Goal: Communication & Community: Answer question/provide support

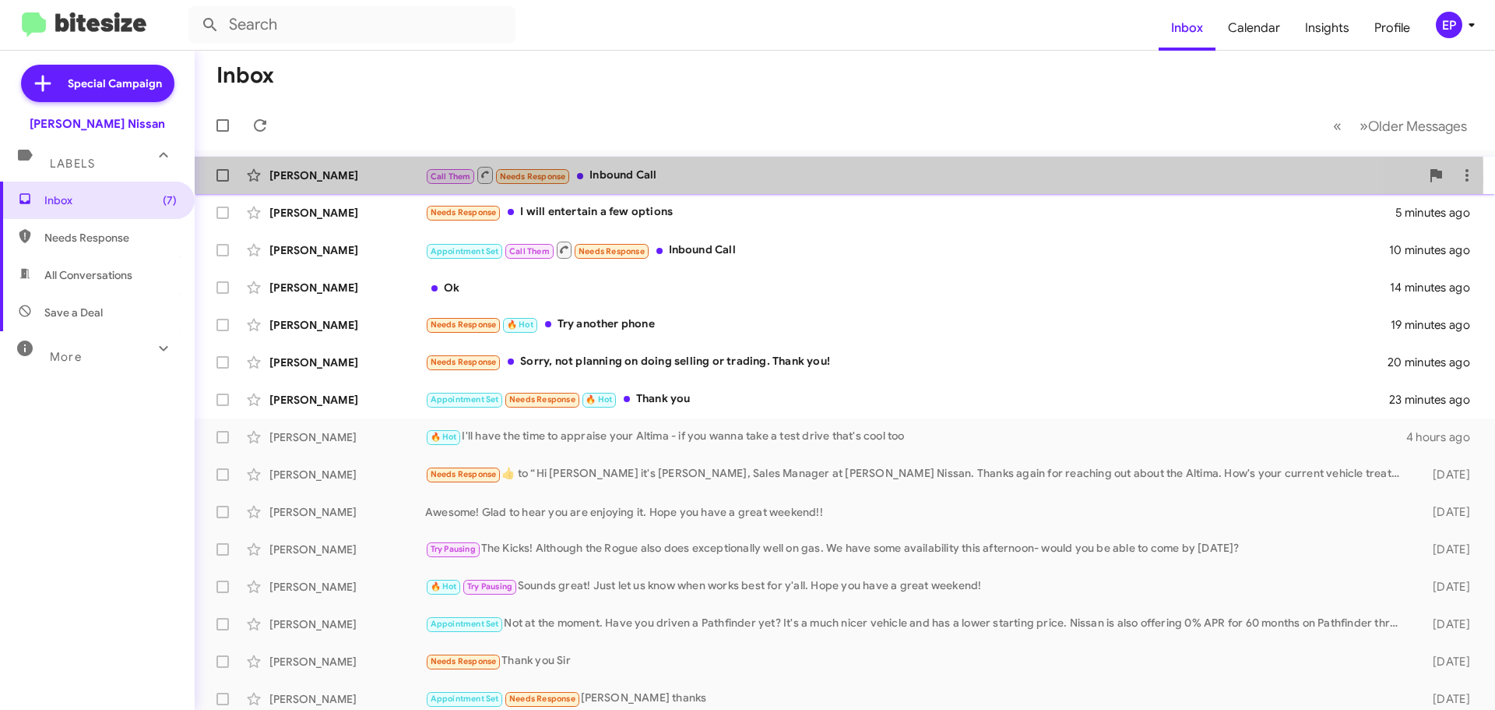
click at [642, 178] on div "Call Them Needs Response Inbound Call" at bounding box center [922, 174] width 995 height 19
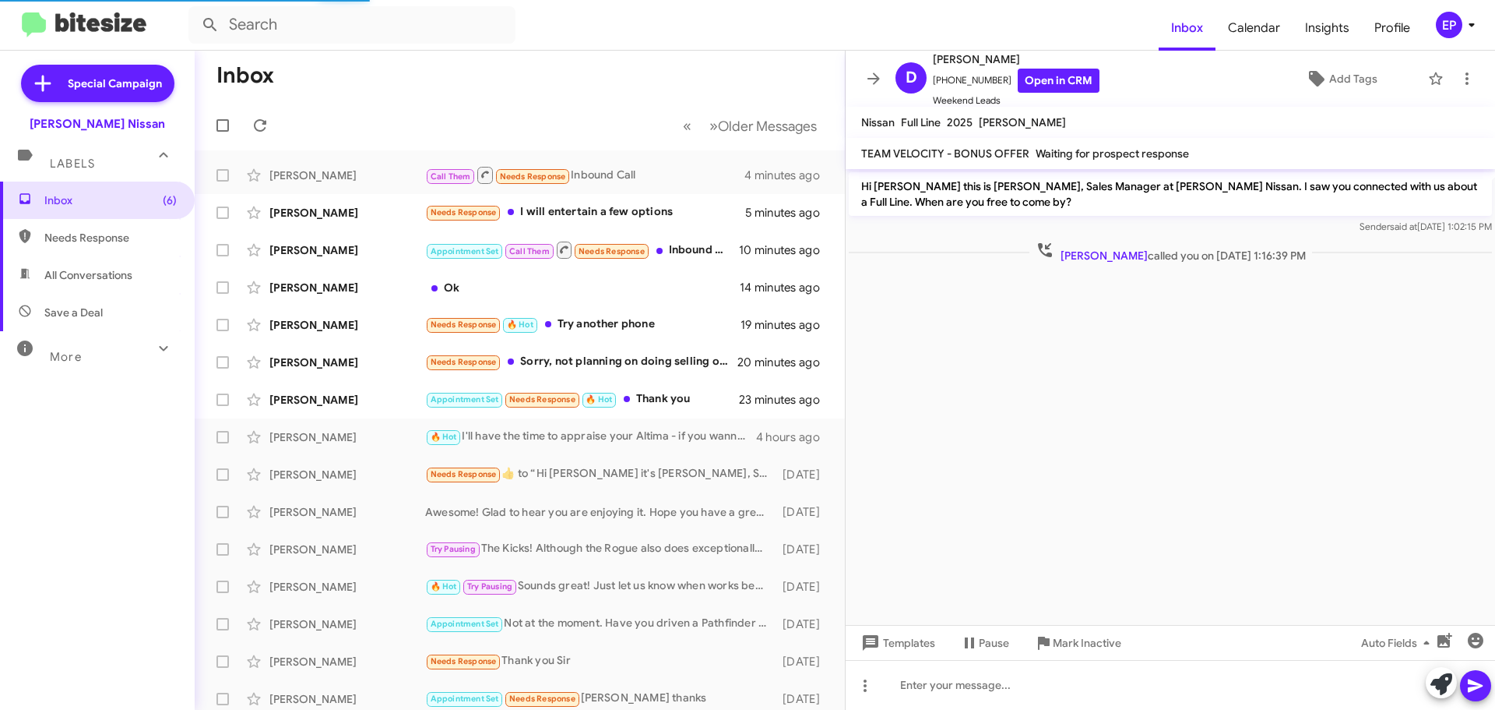
click at [979, 356] on cdk-virtual-scroll-viewport "Hi [PERSON_NAME] this is [PERSON_NAME], Sales Manager at [PERSON_NAME] Nissan. …" at bounding box center [1171, 397] width 650 height 456
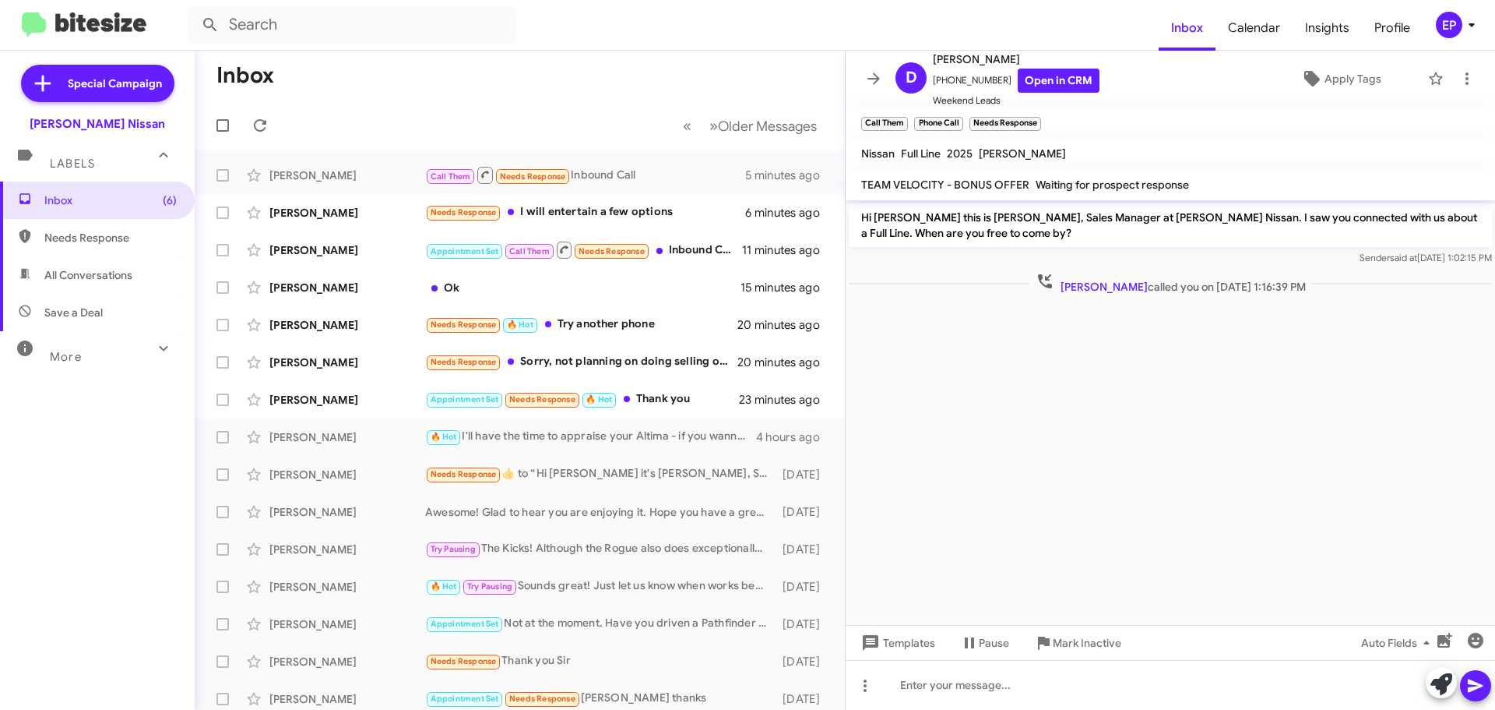
click at [1050, 396] on cdk-virtual-scroll-viewport "Hi [PERSON_NAME] this is [PERSON_NAME], Sales Manager at [PERSON_NAME] Nissan. …" at bounding box center [1171, 412] width 650 height 424
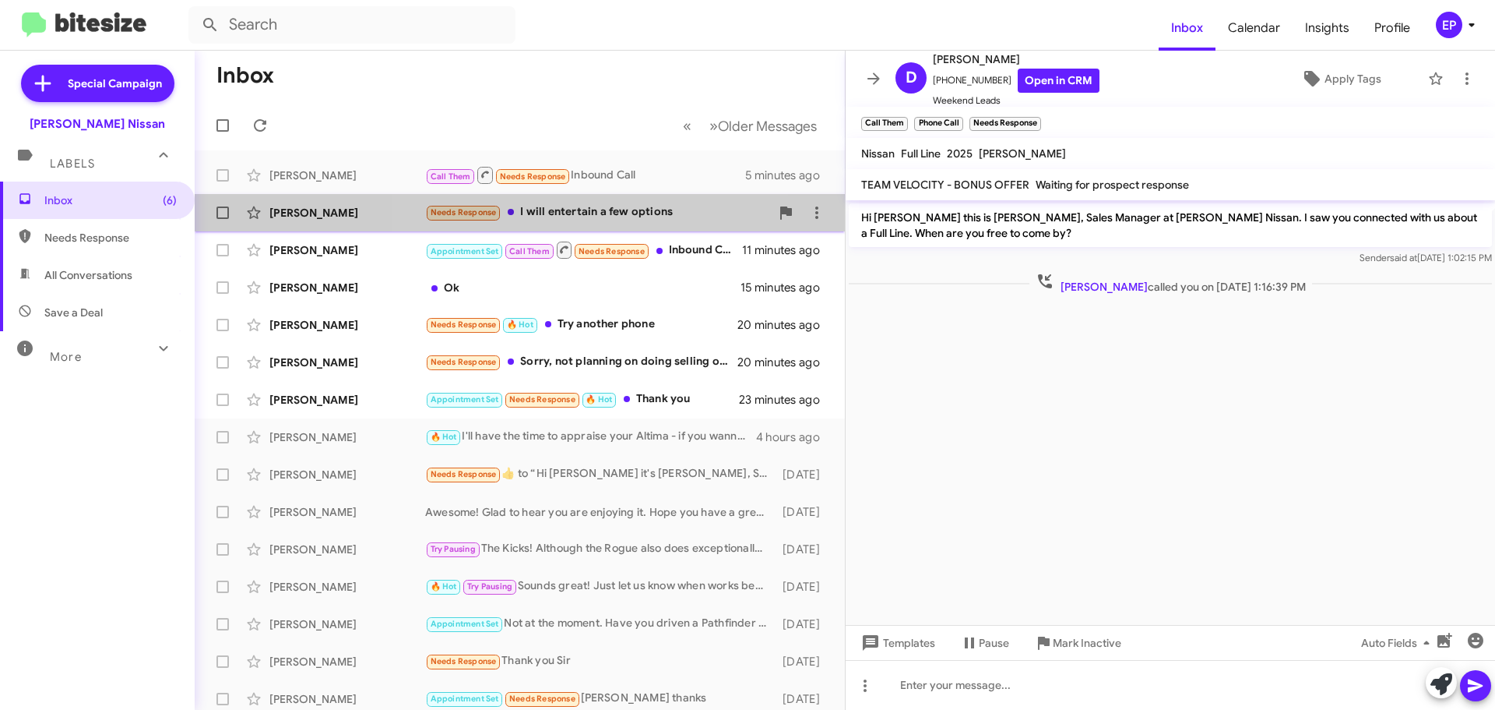
click at [615, 220] on div "Needs Response I will entertain a few options" at bounding box center [597, 212] width 345 height 18
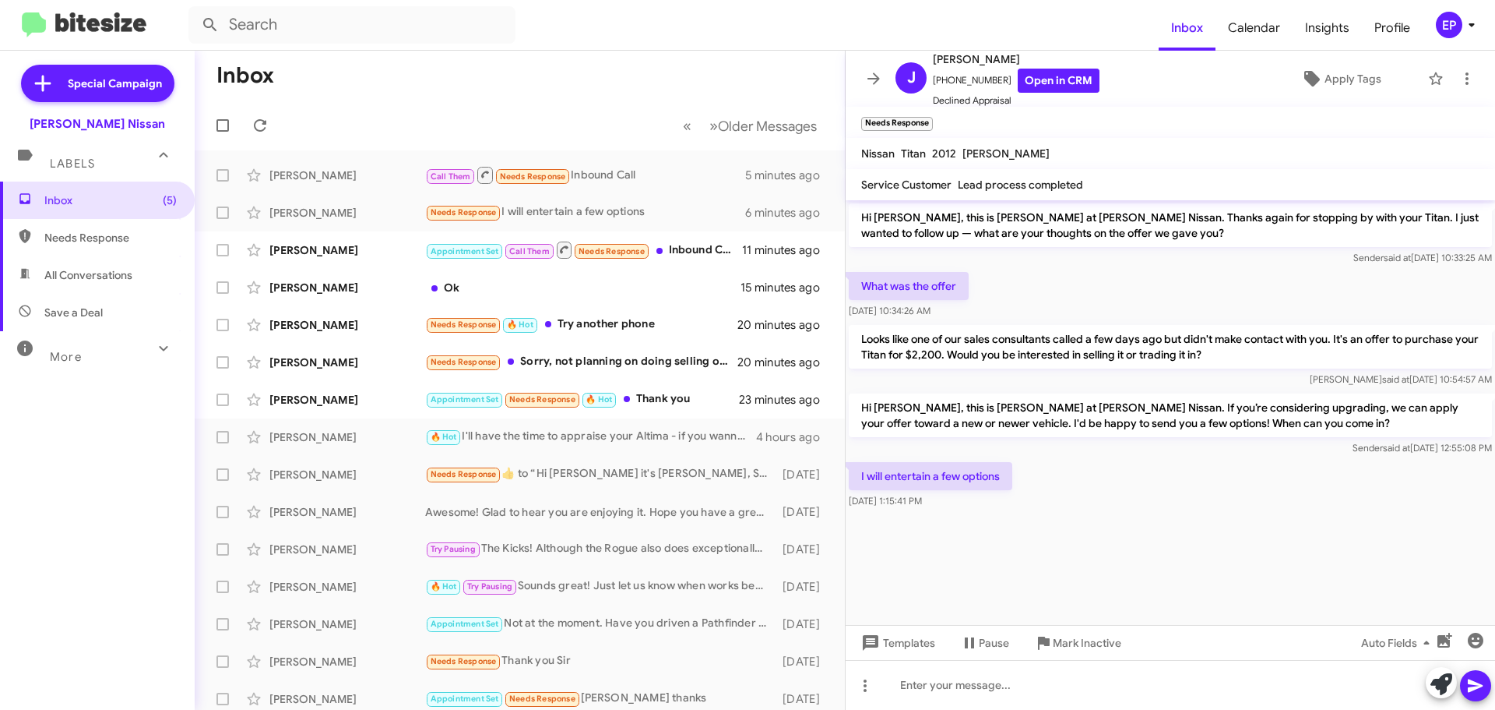
click at [1096, 517] on div at bounding box center [1171, 521] width 650 height 19
click at [1227, 506] on div "I will entertain a few options [DATE] 1:15:41 PM" at bounding box center [1171, 485] width 650 height 53
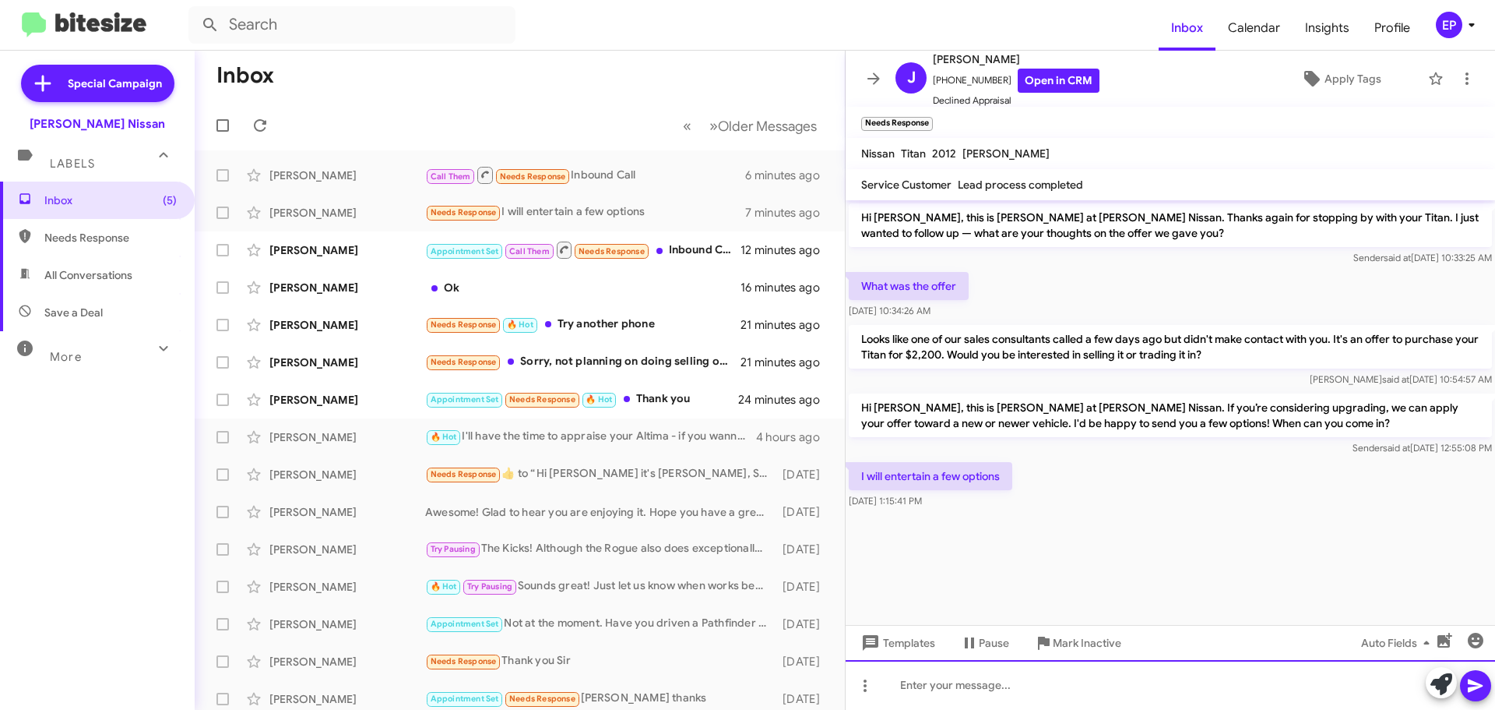
click at [1062, 677] on div at bounding box center [1171, 685] width 650 height 50
click at [986, 684] on div at bounding box center [1171, 685] width 650 height 50
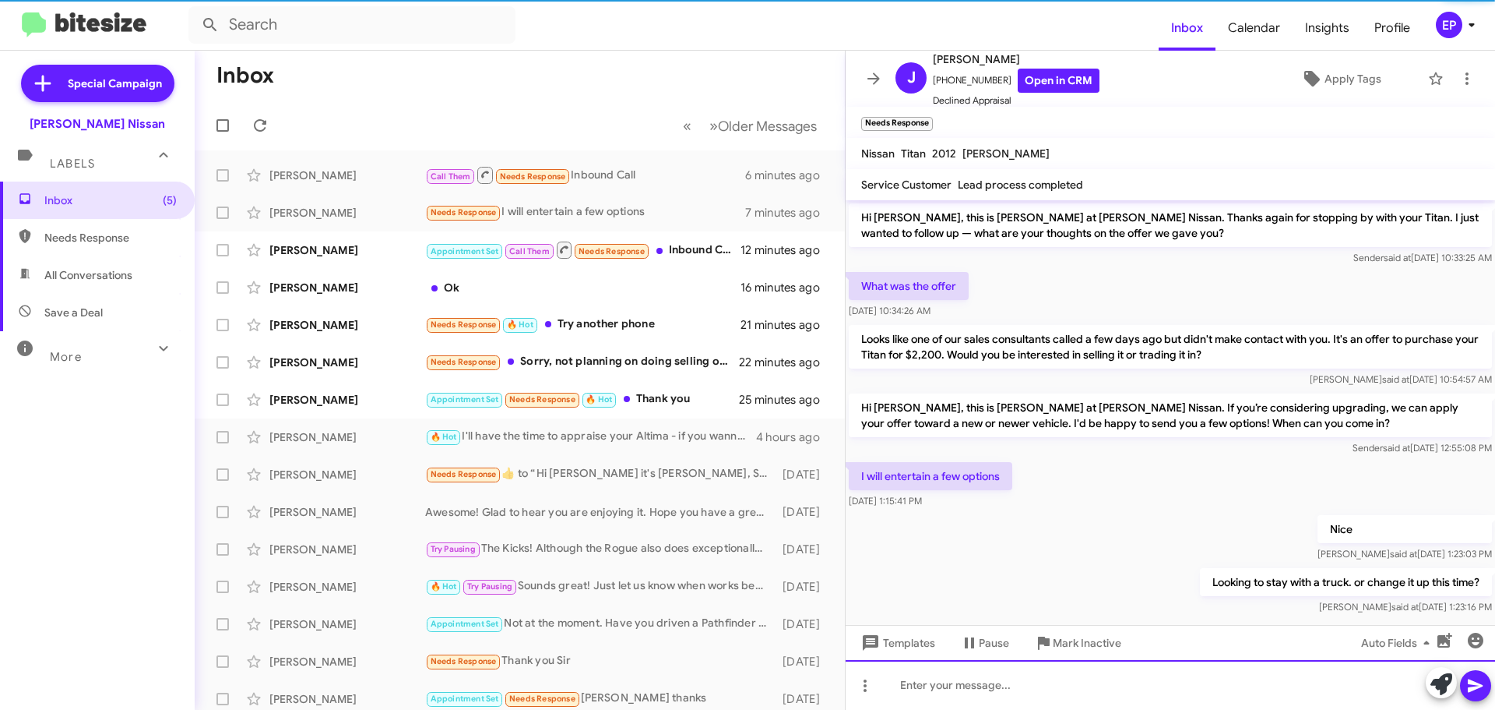
scroll to position [20, 0]
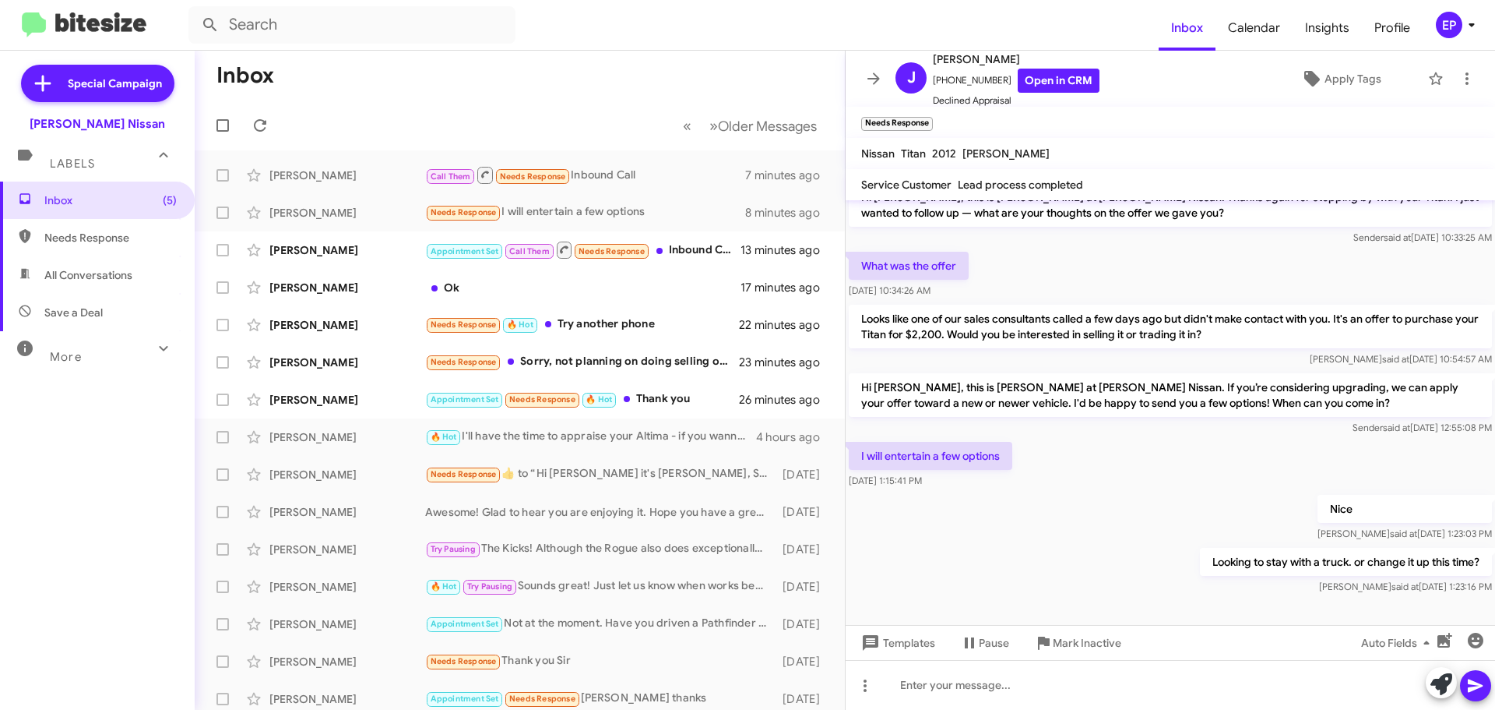
click at [1125, 461] on div "I will entertain a few options [DATE] 1:15:41 PM" at bounding box center [1171, 464] width 650 height 53
click at [1059, 85] on link "Open in CRM" at bounding box center [1059, 81] width 82 height 24
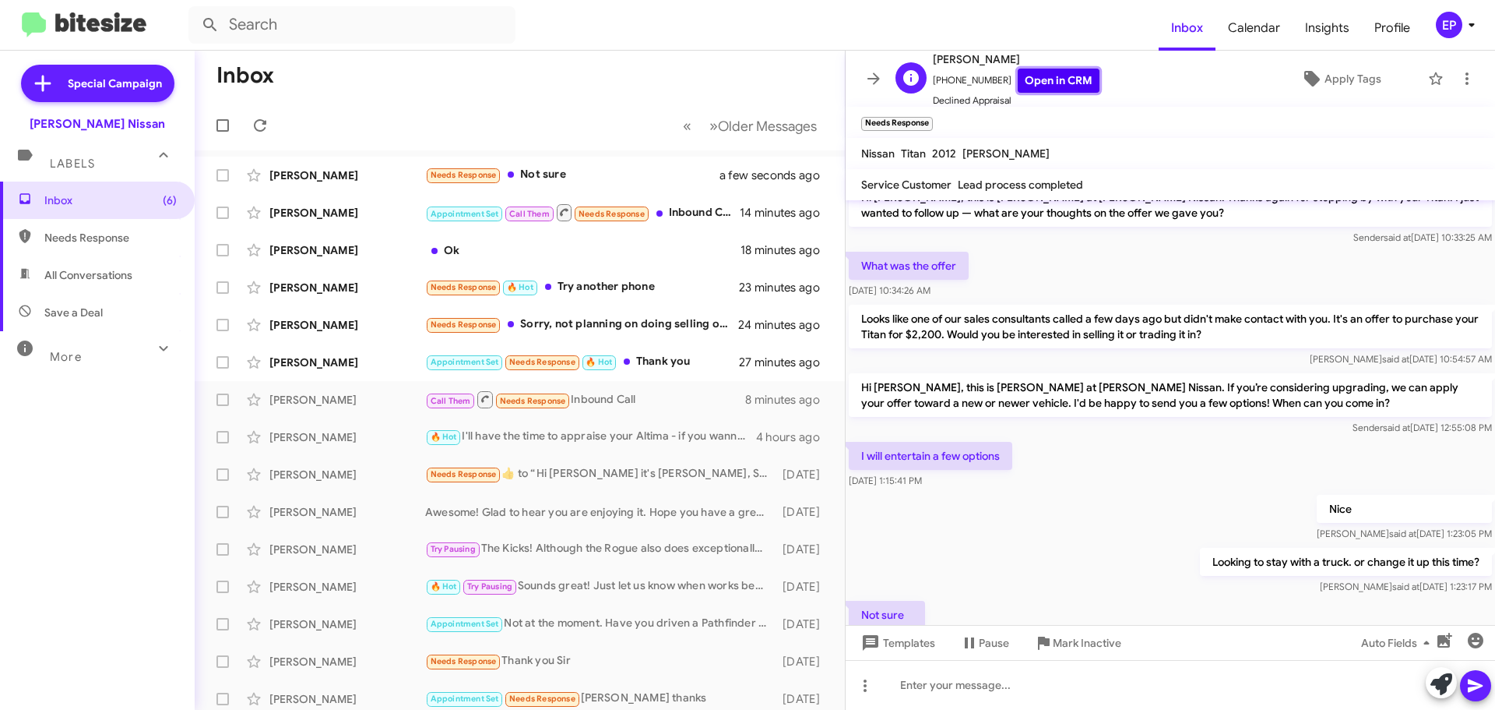
scroll to position [77, 0]
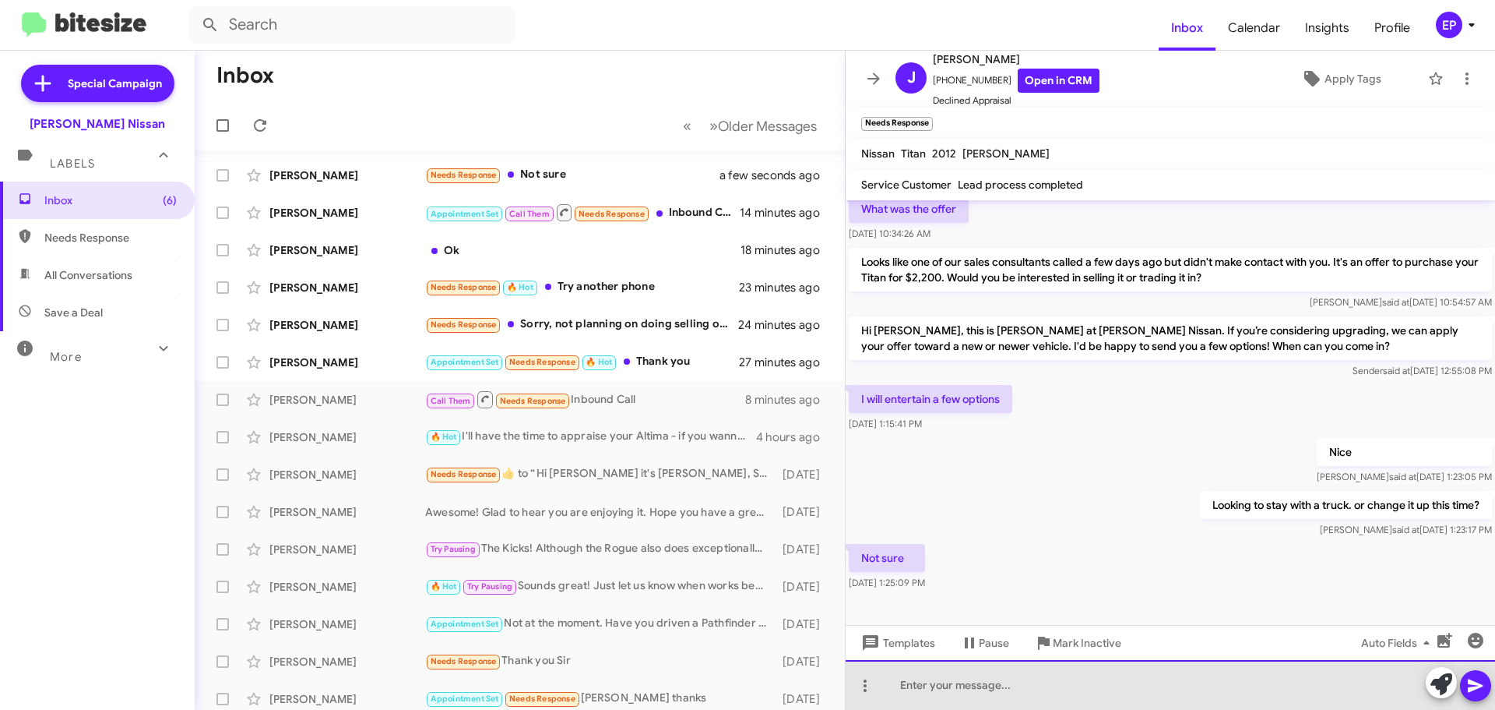
click at [970, 685] on div at bounding box center [1171, 685] width 650 height 50
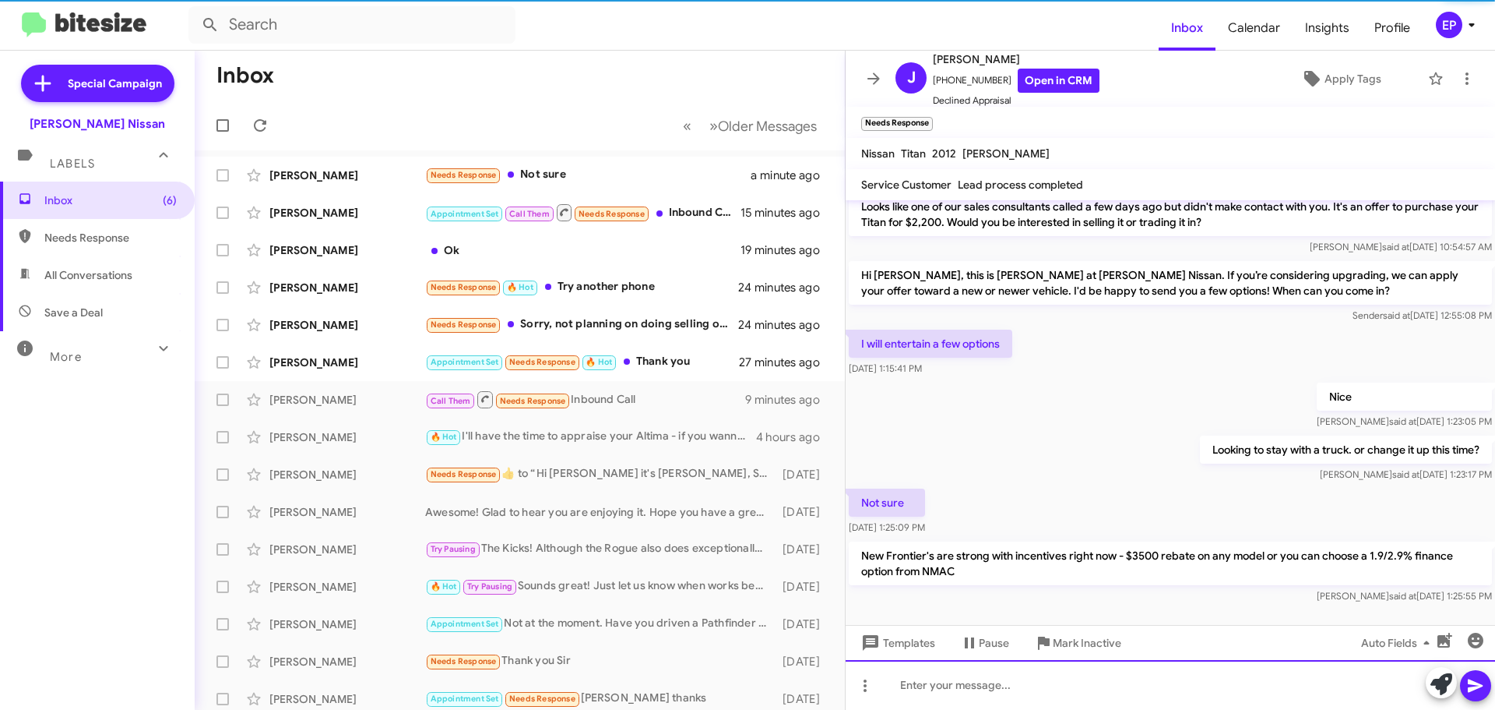
scroll to position [150, 0]
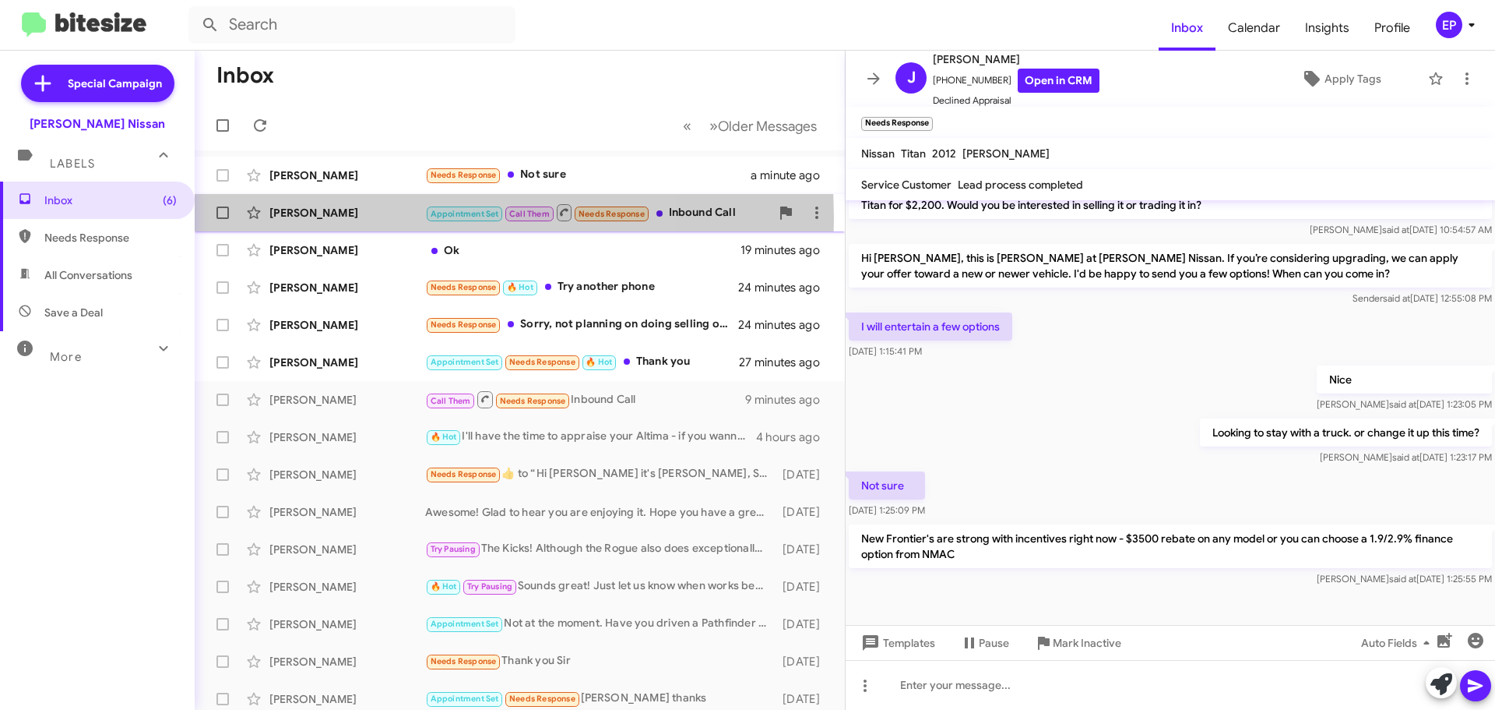
click at [359, 218] on div "[PERSON_NAME]" at bounding box center [347, 213] width 156 height 16
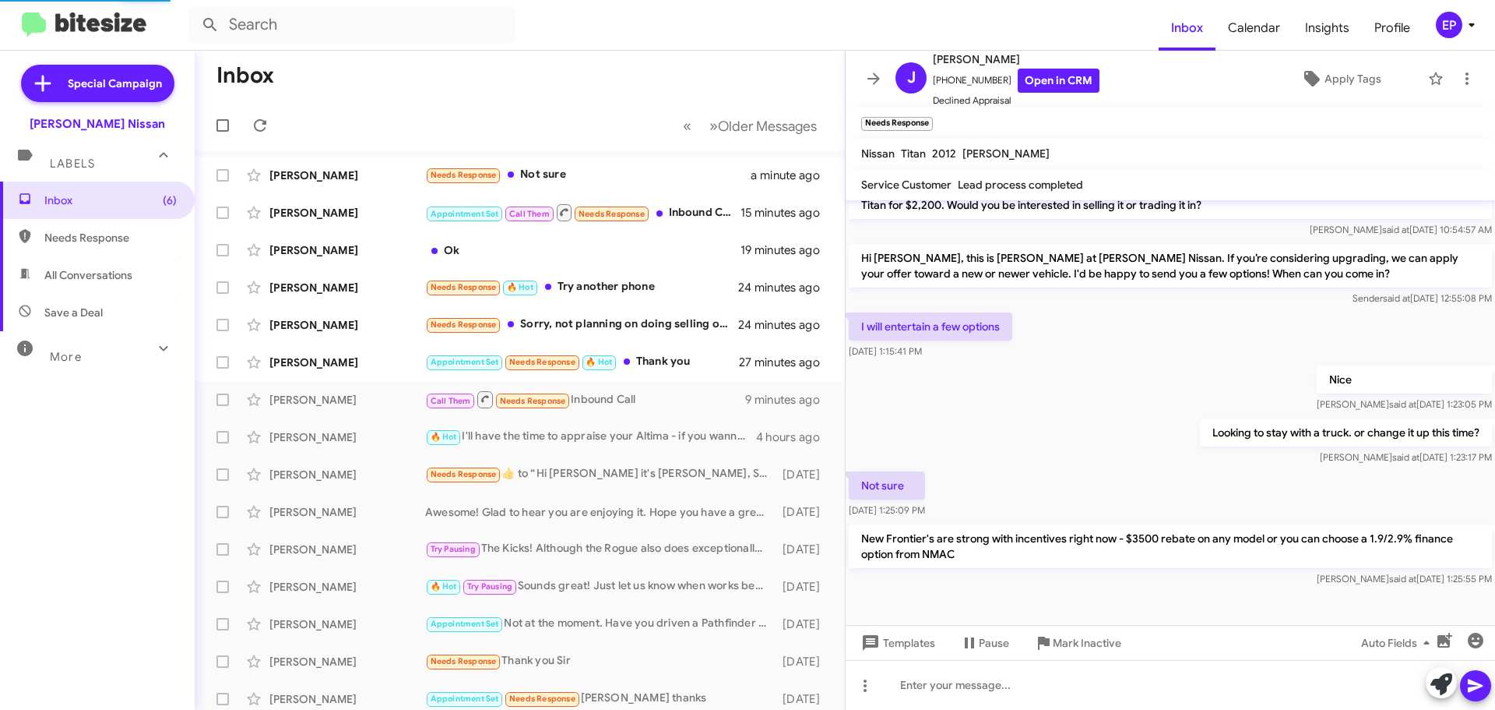
scroll to position [1019, 0]
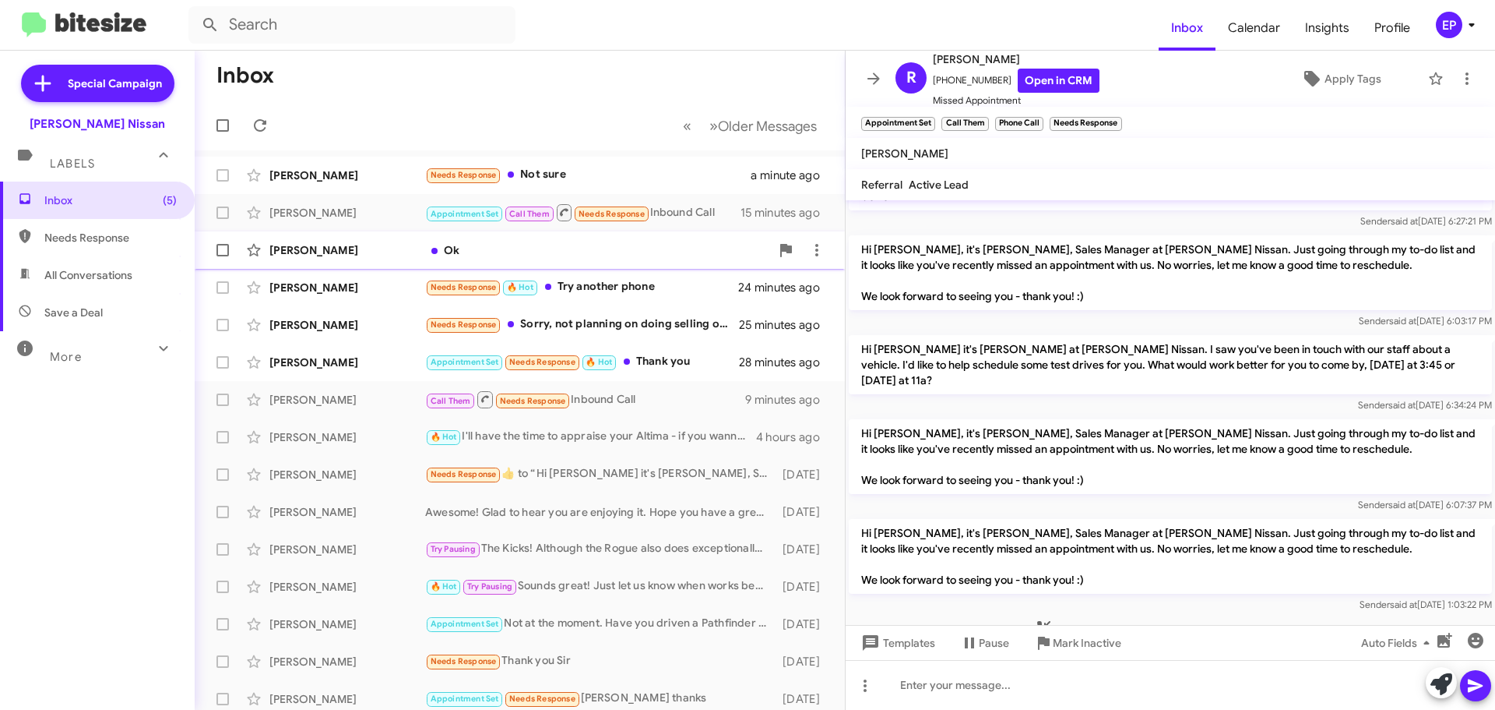
click at [530, 256] on div "Ok" at bounding box center [597, 250] width 345 height 16
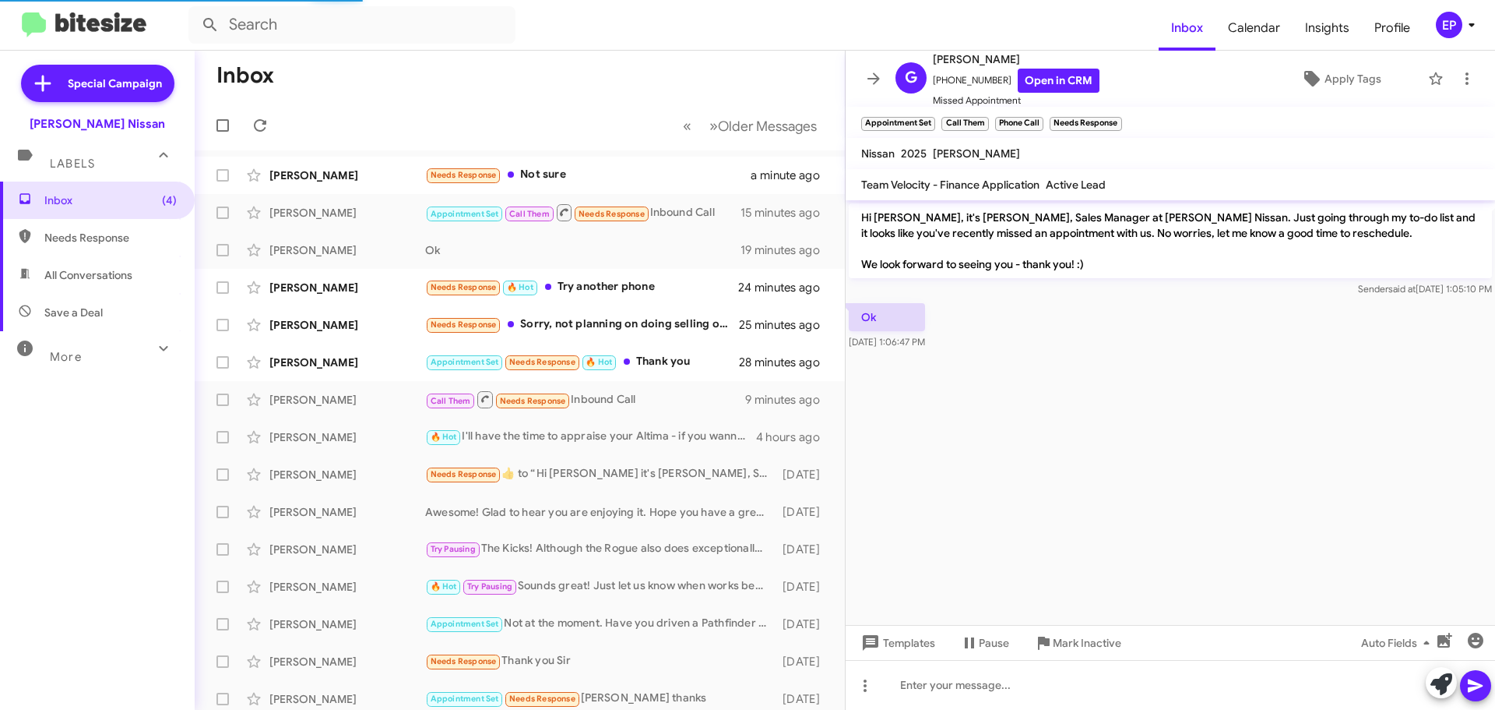
click at [1095, 343] on cdk-virtual-scroll-viewport "Hi [PERSON_NAME], it's [PERSON_NAME], Sales Manager at [PERSON_NAME] Nissan. Ju…" at bounding box center [1171, 412] width 650 height 424
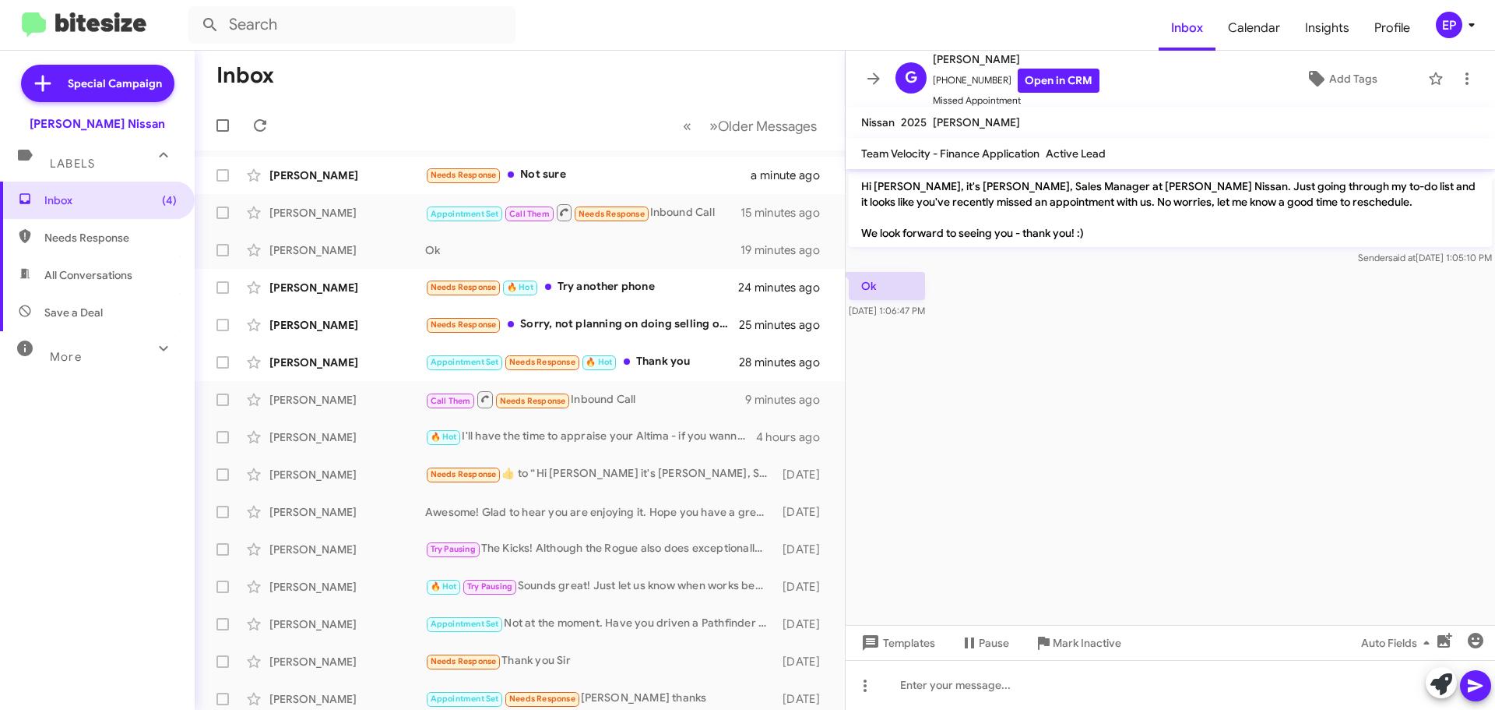
click at [1139, 423] on cdk-virtual-scroll-viewport "Hi [PERSON_NAME], it's [PERSON_NAME], Sales Manager at [PERSON_NAME] Nissan. Ju…" at bounding box center [1171, 397] width 650 height 456
click at [1166, 432] on cdk-virtual-scroll-viewport "Hi [PERSON_NAME], it's [PERSON_NAME], Sales Manager at [PERSON_NAME] Nissan. Ju…" at bounding box center [1171, 397] width 650 height 456
click at [1168, 431] on cdk-virtual-scroll-viewport "Hi [PERSON_NAME], it's [PERSON_NAME], Sales Manager at [PERSON_NAME] Nissan. Ju…" at bounding box center [1171, 397] width 650 height 456
click at [1104, 393] on cdk-virtual-scroll-viewport "Hi [PERSON_NAME], it's [PERSON_NAME], Sales Manager at [PERSON_NAME] Nissan. Ju…" at bounding box center [1171, 397] width 650 height 456
click at [585, 287] on div "Needs Response 🔥 Hot Try another phone" at bounding box center [597, 287] width 345 height 18
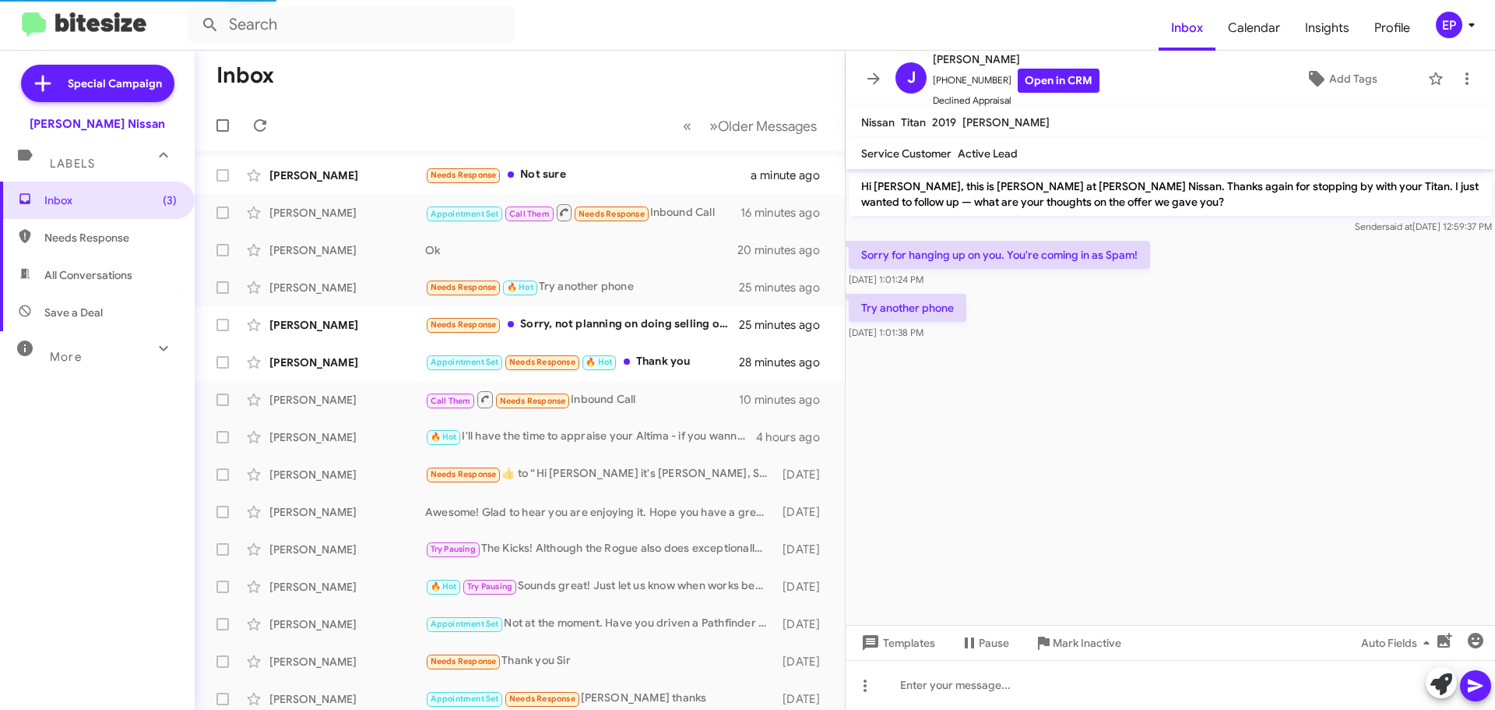
click at [1224, 353] on div at bounding box center [1171, 349] width 650 height 12
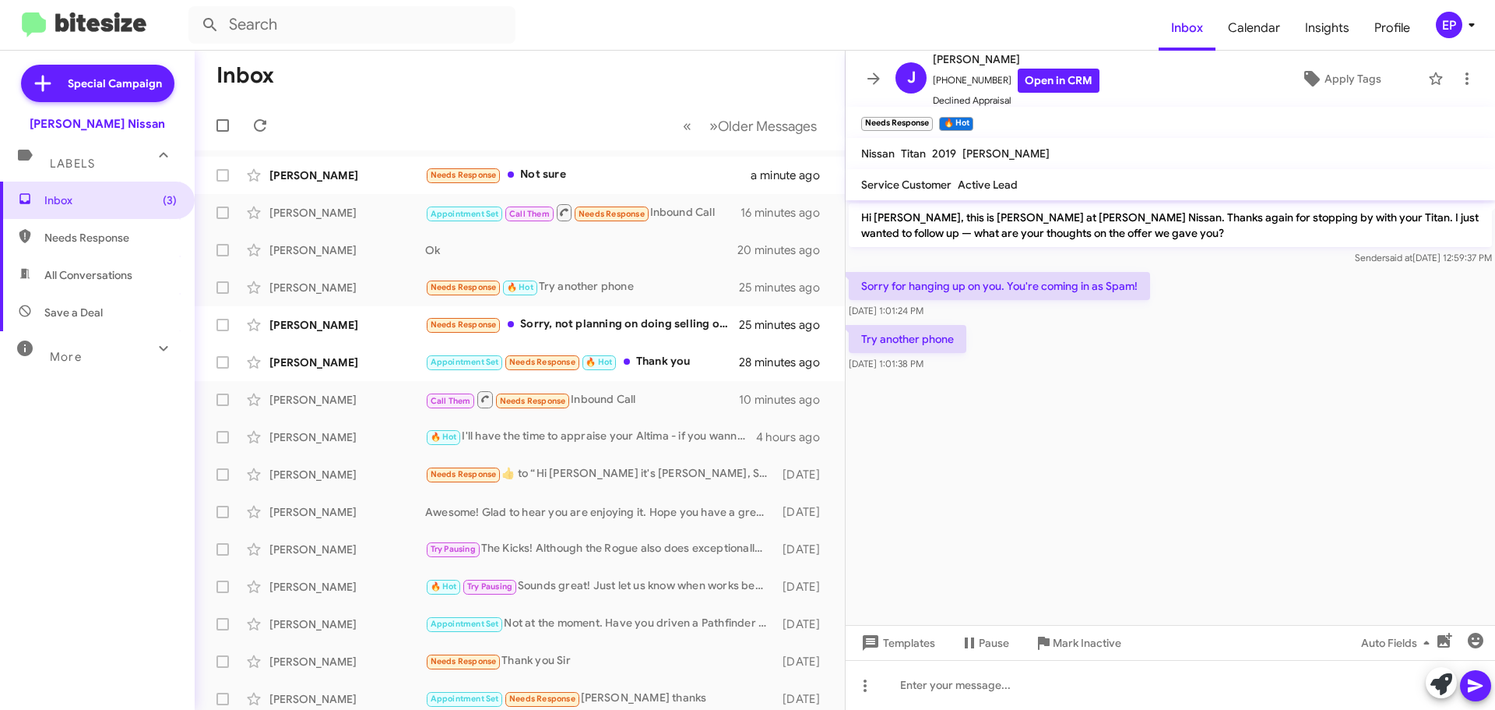
click at [1206, 345] on div "Try another phone [DATE] 1:01:38 PM" at bounding box center [1171, 348] width 650 height 53
click at [1083, 332] on div "Try another phone [DATE] 1:01:38 PM" at bounding box center [1171, 348] width 650 height 53
click at [1112, 340] on div "Try another phone [DATE] 1:01:38 PM" at bounding box center [1171, 348] width 650 height 53
click at [1090, 354] on div "Try another phone [DATE] 1:01:38 PM" at bounding box center [1171, 348] width 650 height 53
click at [1056, 355] on div "Try another phone [DATE] 1:01:38 PM" at bounding box center [1171, 348] width 650 height 53
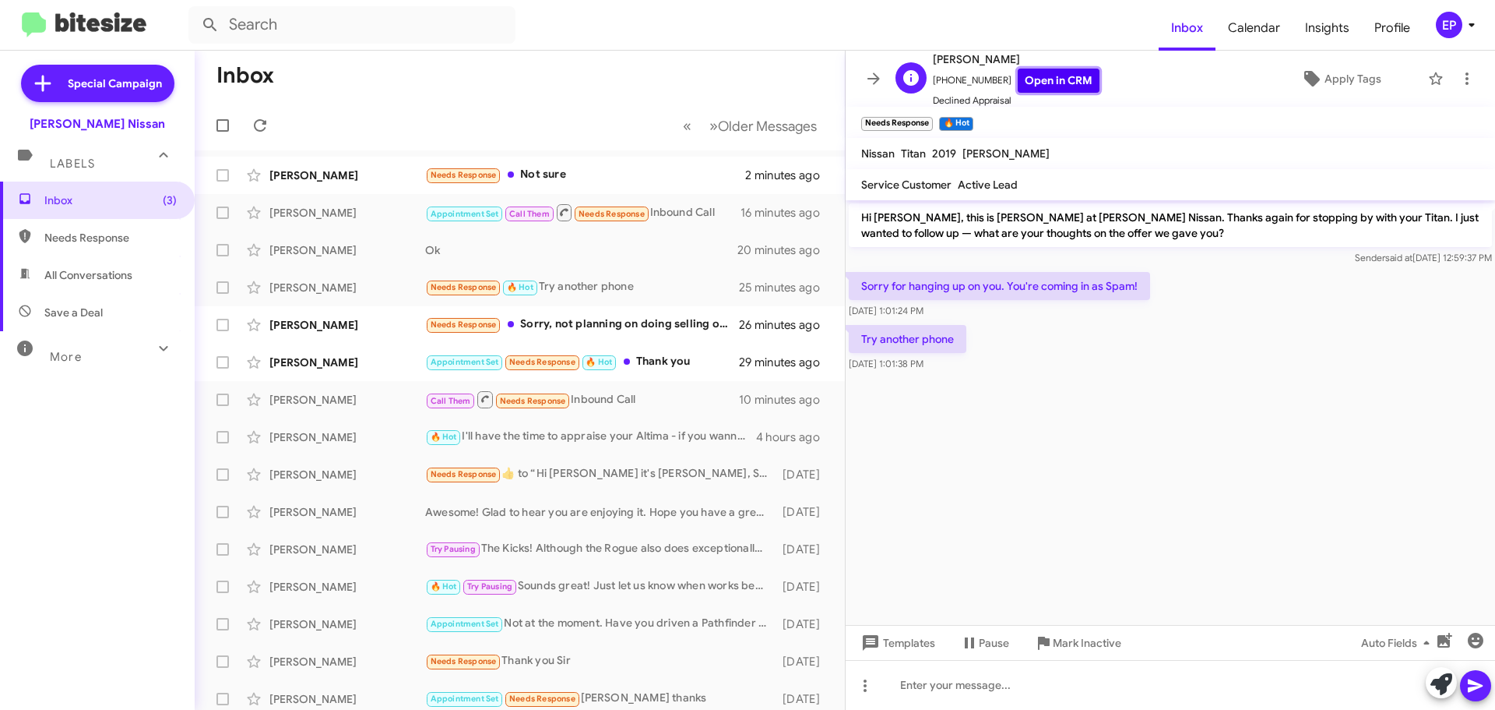
click at [1033, 86] on link "Open in CRM" at bounding box center [1059, 81] width 82 height 24
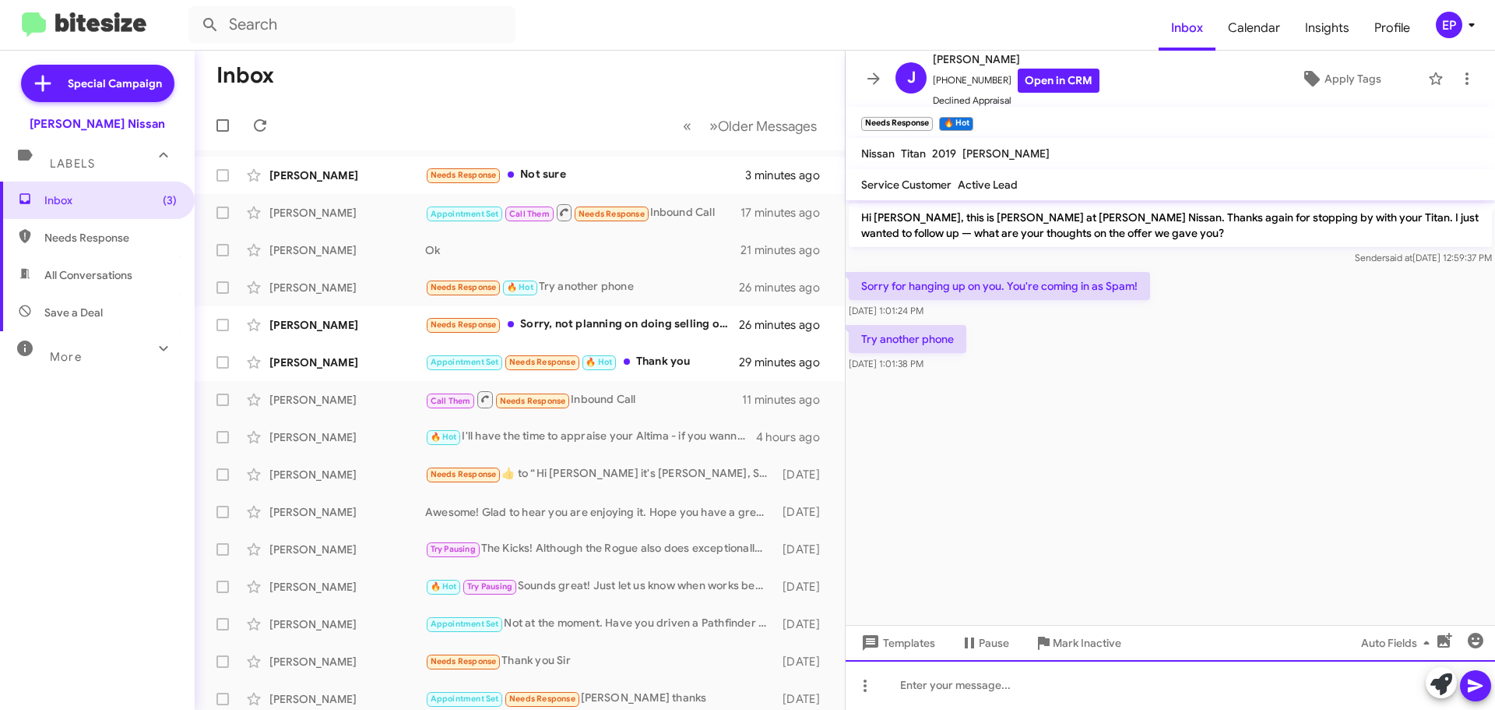
click at [1057, 672] on div at bounding box center [1171, 685] width 650 height 50
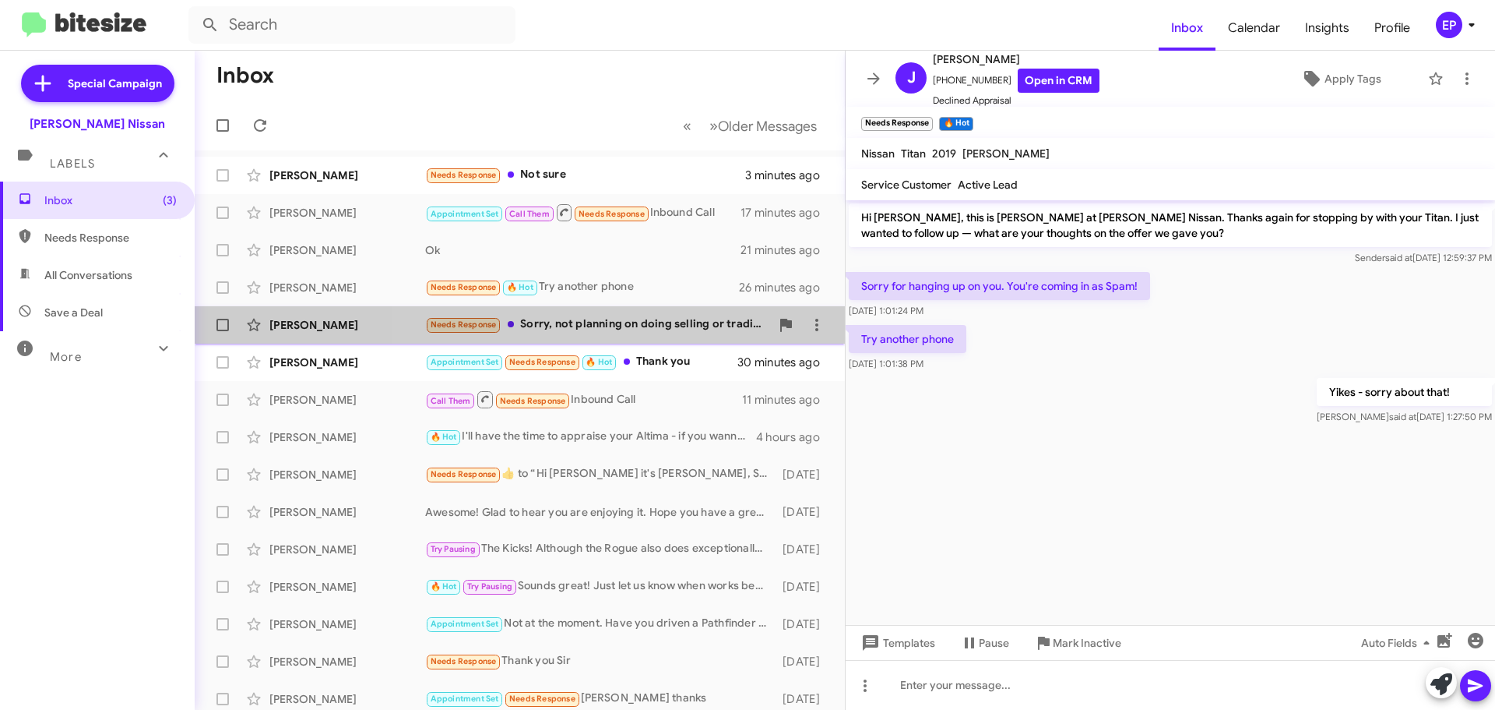
click at [625, 330] on div "Needs Response Sorry, not planning on doing selling or trading. Thank you!" at bounding box center [597, 324] width 345 height 18
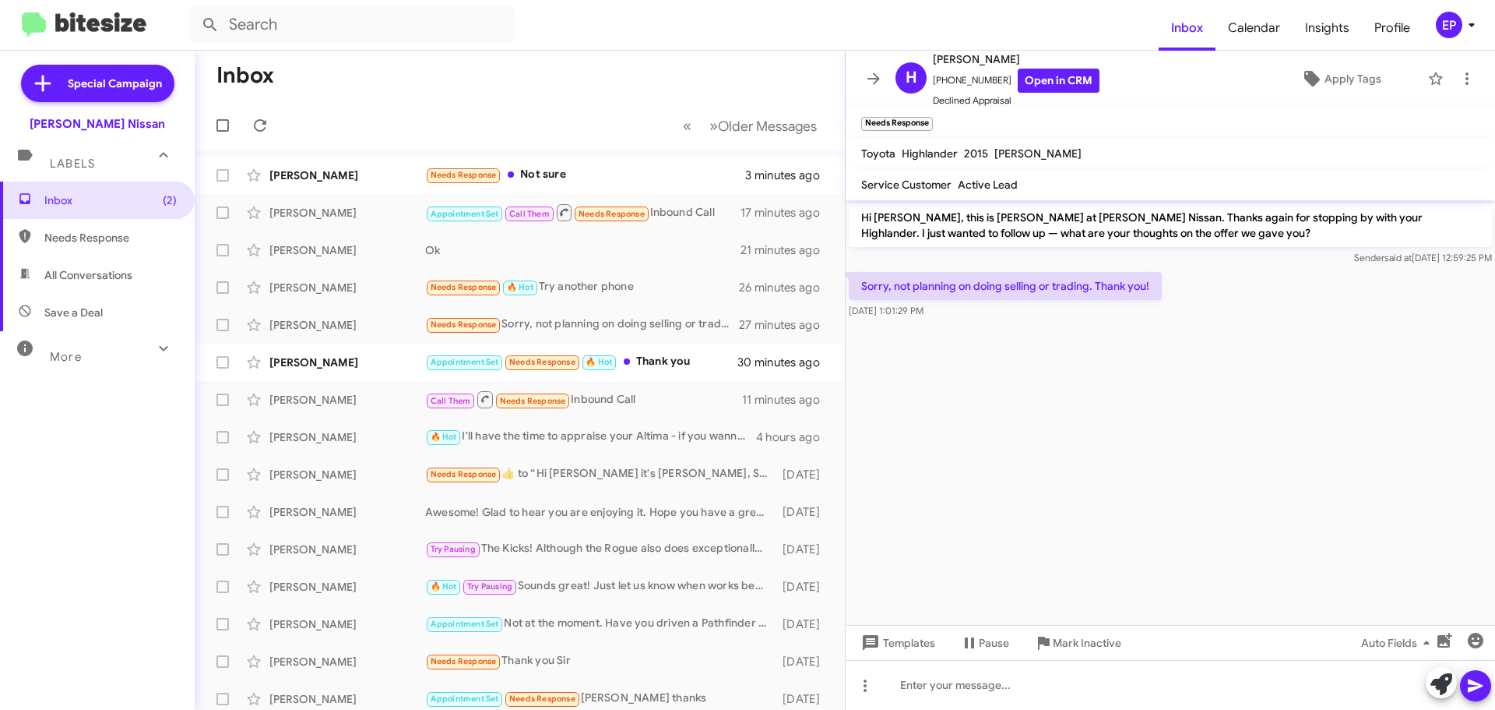
click at [1185, 436] on cdk-virtual-scroll-viewport "Hi [PERSON_NAME], this is [PERSON_NAME] at [PERSON_NAME] Nissan. Thanks again f…" at bounding box center [1171, 412] width 650 height 424
click at [1046, 81] on link "Open in CRM" at bounding box center [1059, 81] width 82 height 24
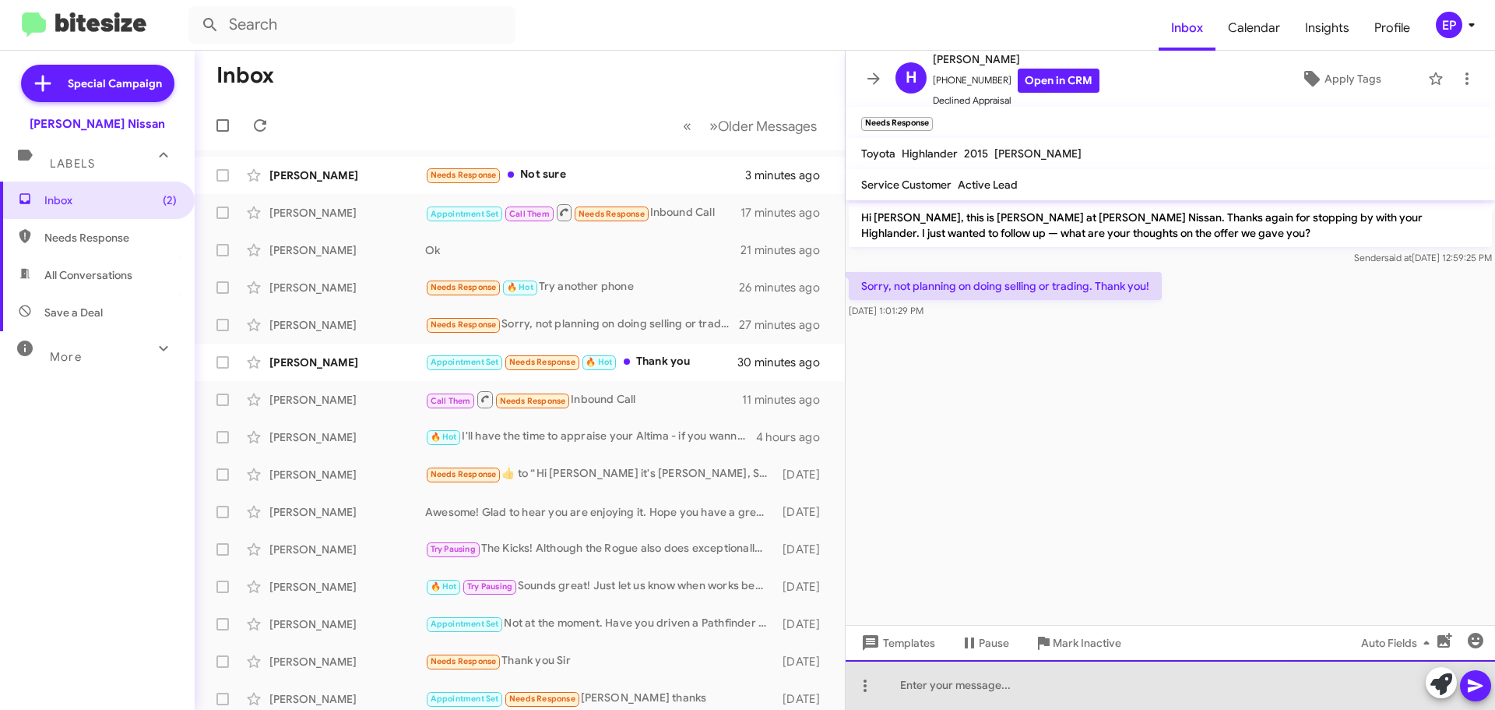
click at [997, 680] on div at bounding box center [1171, 685] width 650 height 50
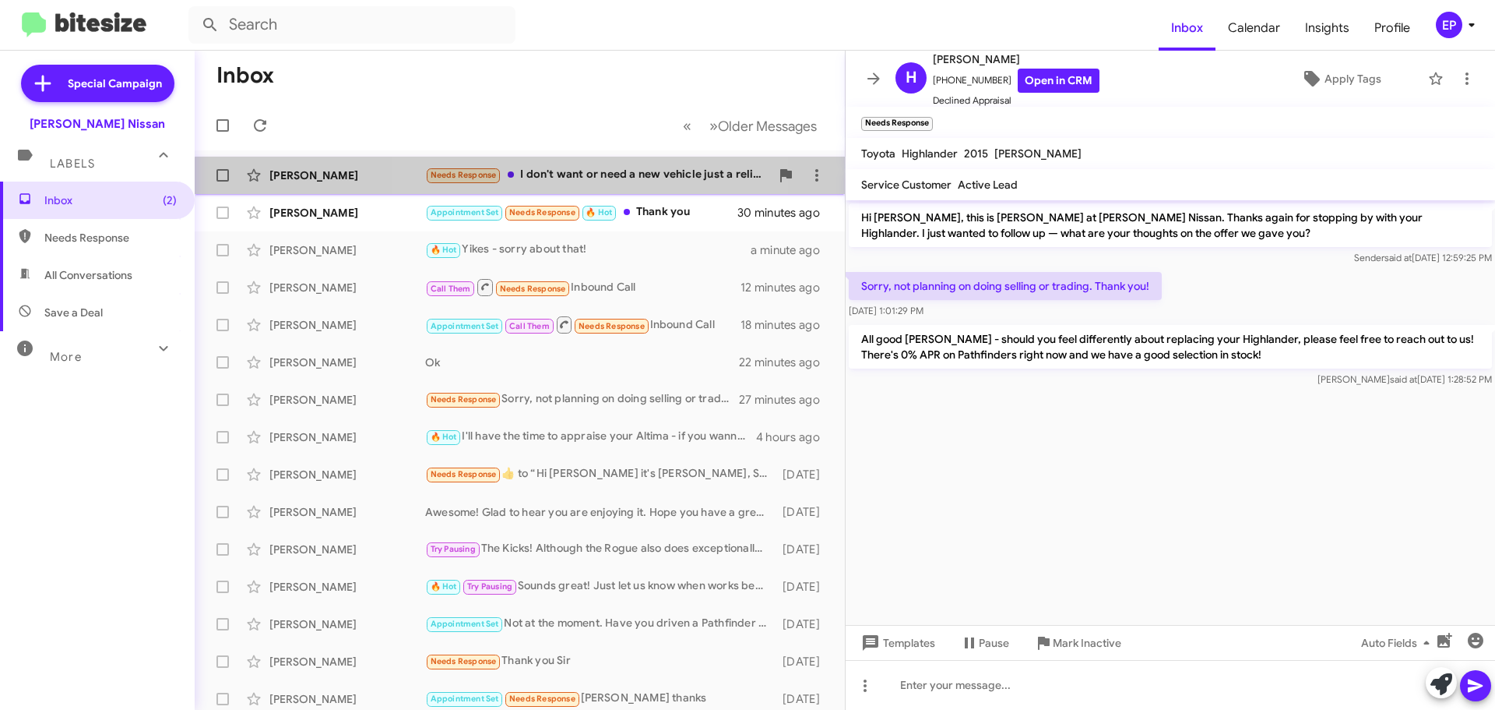
click at [572, 181] on div "Needs Response I don't want or need a new vehicle just a reliable used vehicle" at bounding box center [597, 175] width 345 height 18
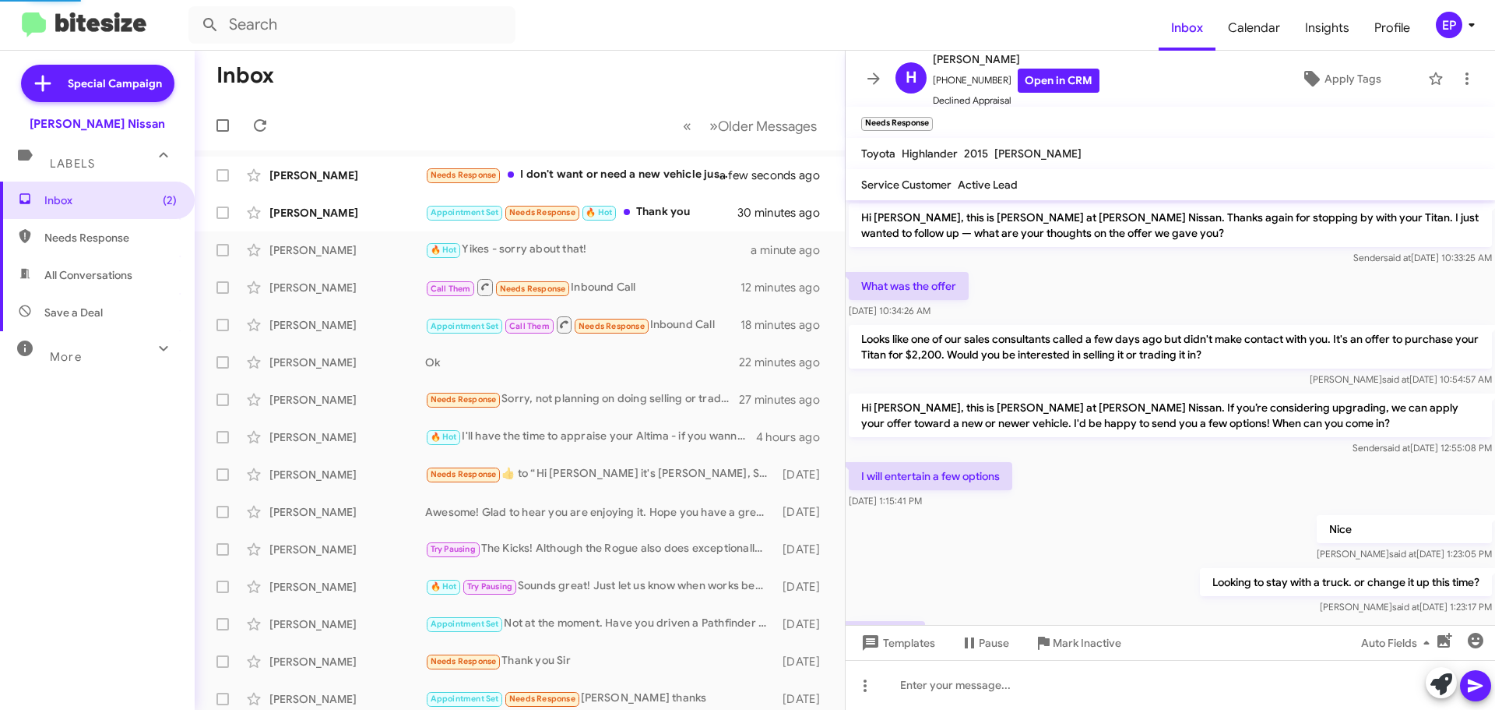
scroll to position [206, 0]
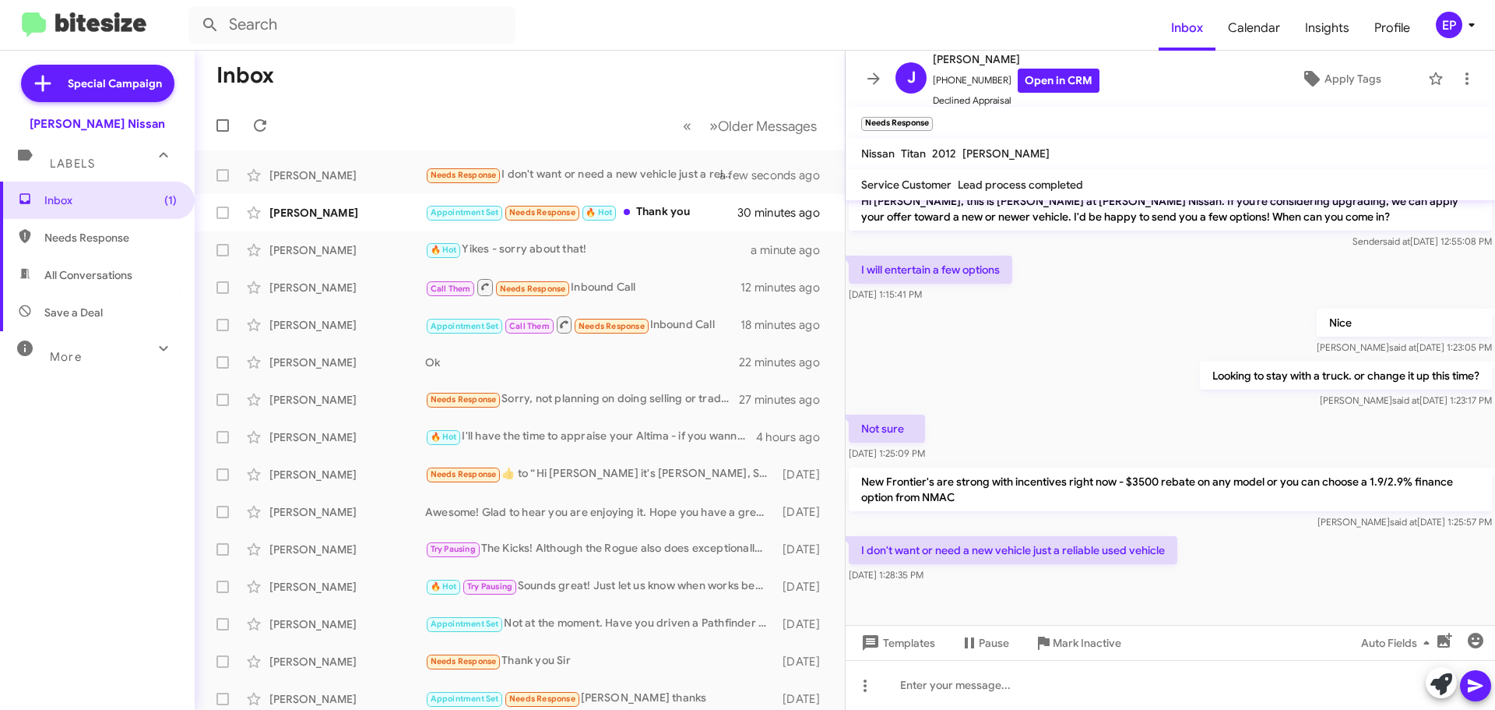
click at [1120, 428] on div "Not sure [DATE] 1:25:09 PM" at bounding box center [1171, 437] width 650 height 53
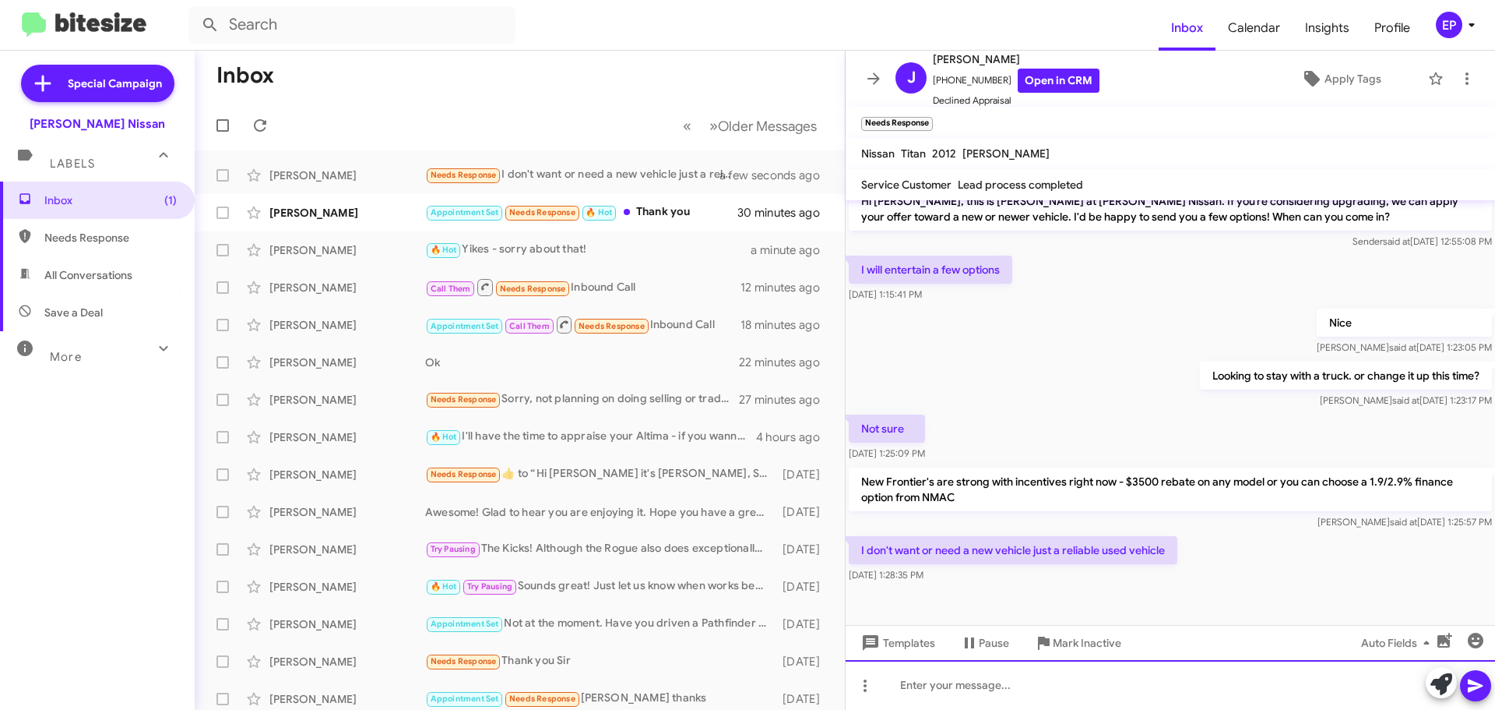
click at [1025, 681] on div at bounding box center [1171, 685] width 650 height 50
click at [953, 682] on div at bounding box center [1171, 685] width 650 height 50
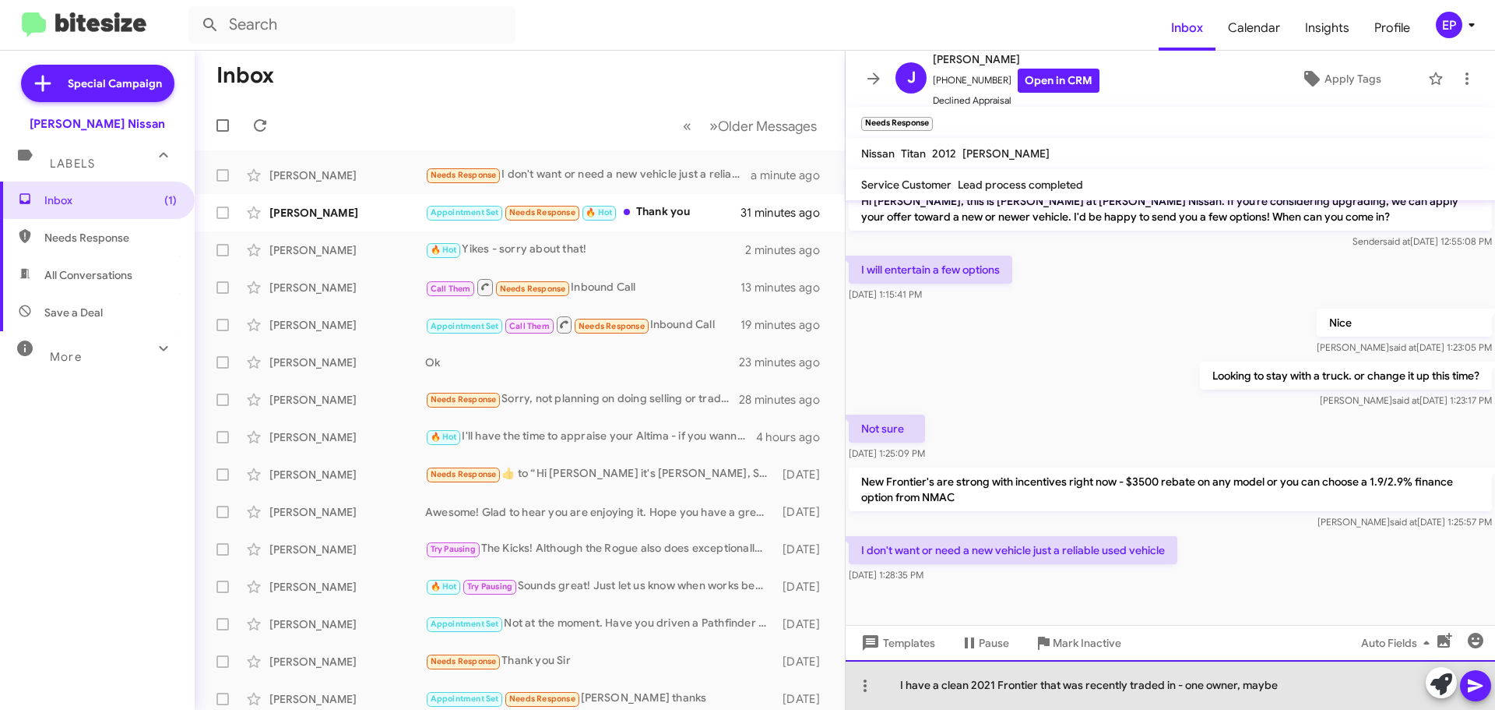
drag, startPoint x: 1279, startPoint y: 688, endPoint x: 877, endPoint y: 669, distance: 402.3
click at [877, 669] on div "I have a clean 2021 Frontier that was recently traded in - one owner, maybe" at bounding box center [1171, 685] width 650 height 50
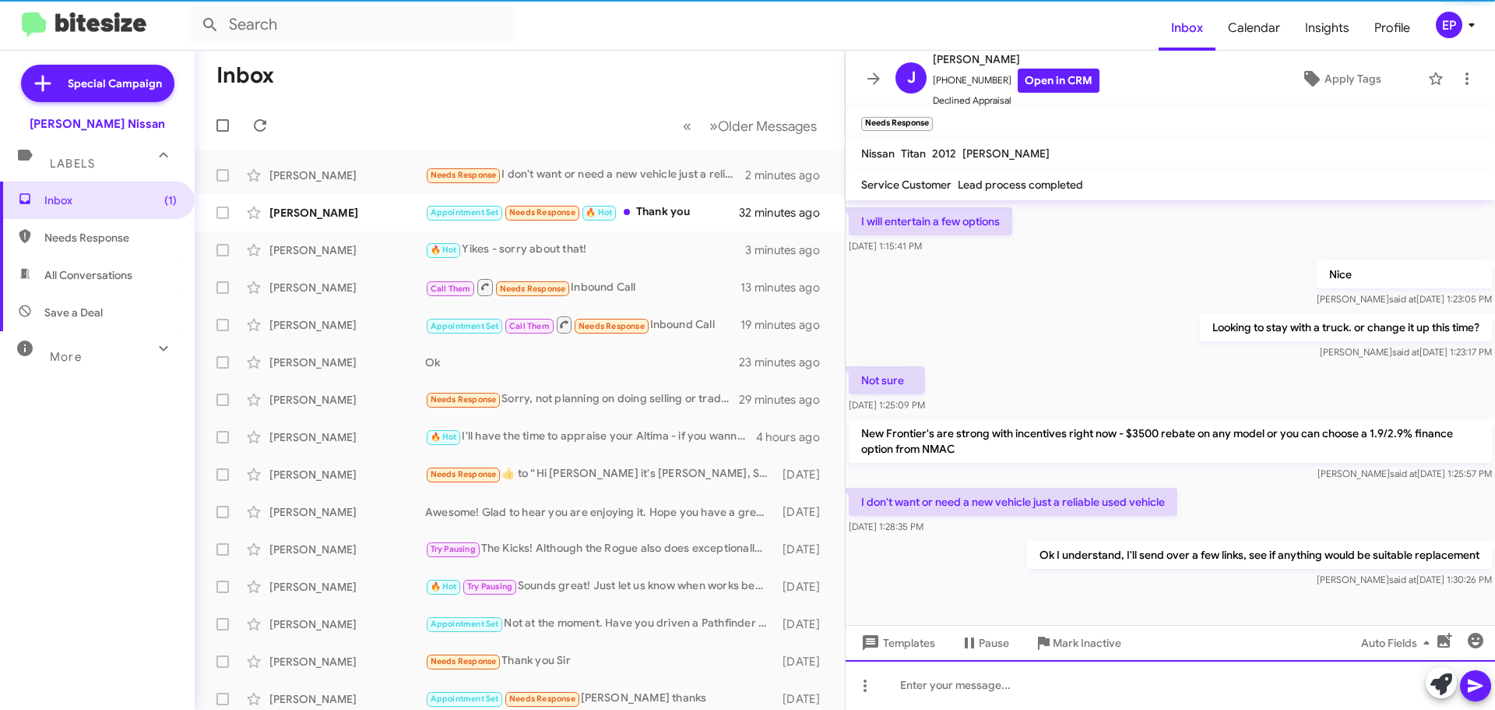
scroll to position [263, 0]
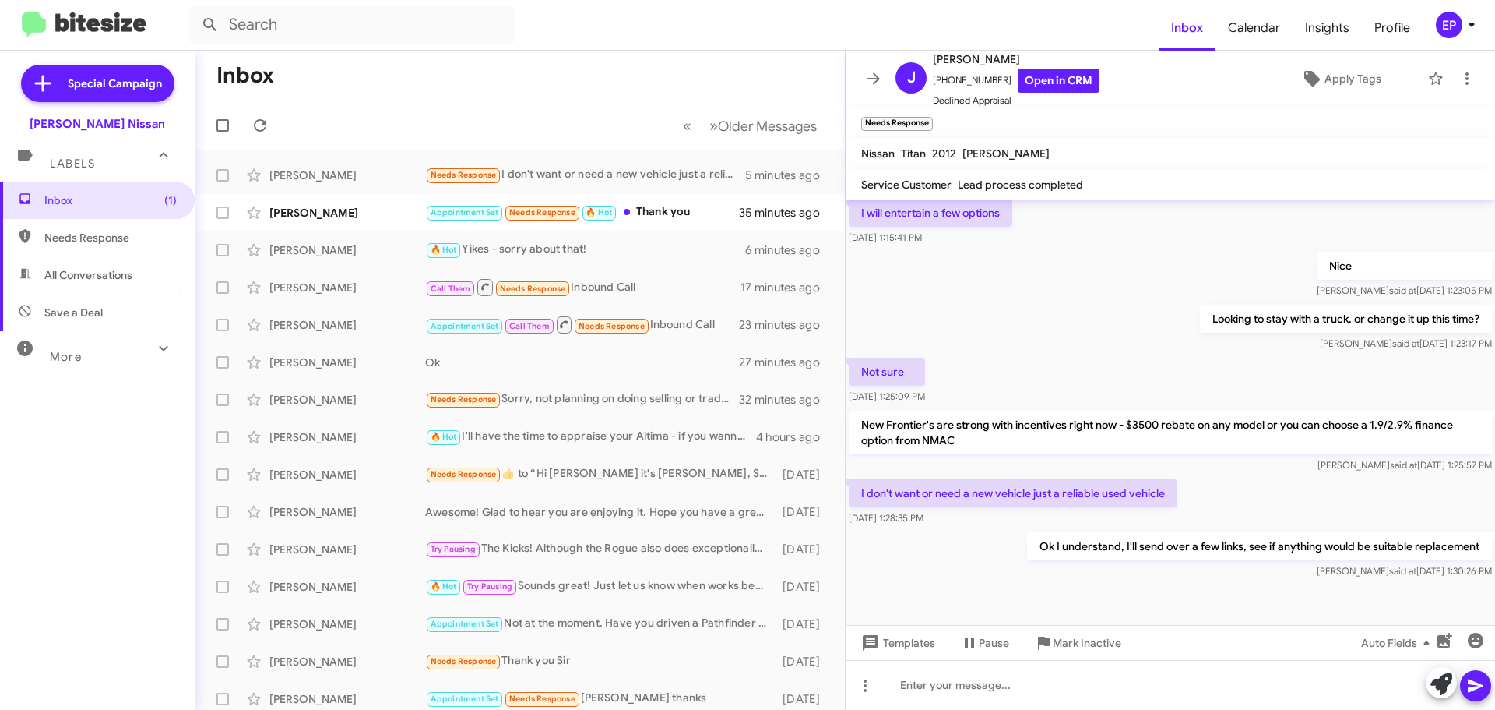
click at [1044, 345] on div "Looking to stay with a truck. or change it up this time? [PERSON_NAME] at [DATE…" at bounding box center [1171, 327] width 650 height 53
click at [1034, 77] on link "Open in CRM" at bounding box center [1059, 81] width 82 height 24
click at [684, 225] on div "[PERSON_NAME] Appointment Set Needs Response 🔥 Hot Thank you 36 minutes ago" at bounding box center [519, 212] width 625 height 31
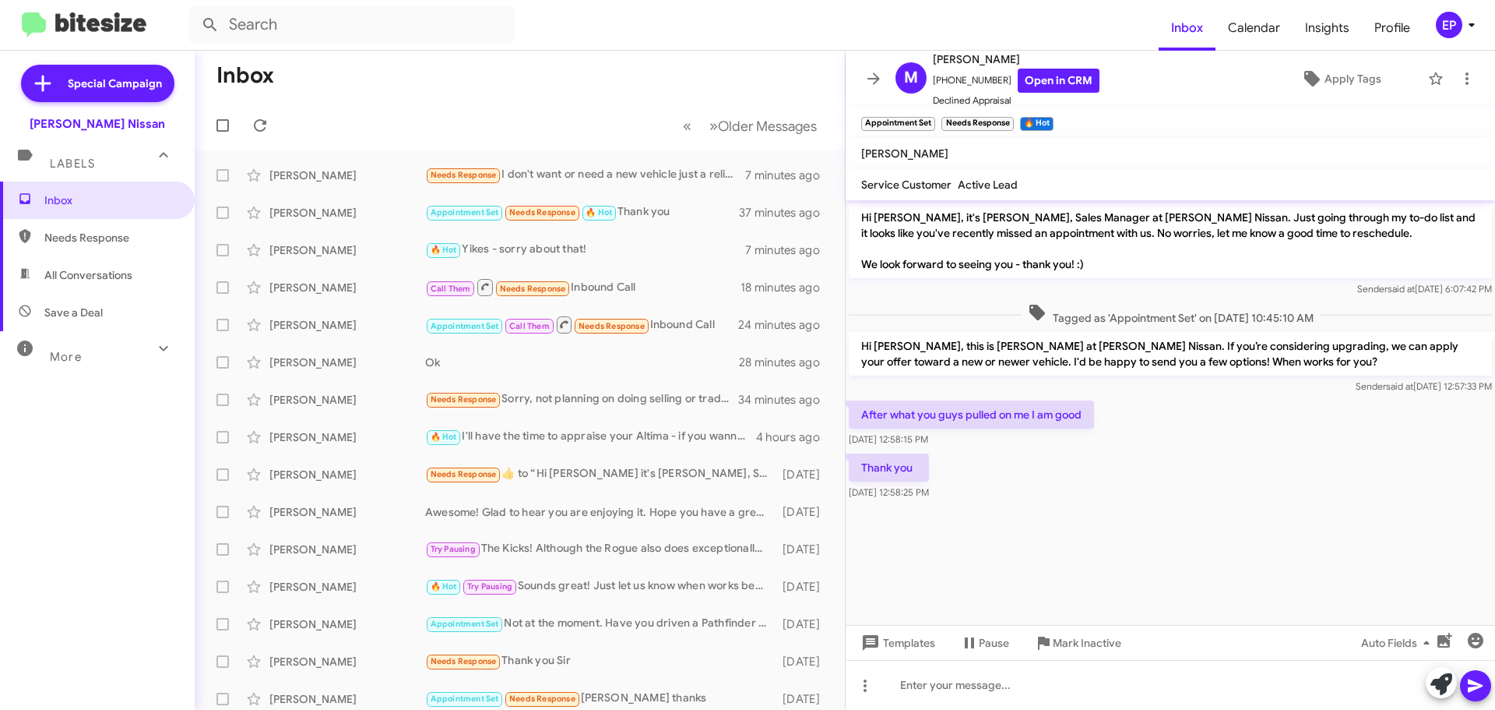
click at [1168, 502] on div "Thank you [DATE] 12:58:25 PM" at bounding box center [1171, 476] width 650 height 53
click at [1063, 78] on link "Open in CRM" at bounding box center [1059, 81] width 82 height 24
click at [1041, 529] on cdk-virtual-scroll-viewport "Hi [PERSON_NAME], it's [PERSON_NAME], Sales Manager at [PERSON_NAME] Nissan. Ju…" at bounding box center [1171, 412] width 650 height 424
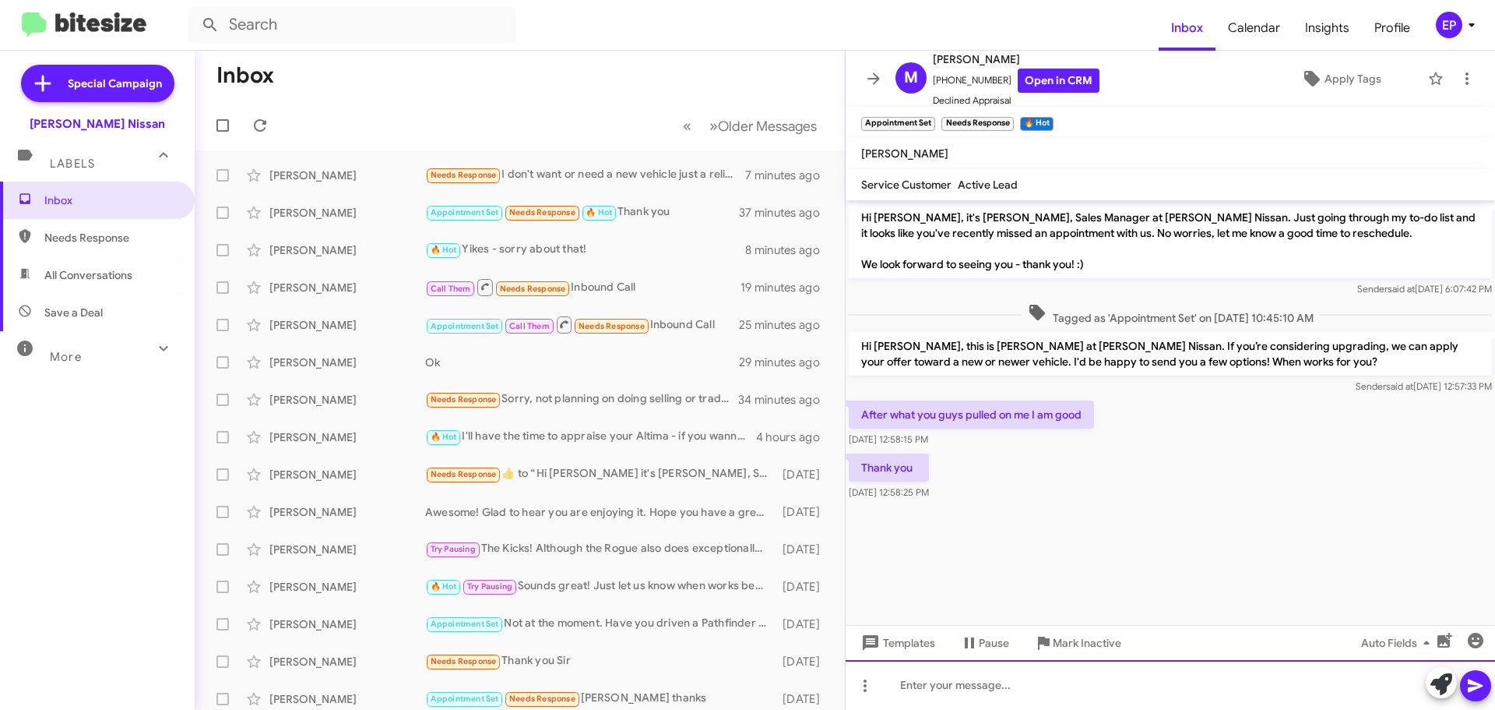
click at [1022, 682] on div at bounding box center [1171, 685] width 650 height 50
click at [972, 671] on div at bounding box center [1171, 685] width 650 height 50
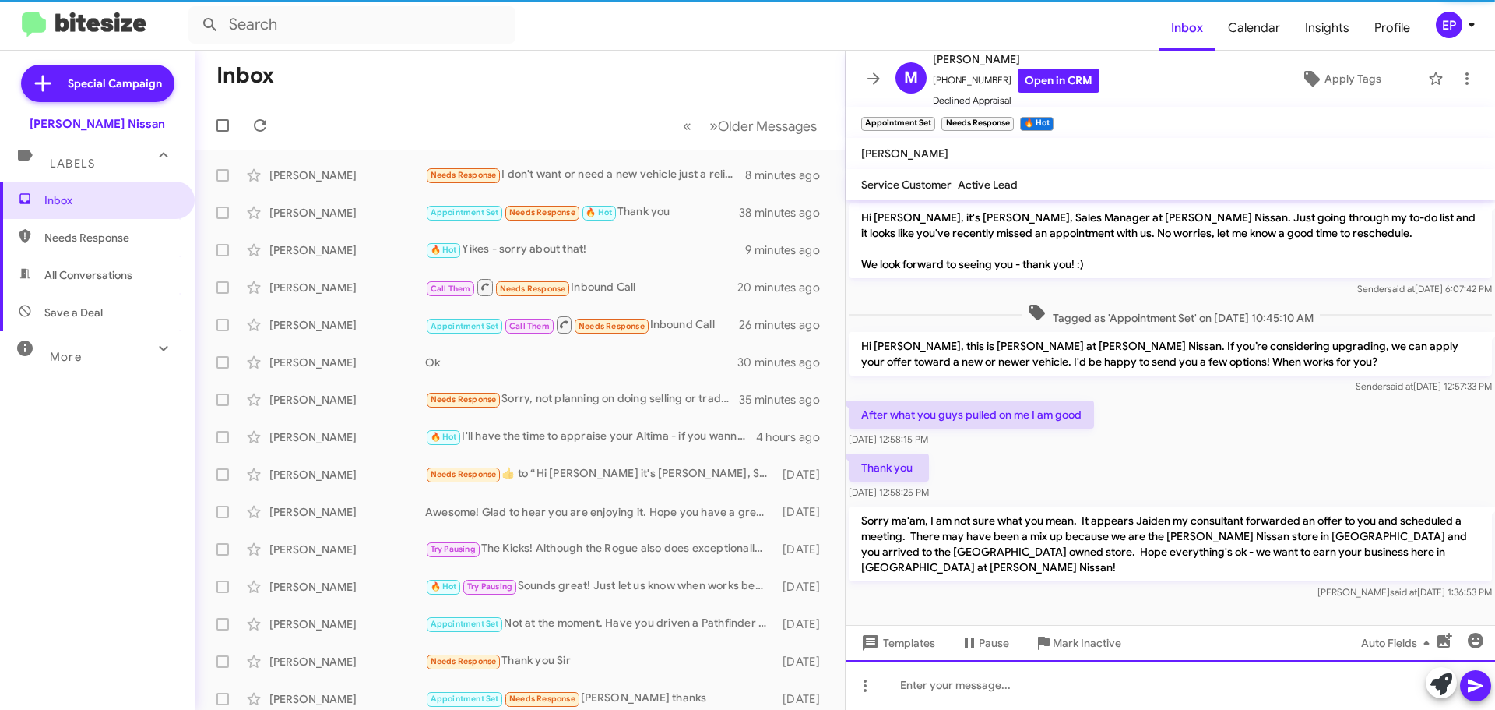
scroll to position [2, 0]
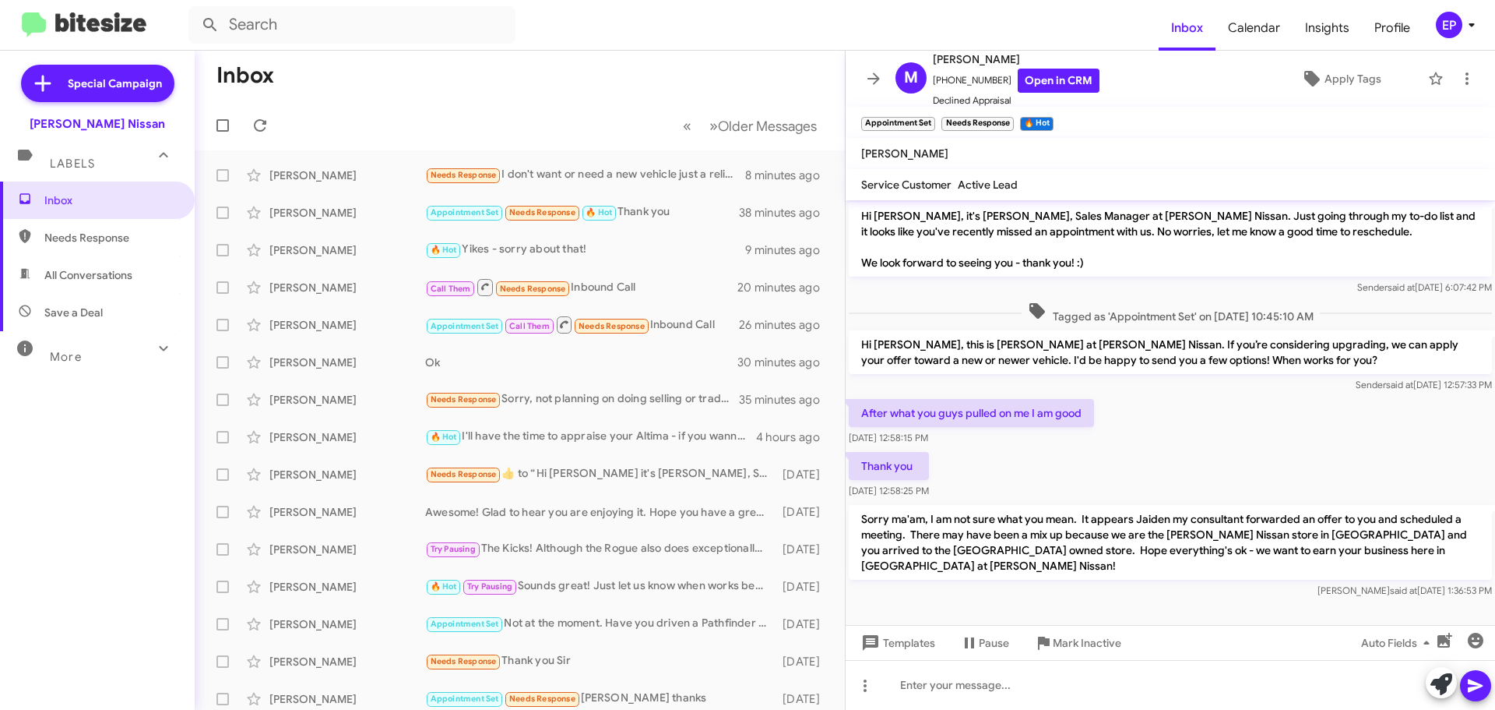
click at [868, 79] on icon at bounding box center [874, 78] width 12 height 12
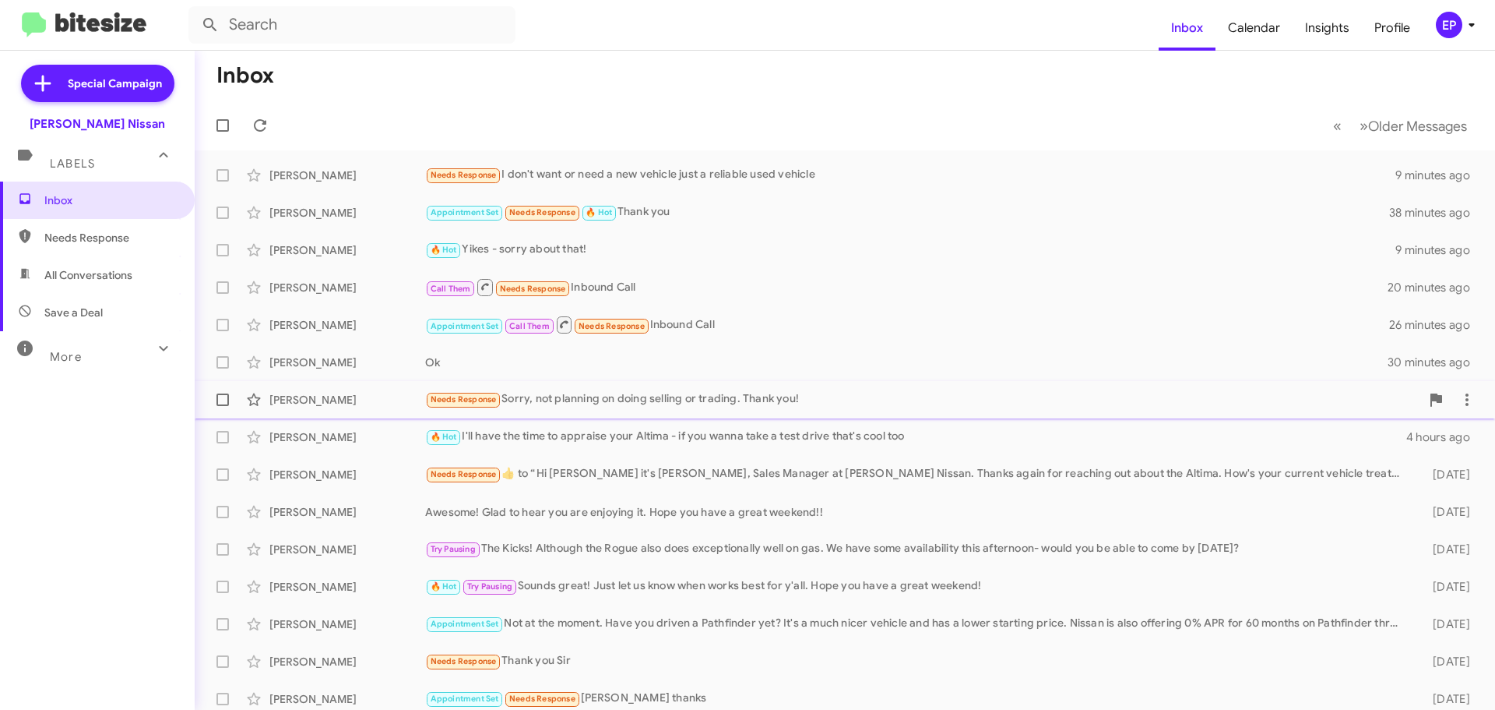
click at [608, 399] on div "Needs Response Sorry, not planning on doing selling or trading. Thank you!" at bounding box center [922, 399] width 995 height 18
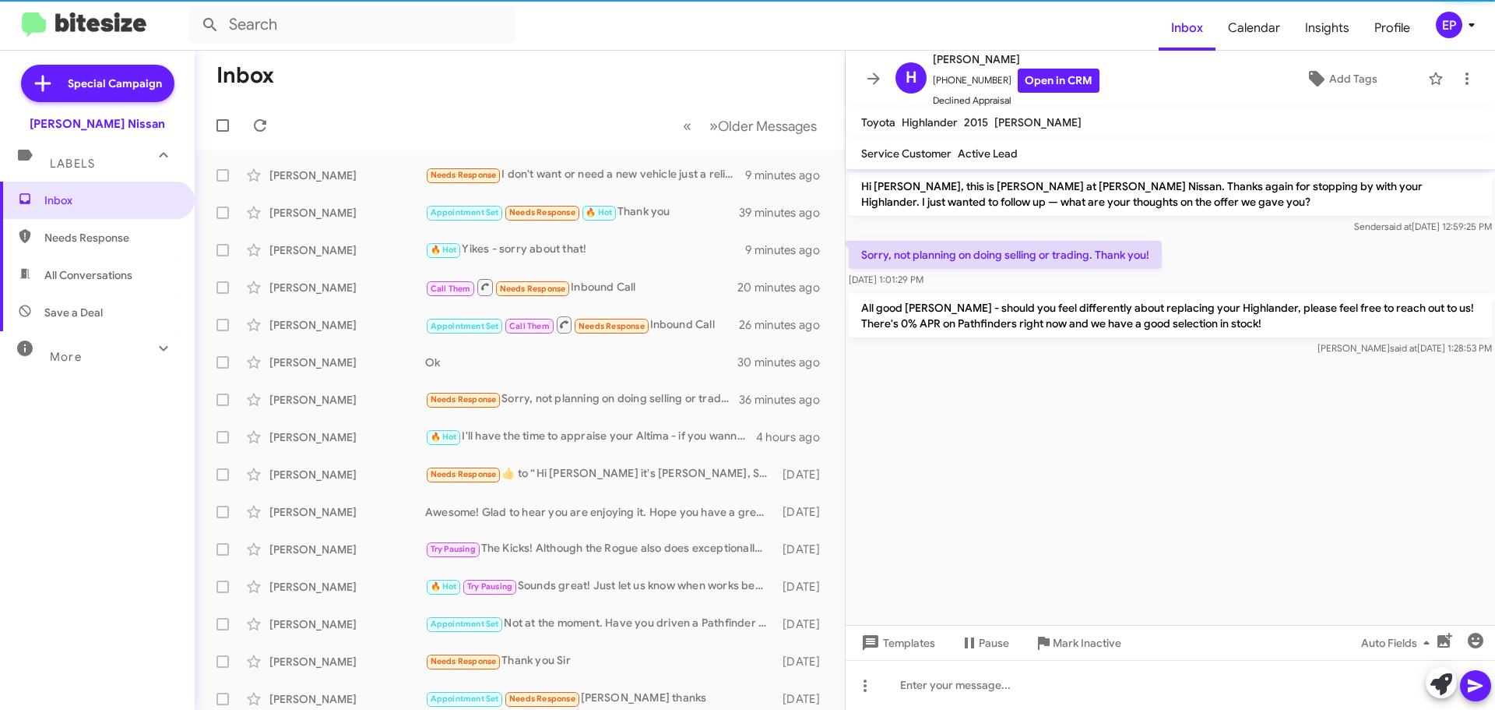
click at [87, 276] on span "All Conversations" at bounding box center [88, 275] width 88 height 16
type input "in:all-conversations"
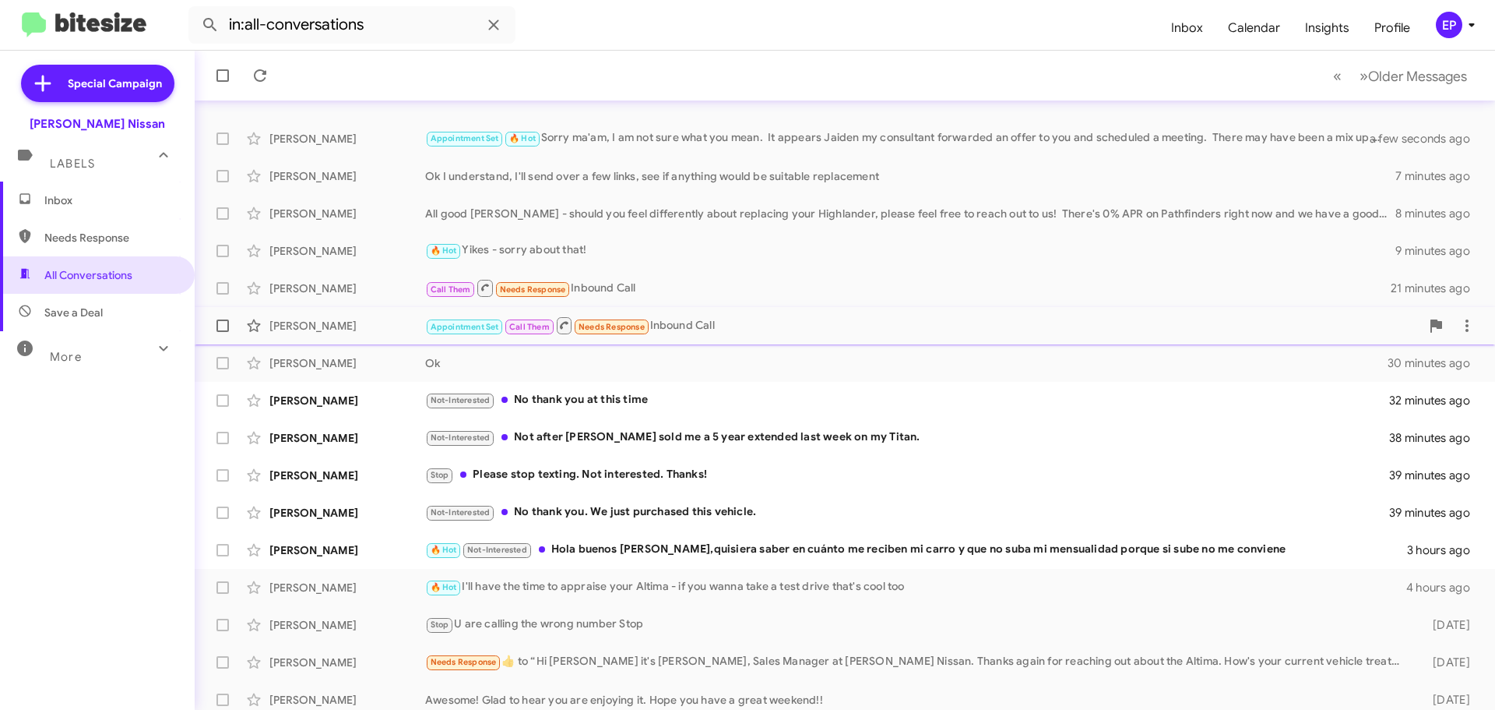
scroll to position [78, 0]
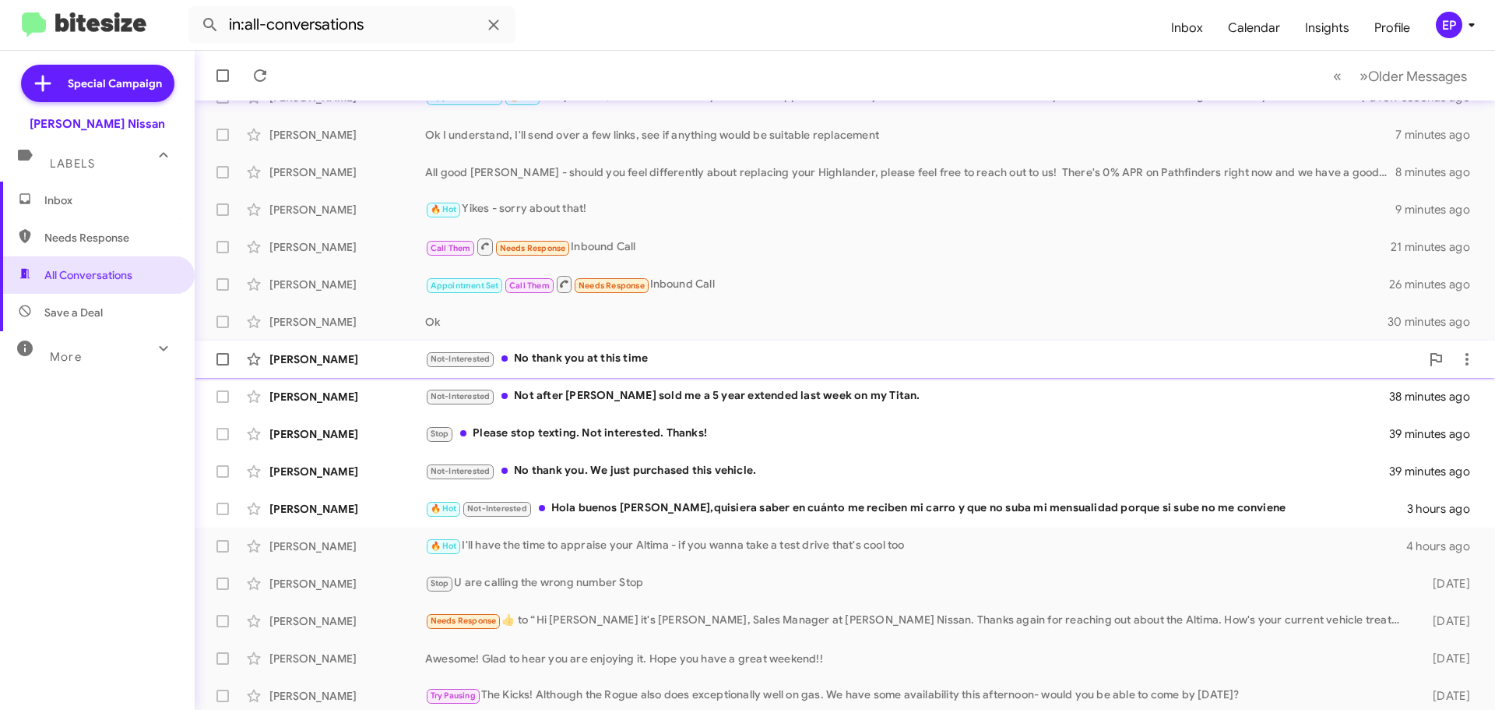
click at [577, 360] on div "Not-Interested No thank you at this time" at bounding box center [922, 359] width 995 height 18
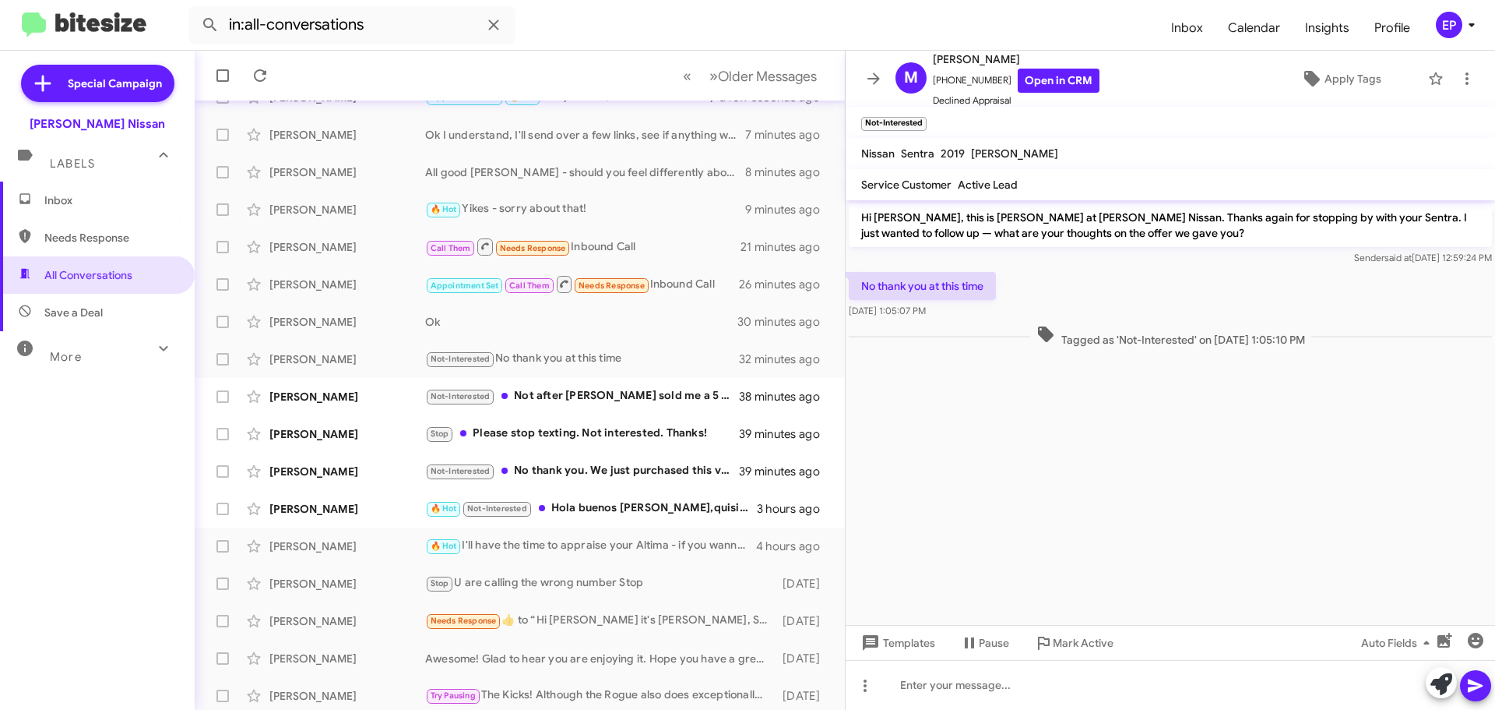
click at [1023, 460] on cdk-virtual-scroll-viewport "Hi [PERSON_NAME], this is [PERSON_NAME] at [PERSON_NAME] Nissan. Thanks again f…" at bounding box center [1171, 412] width 650 height 424
click at [1015, 458] on cdk-virtual-scroll-viewport "Hi [PERSON_NAME], this is [PERSON_NAME] at [PERSON_NAME] Nissan. Thanks again f…" at bounding box center [1171, 412] width 650 height 424
click at [1034, 440] on cdk-virtual-scroll-viewport "Hi [PERSON_NAME], this is [PERSON_NAME] at [PERSON_NAME] Nissan. Thanks again f…" at bounding box center [1171, 412] width 650 height 424
click at [1046, 87] on link "Open in CRM" at bounding box center [1059, 81] width 82 height 24
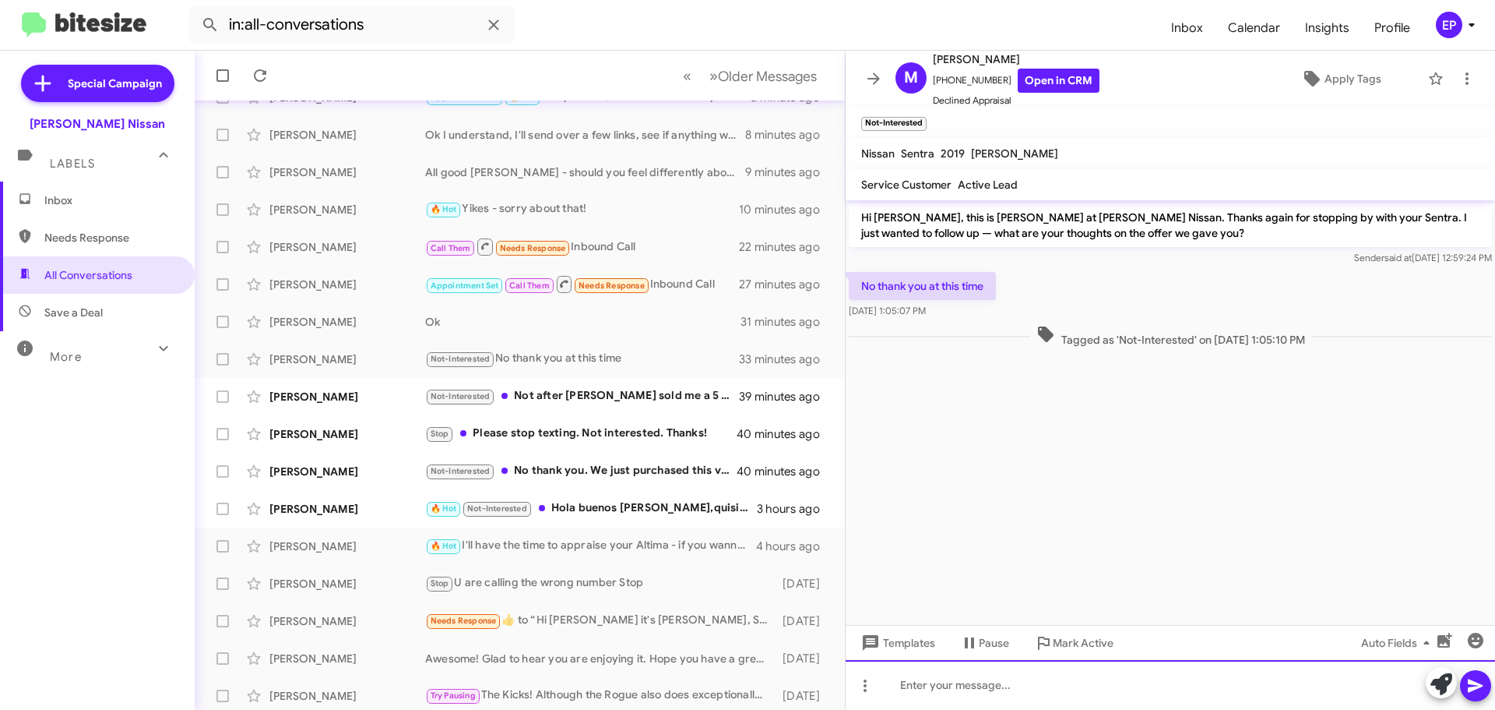
click at [979, 681] on div at bounding box center [1171, 685] width 650 height 50
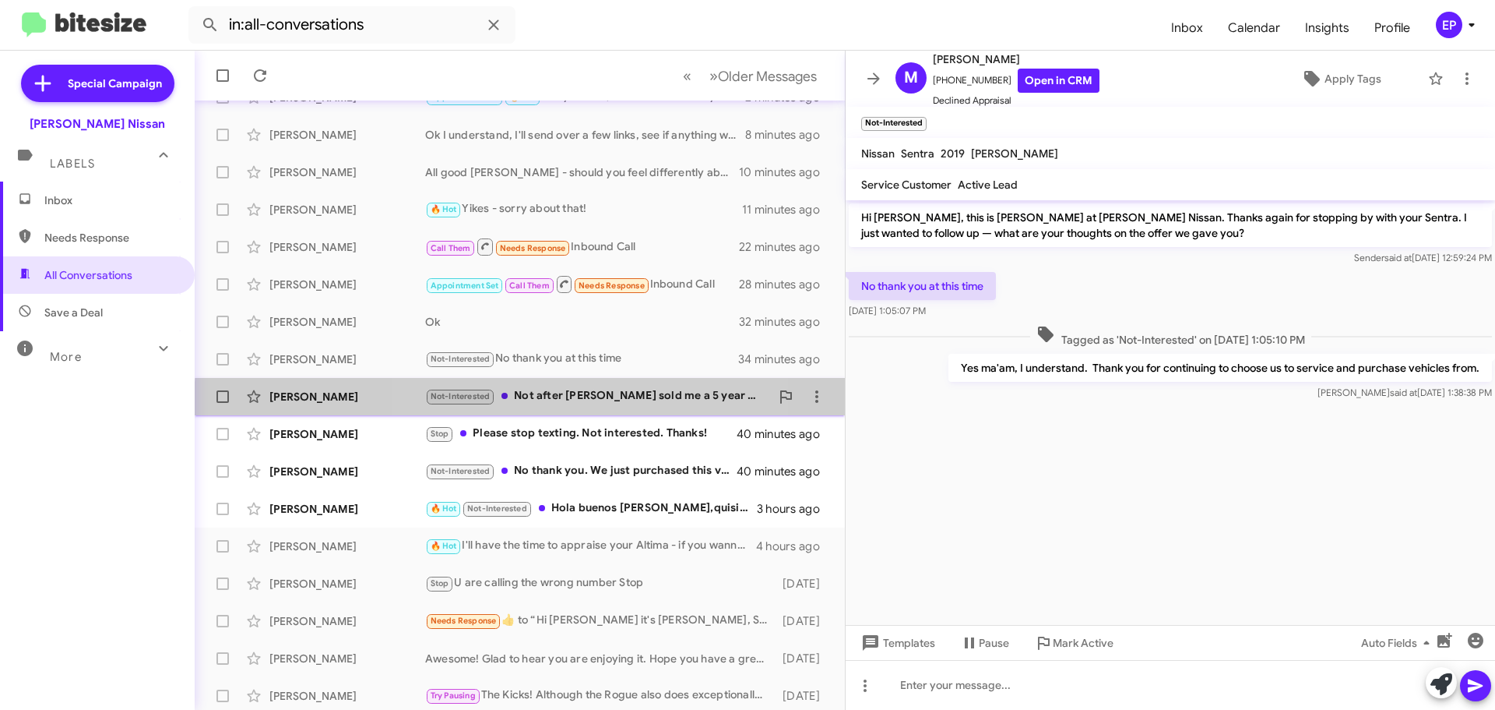
click at [607, 407] on div "[PERSON_NAME] Not-Interested Not after [PERSON_NAME] sold me a 5 year extended …" at bounding box center [519, 396] width 625 height 31
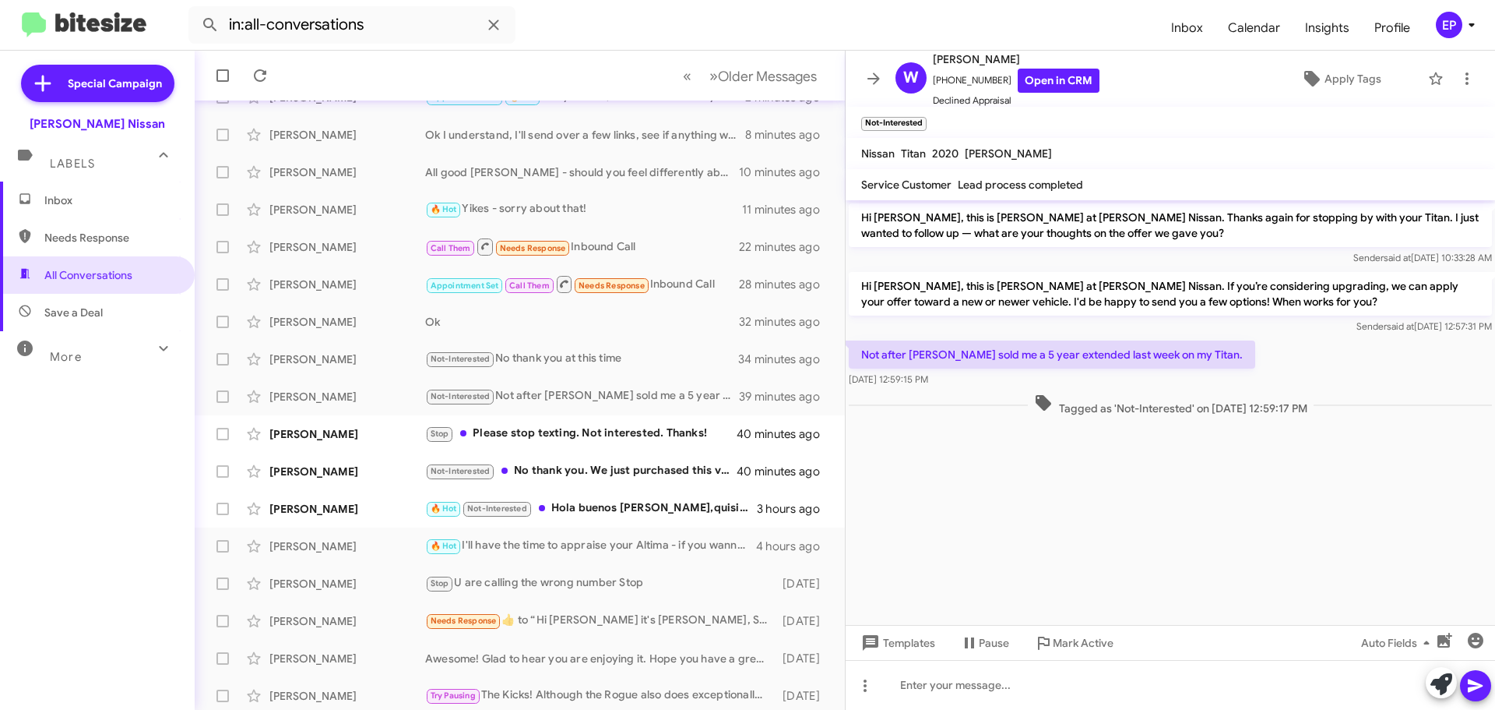
click at [1044, 495] on cdk-virtual-scroll-viewport "Hi [PERSON_NAME], this is [PERSON_NAME] at [PERSON_NAME] Nissan. Thanks again f…" at bounding box center [1171, 412] width 650 height 424
click at [1064, 507] on cdk-virtual-scroll-viewport "Hi [PERSON_NAME], this is [PERSON_NAME] at [PERSON_NAME] Nissan. Thanks again f…" at bounding box center [1171, 412] width 650 height 424
click at [1043, 78] on link "Open in CRM" at bounding box center [1059, 81] width 82 height 24
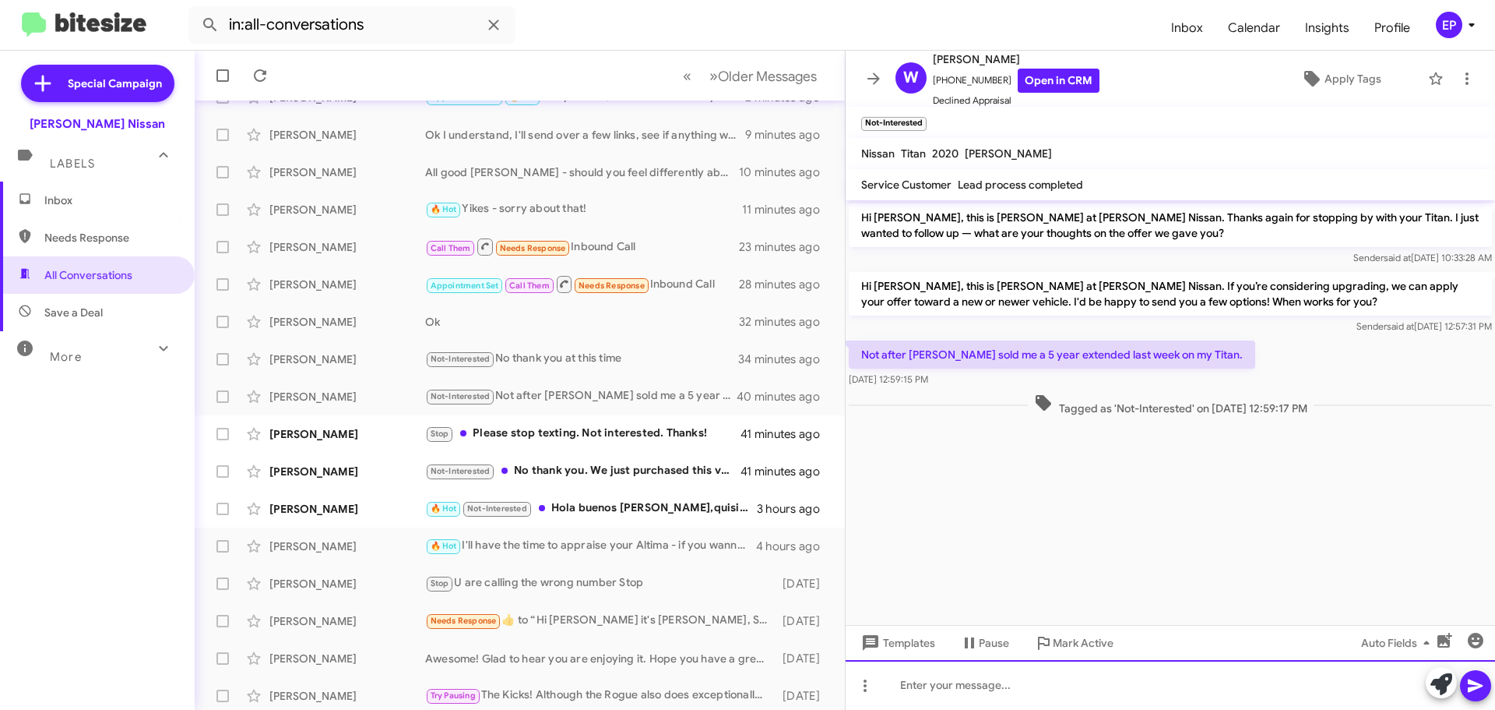
click at [1009, 690] on div at bounding box center [1171, 685] width 650 height 50
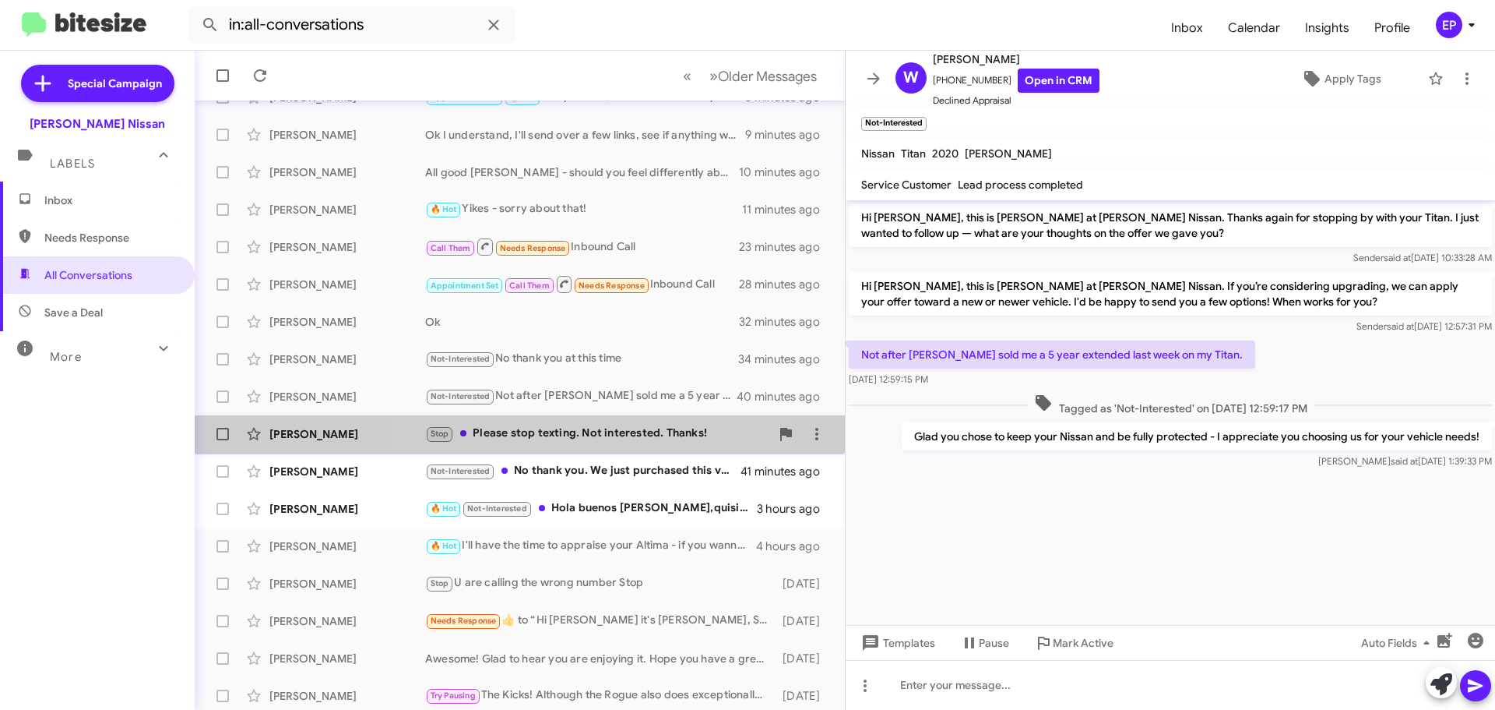
click at [562, 439] on div "Stop Please stop texting. Not interested. Thanks!" at bounding box center [597, 433] width 345 height 18
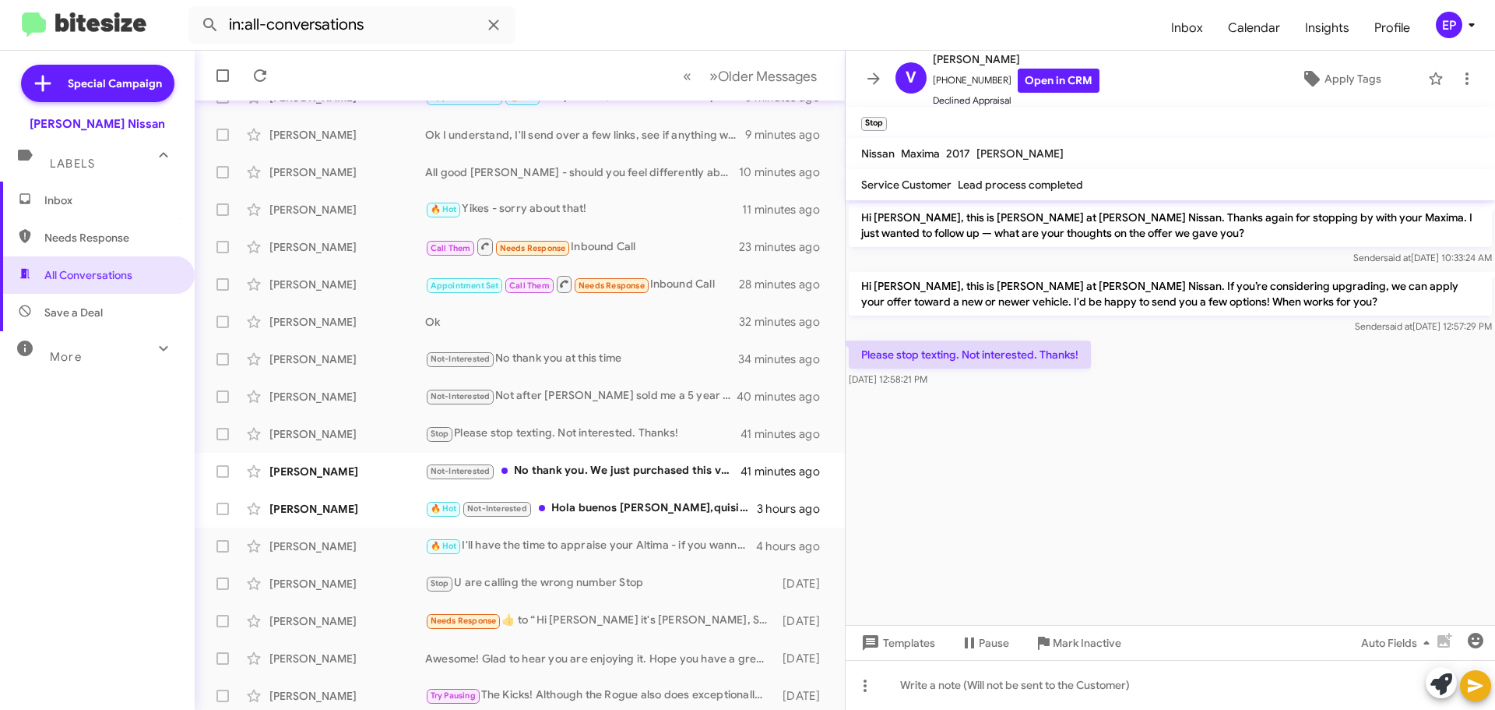
click at [1102, 470] on cdk-virtual-scroll-viewport "Hi [PERSON_NAME], this is [PERSON_NAME] at [PERSON_NAME] Nissan. Thanks again f…" at bounding box center [1171, 412] width 650 height 424
click at [1056, 82] on link "Open in CRM" at bounding box center [1059, 81] width 82 height 24
click at [1224, 379] on div "Please stop texting. Not interested. Thanks! [DATE] 12:58:21 PM" at bounding box center [1171, 363] width 650 height 53
click at [875, 79] on icon at bounding box center [874, 78] width 12 height 12
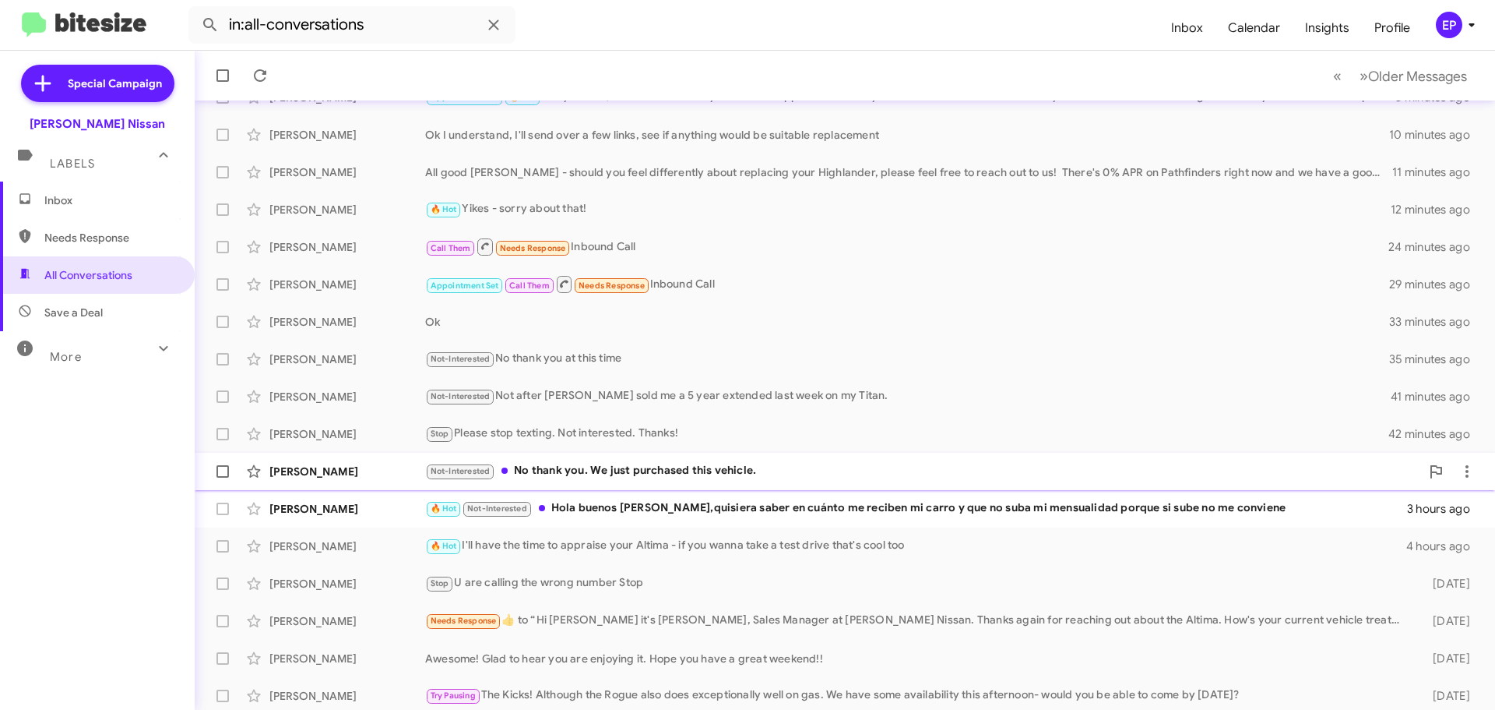
click at [589, 481] on div "[PERSON_NAME] Not-Interested No thank you. We just purchased this vehicle. 42 m…" at bounding box center [845, 471] width 1276 height 31
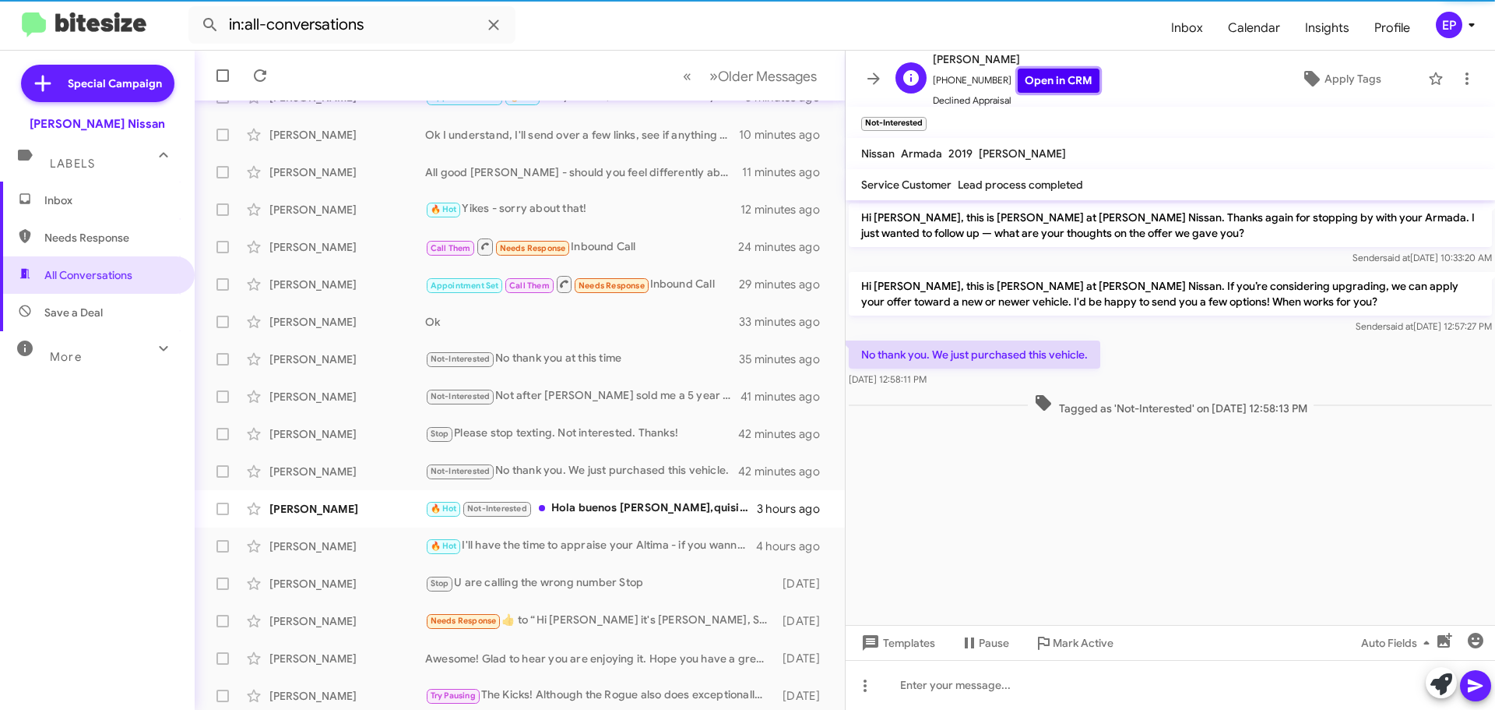
click at [1035, 81] on link "Open in CRM" at bounding box center [1059, 81] width 82 height 24
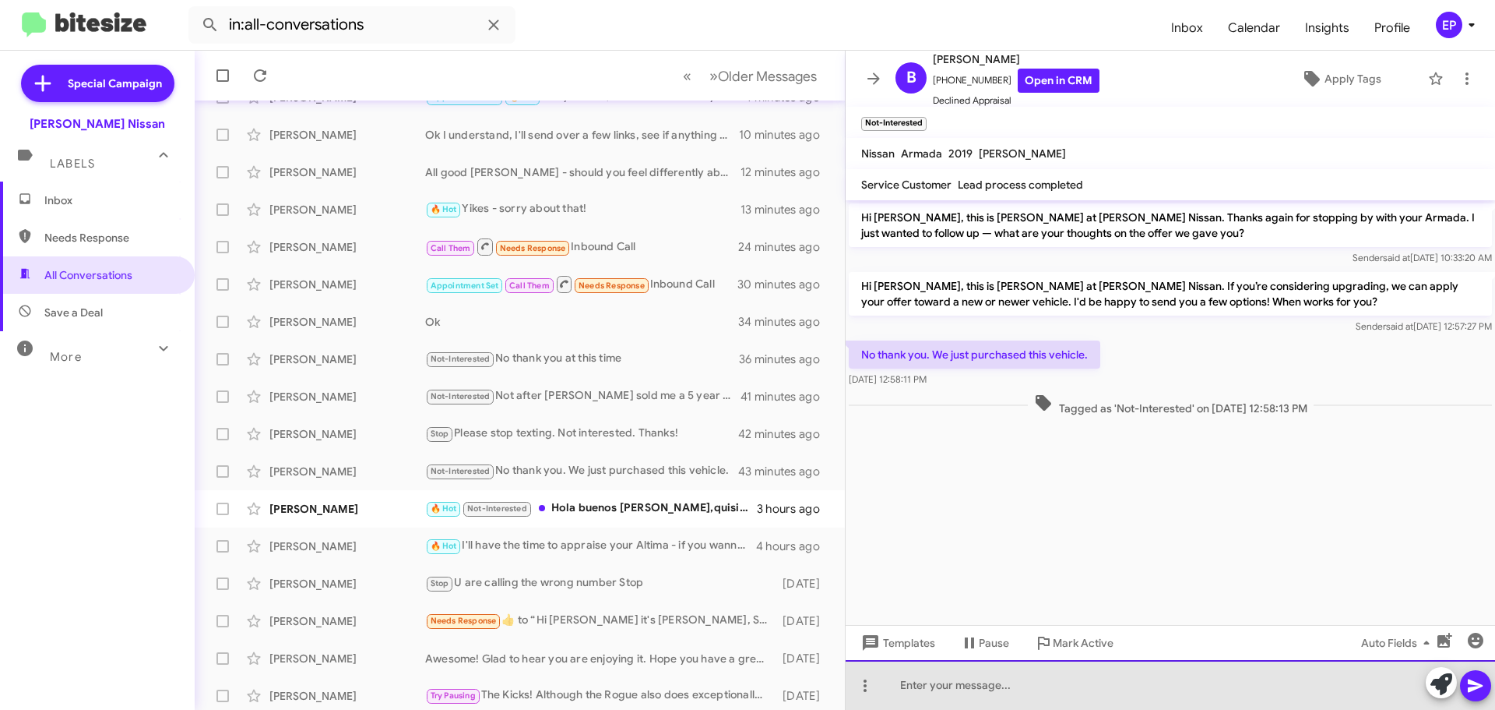
click at [991, 688] on div at bounding box center [1171, 685] width 650 height 50
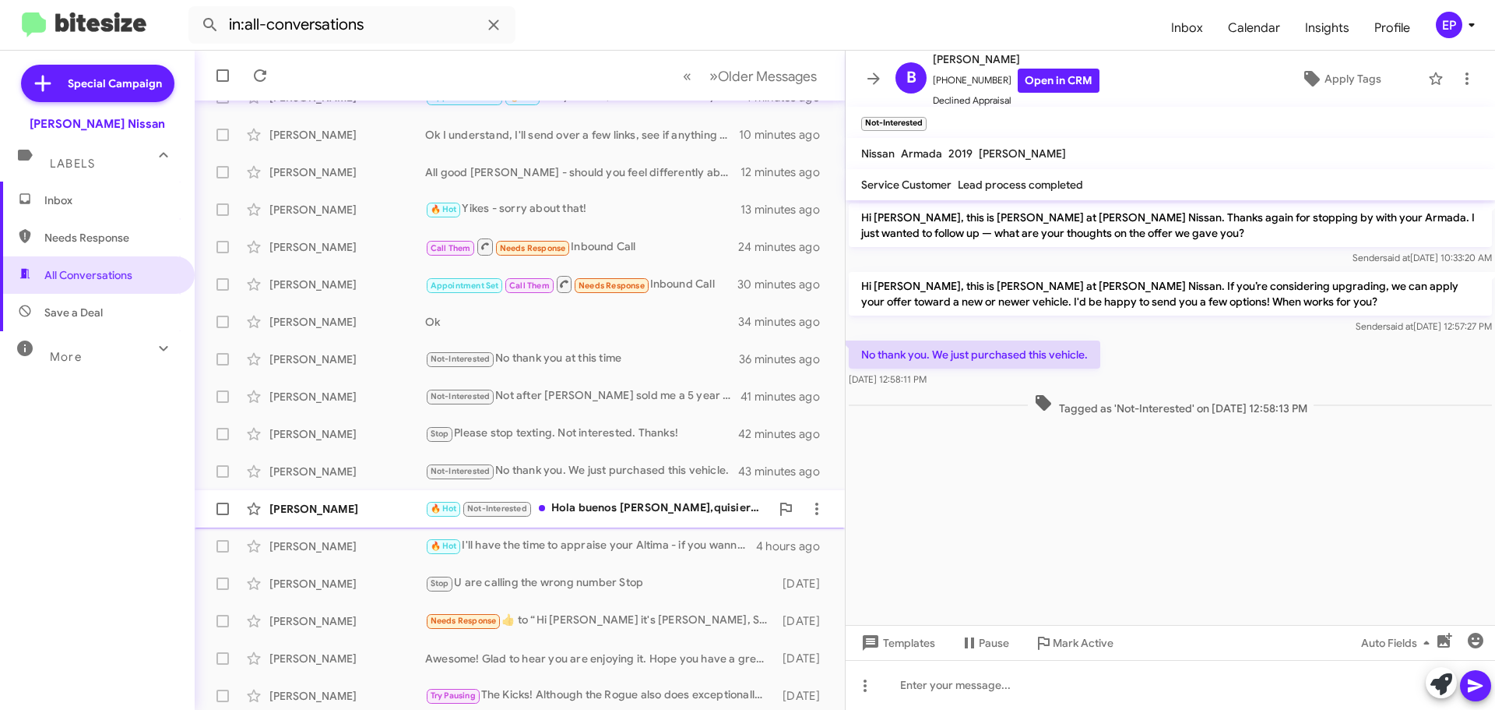
click at [601, 520] on div "[PERSON_NAME] 🔥 Hot Not-Interested Hola buenos [PERSON_NAME],quisiera saber en …" at bounding box center [519, 508] width 625 height 31
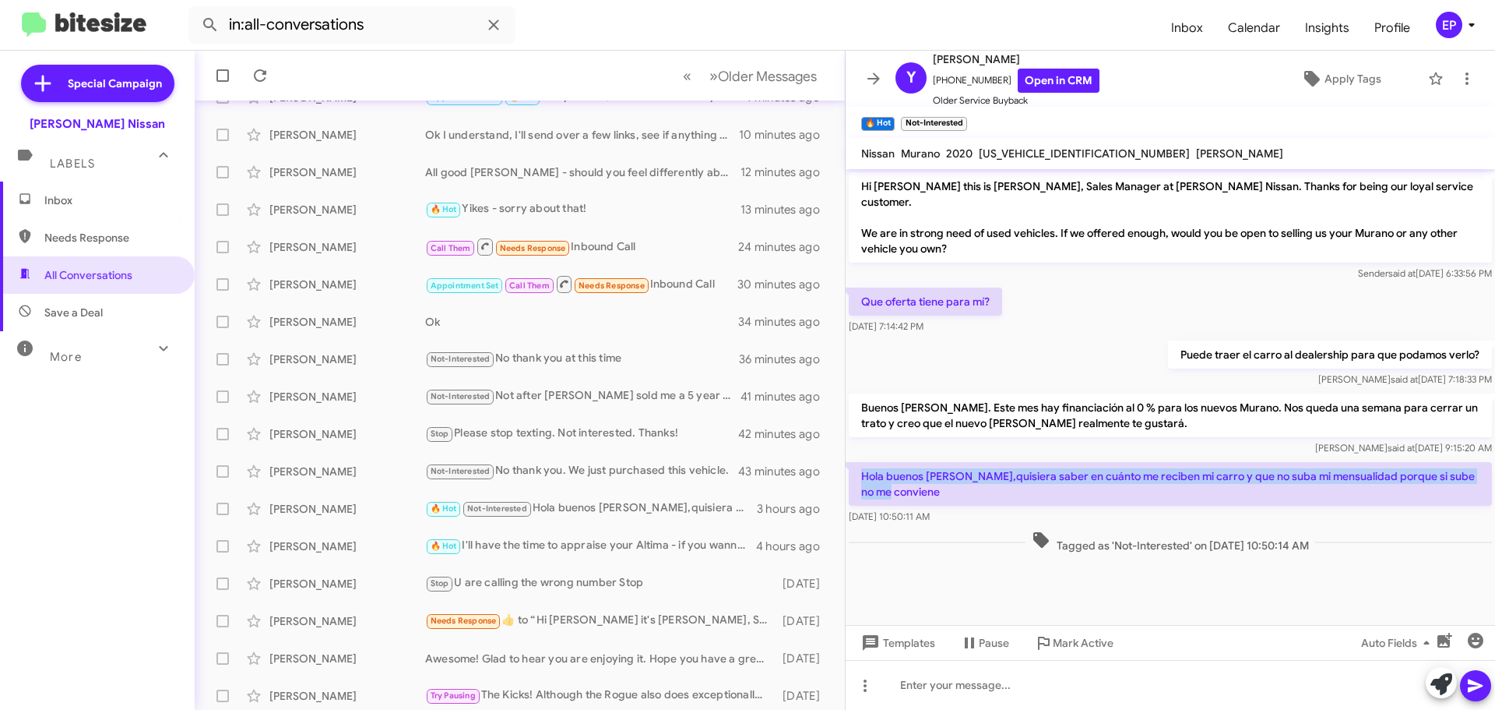
drag, startPoint x: 930, startPoint y: 477, endPoint x: 861, endPoint y: 460, distance: 70.6
click at [861, 462] on p "Hola buenos [PERSON_NAME],quisiera saber en cuánto me reciben mi carro y que no…" at bounding box center [1170, 484] width 643 height 44
copy p "Hola buenos [PERSON_NAME],quisiera saber en cuánto me reciben mi carro y que no…"
click at [1031, 83] on link "Open in CRM" at bounding box center [1059, 81] width 82 height 24
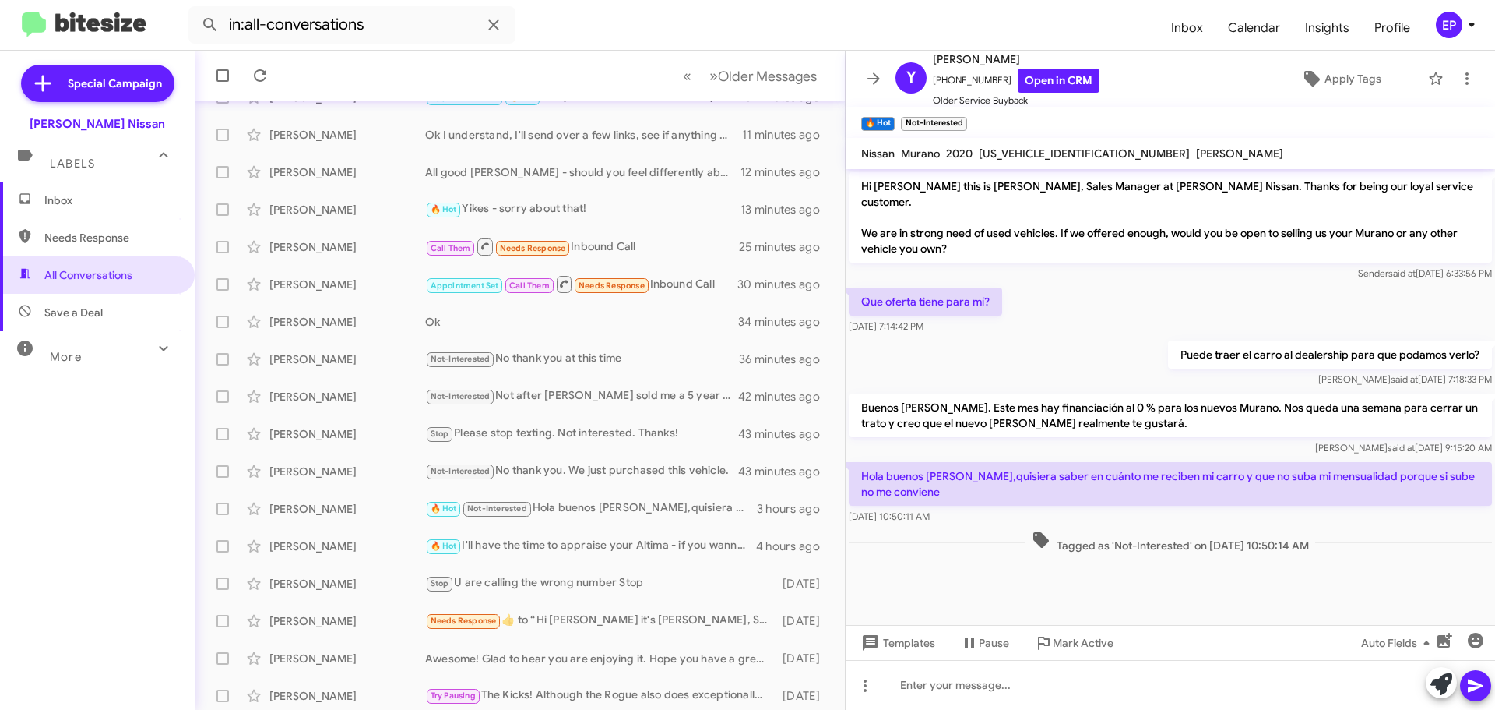
click at [1054, 361] on div "Puede traer el carro al dealership para que podamos verlo? [PERSON_NAME] said a…" at bounding box center [1171, 363] width 650 height 53
drag, startPoint x: 966, startPoint y: 413, endPoint x: 1088, endPoint y: 410, distance: 122.3
click at [1088, 410] on p "Buenos [PERSON_NAME]. Este mes hay financiación al 0 % para los nuevos Murano. …" at bounding box center [1170, 415] width 643 height 44
click at [1093, 362] on div "Puede traer el carro al dealership para que podamos verlo? [PERSON_NAME] said a…" at bounding box center [1171, 363] width 650 height 53
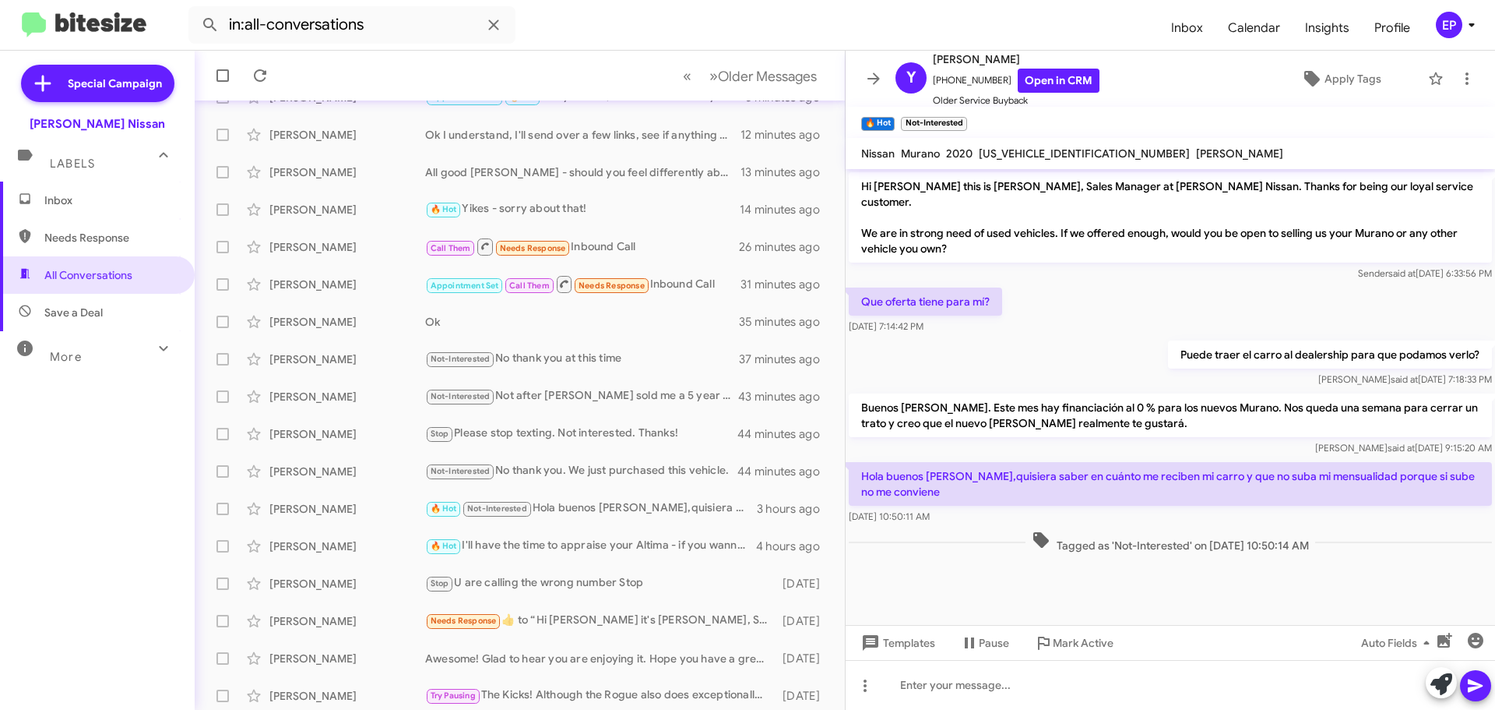
click at [982, 473] on p "Hola buenos [PERSON_NAME],quisiera saber en cuánto me reciben mi carro y que no…" at bounding box center [1170, 484] width 643 height 44
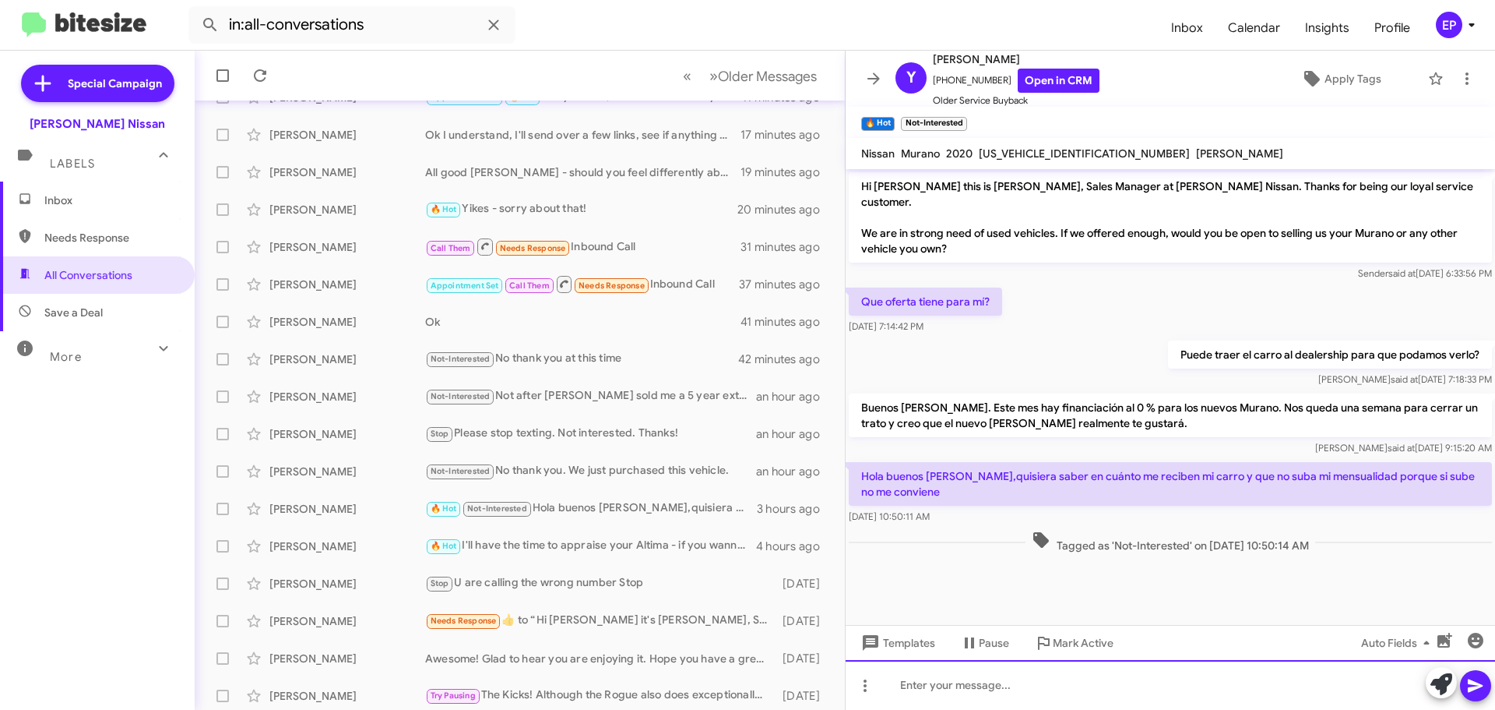
click at [1032, 683] on div at bounding box center [1171, 685] width 650 height 50
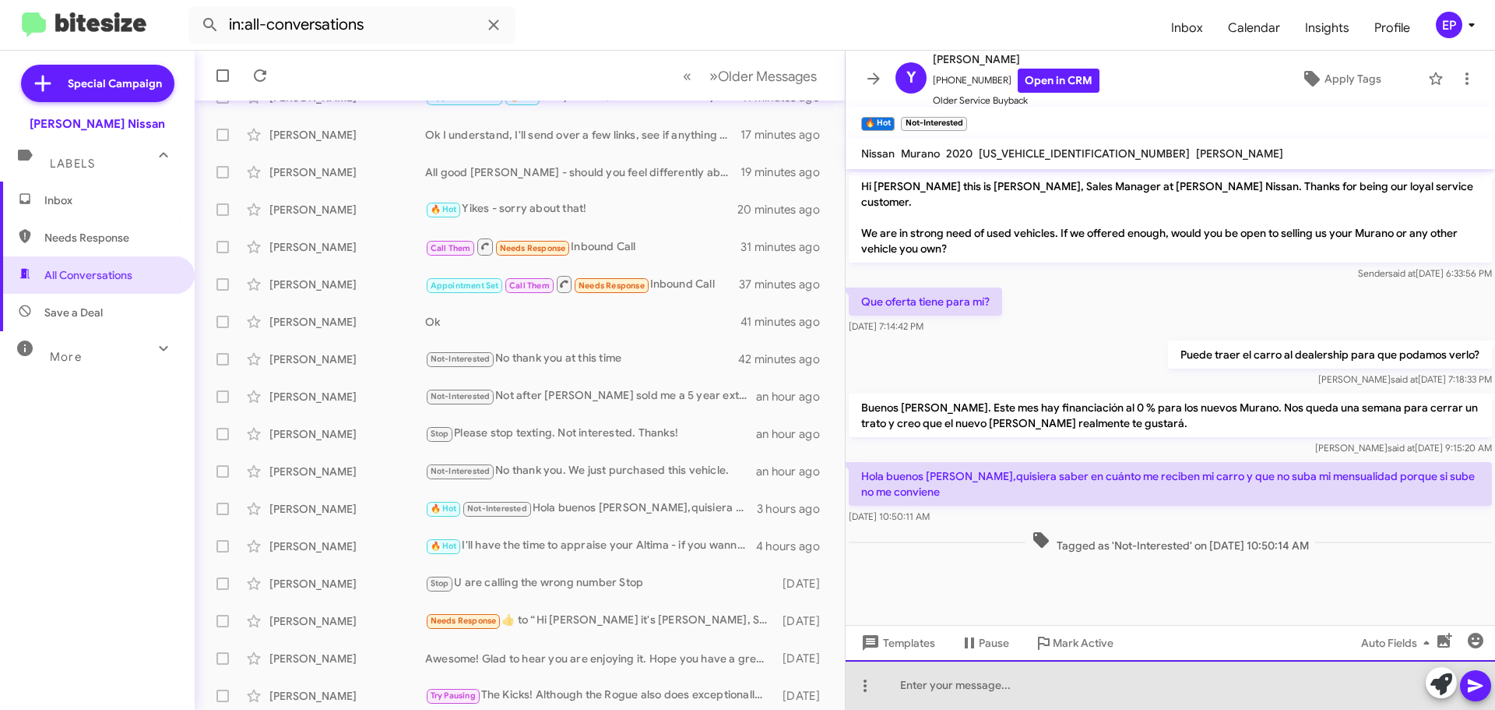
paste div
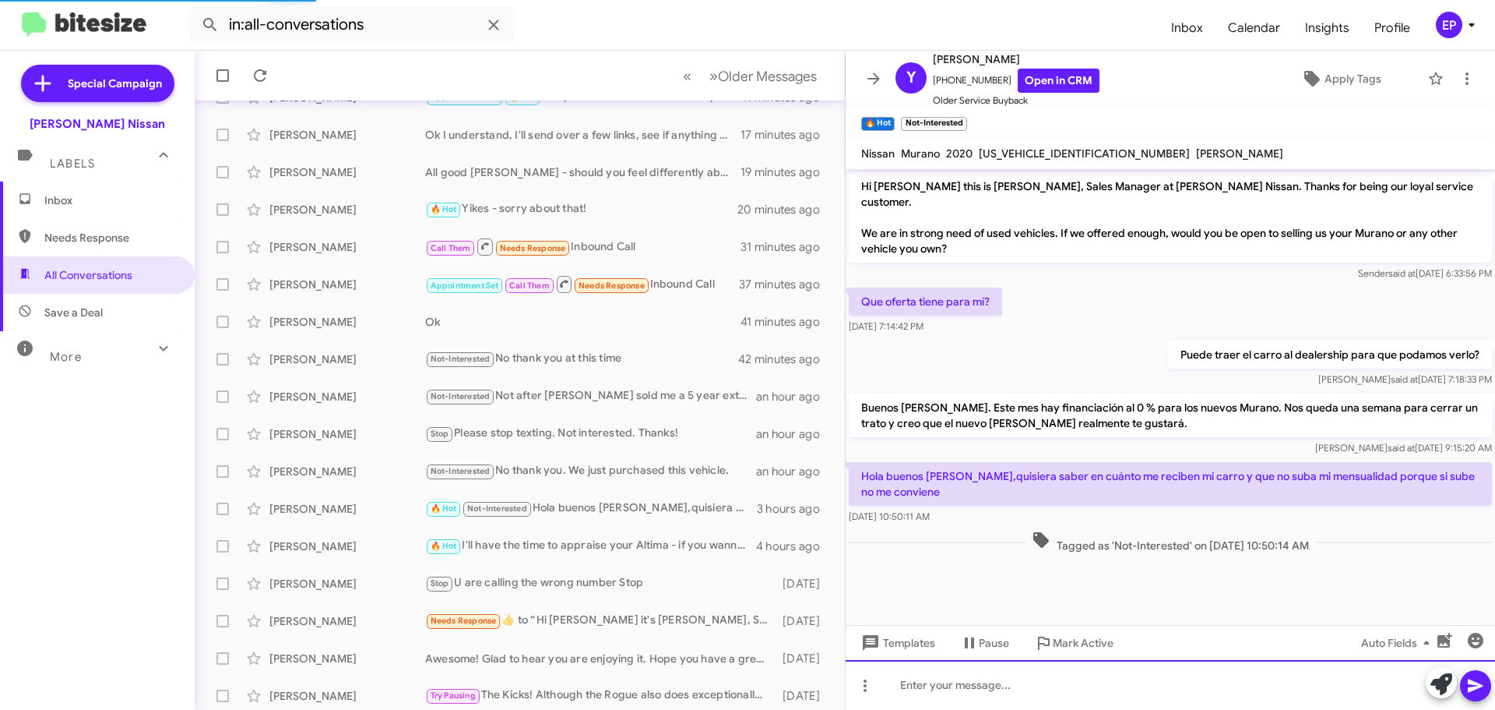
scroll to position [12, 0]
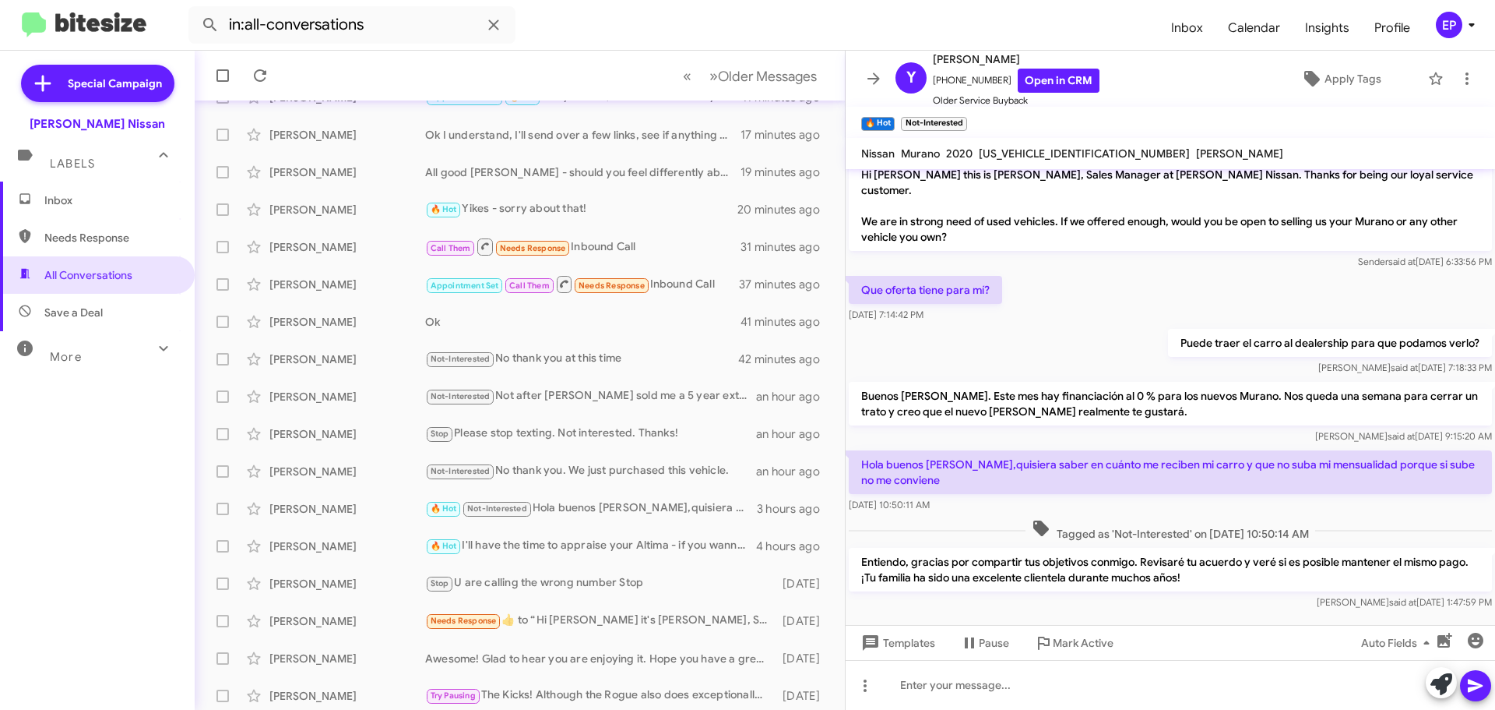
click at [1160, 428] on div "[PERSON_NAME] at [DATE] 9:15:20 AM" at bounding box center [1170, 436] width 643 height 16
click at [1447, 642] on icon "button" at bounding box center [1445, 639] width 15 height 15
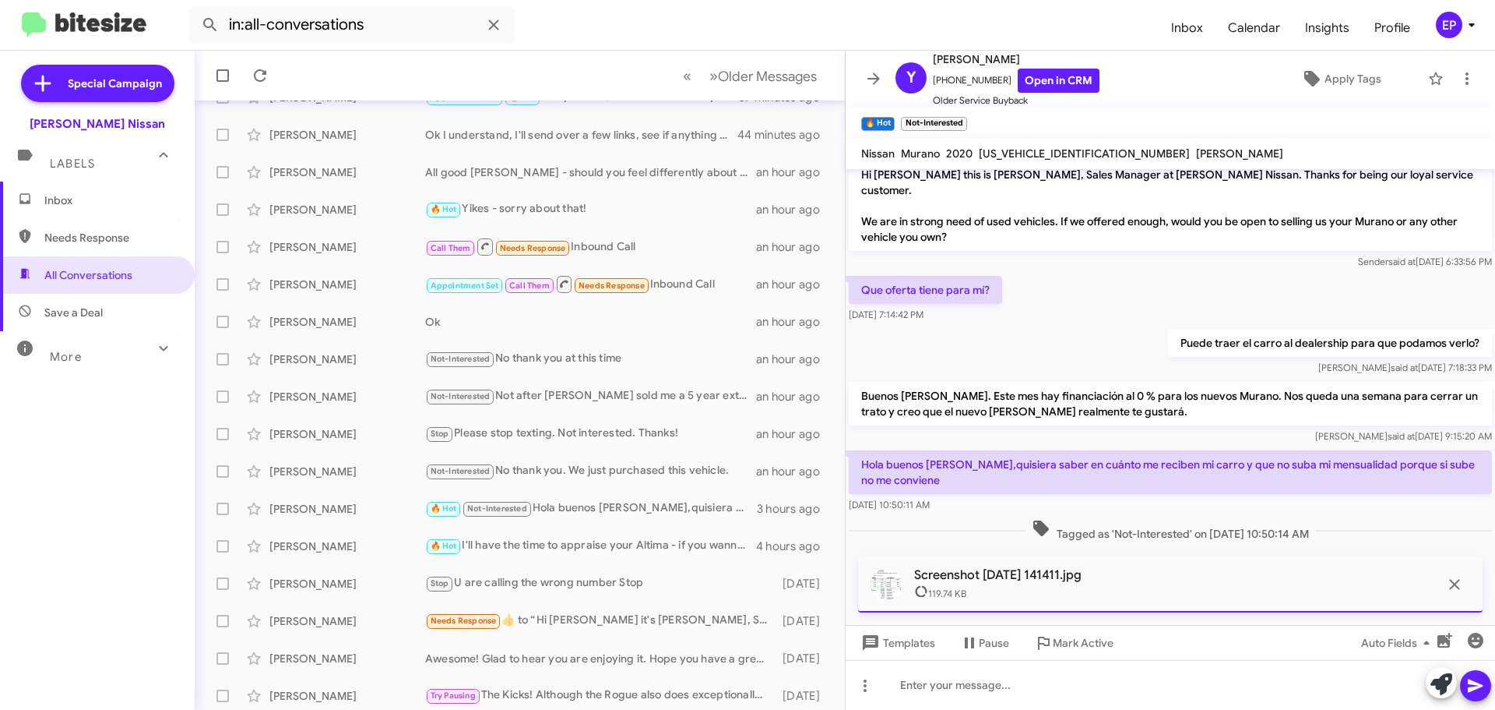
click at [1482, 690] on icon at bounding box center [1476, 685] width 19 height 19
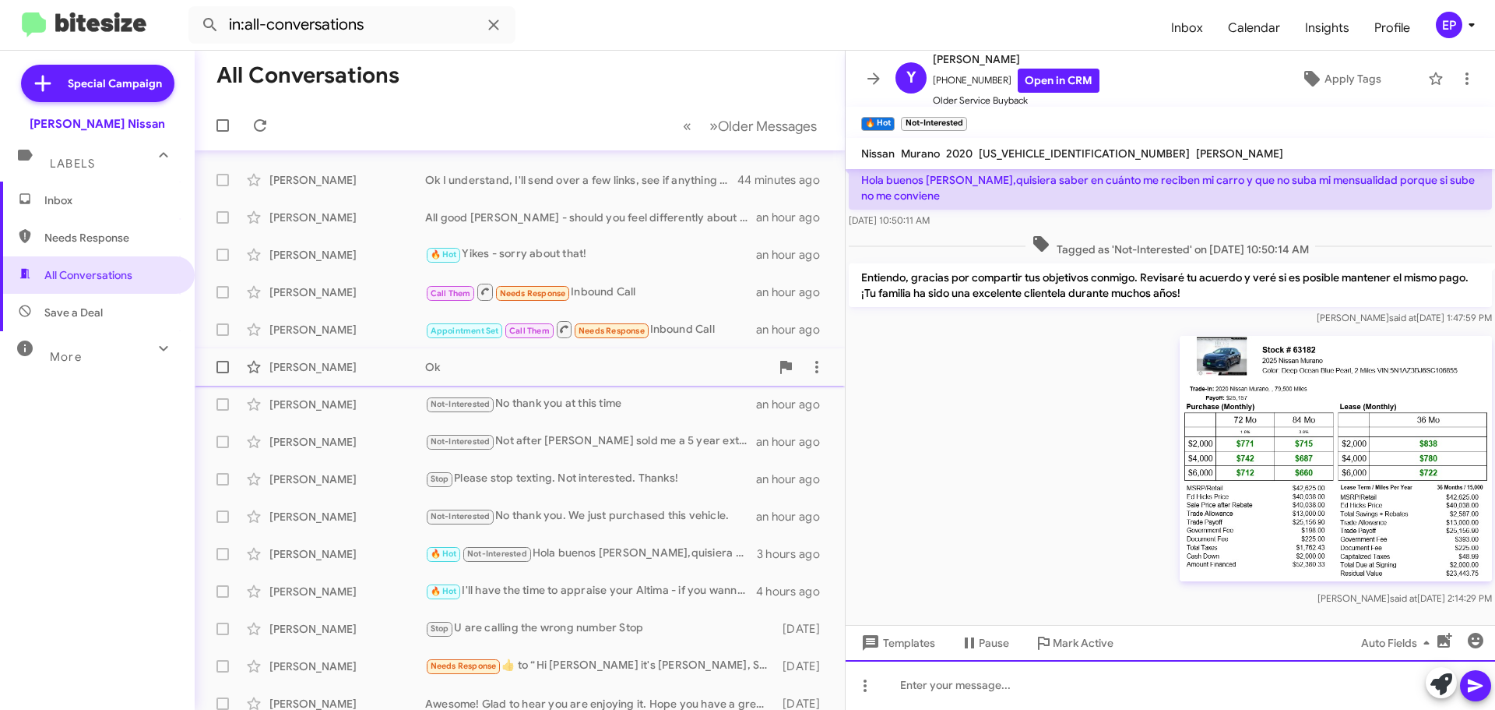
scroll to position [0, 0]
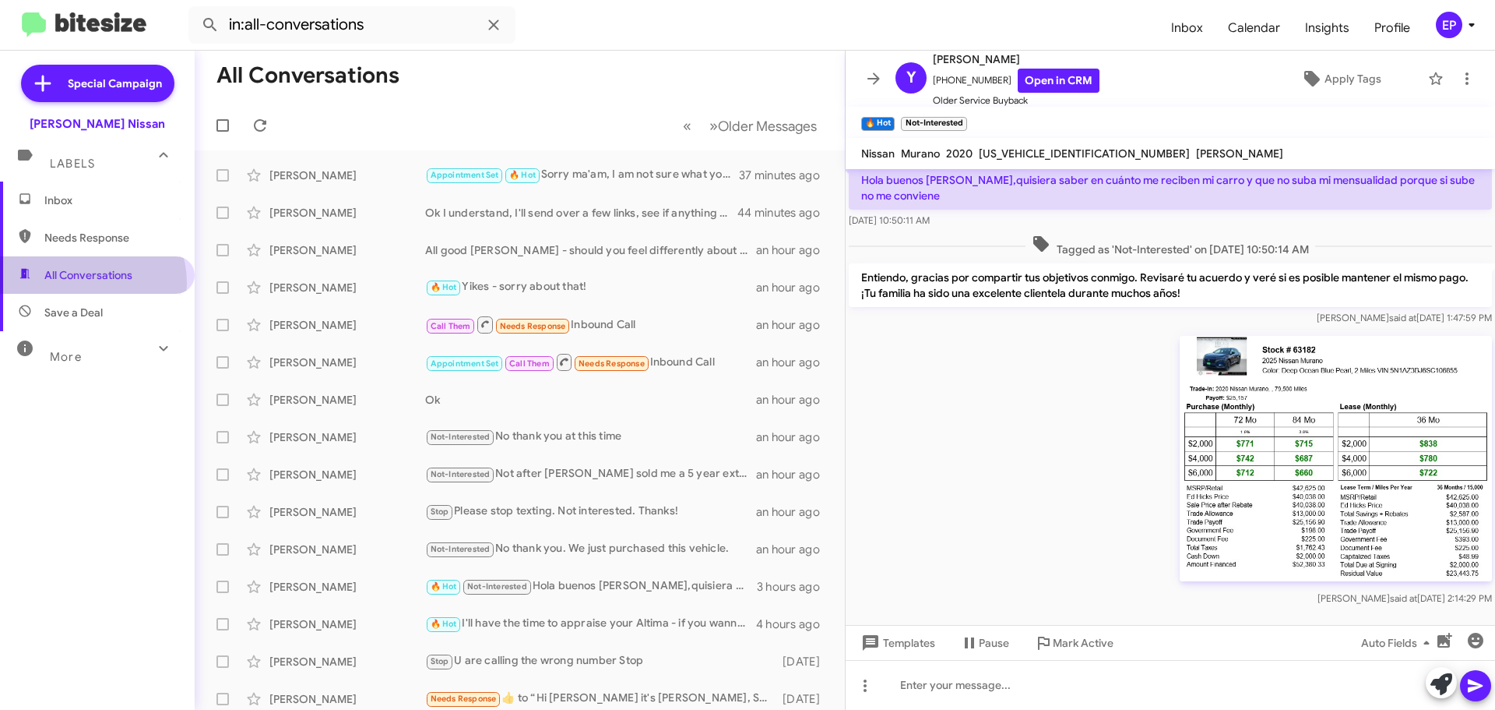
click at [86, 283] on span "All Conversations" at bounding box center [97, 274] width 195 height 37
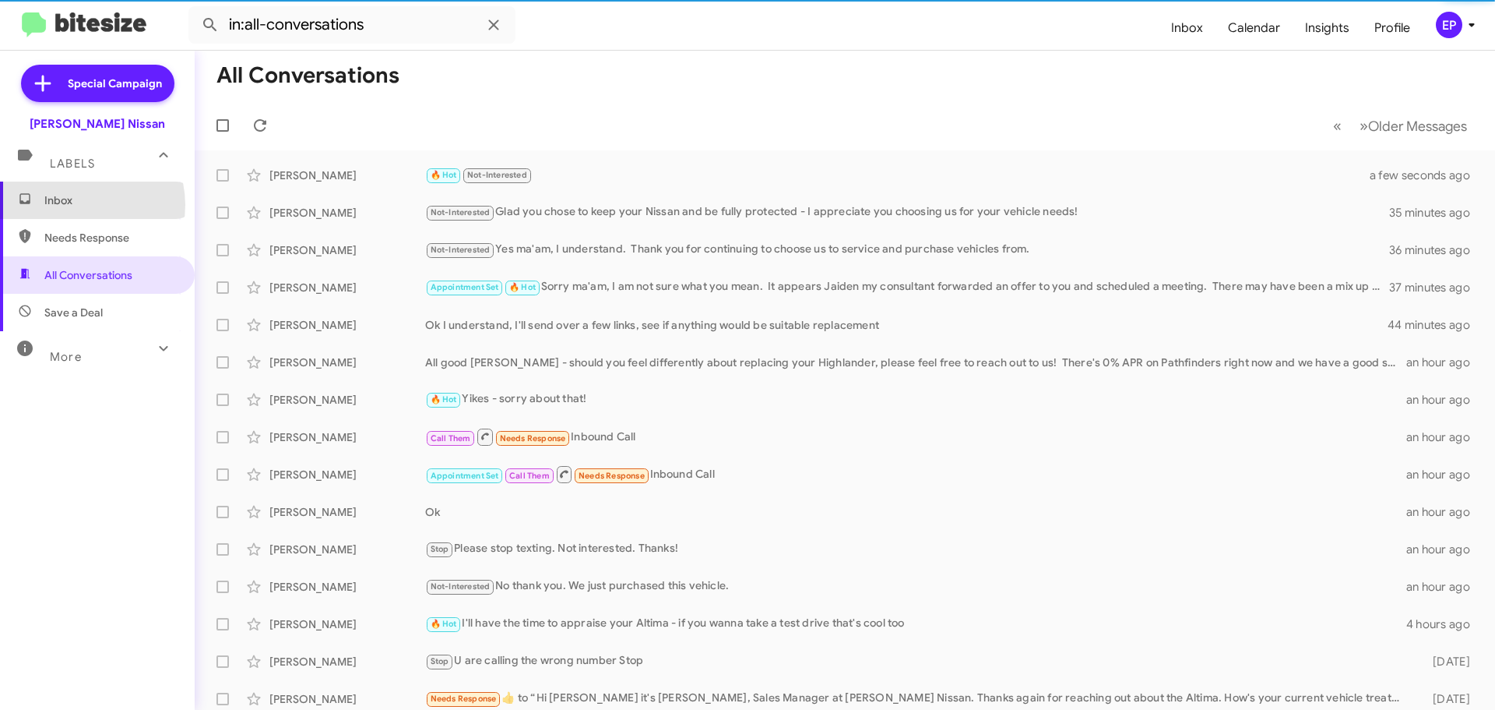
click at [77, 205] on span "Inbox" at bounding box center [110, 200] width 132 height 16
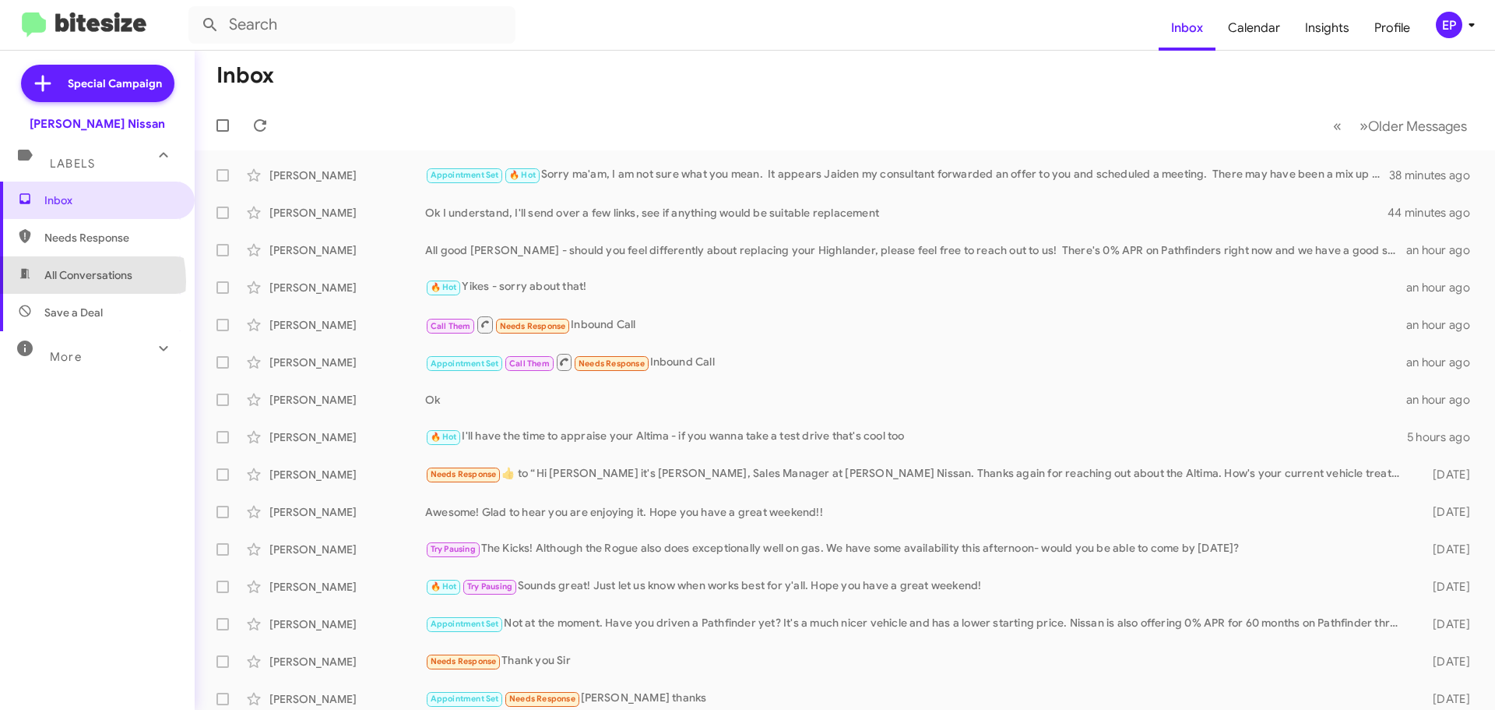
click at [72, 281] on span "All Conversations" at bounding box center [88, 275] width 88 height 16
type input "in:all-conversations"
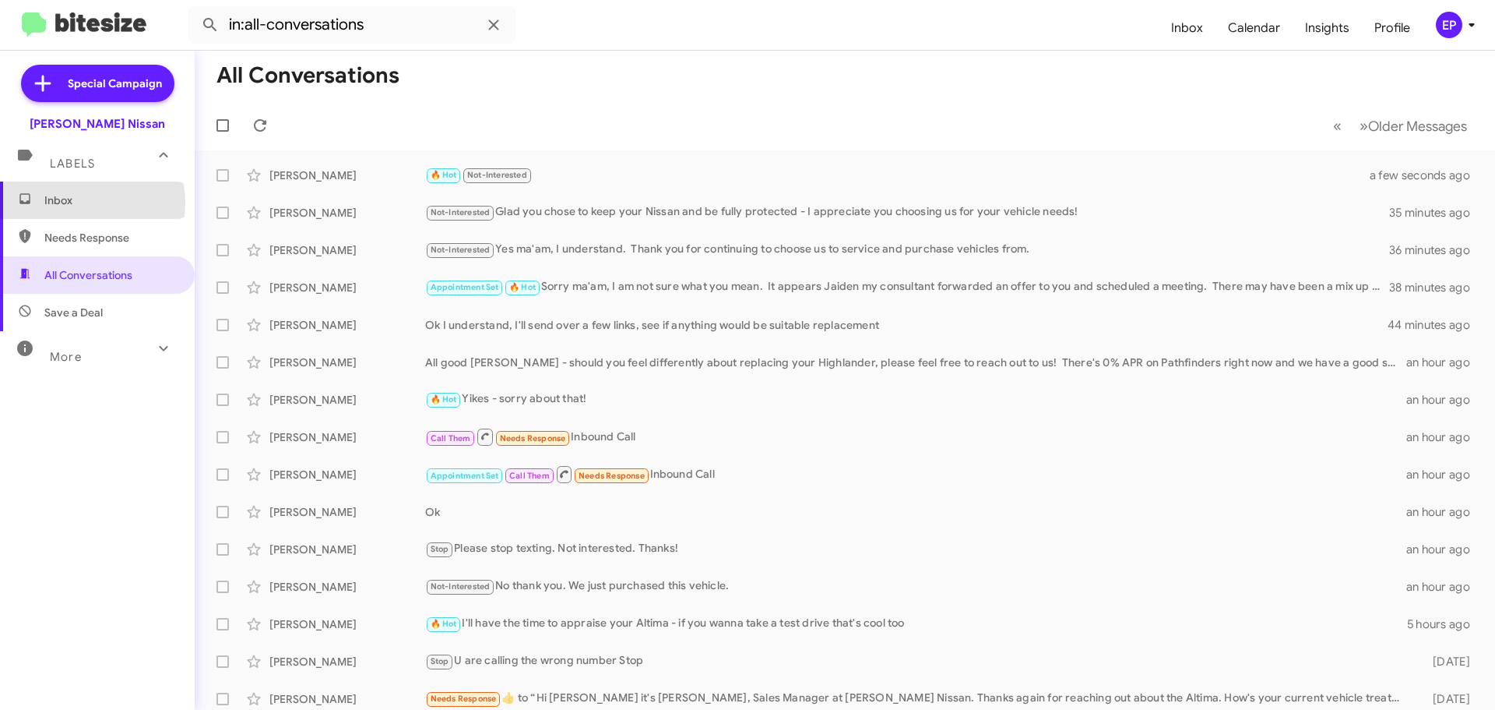
click at [74, 203] on span "Inbox" at bounding box center [110, 200] width 132 height 16
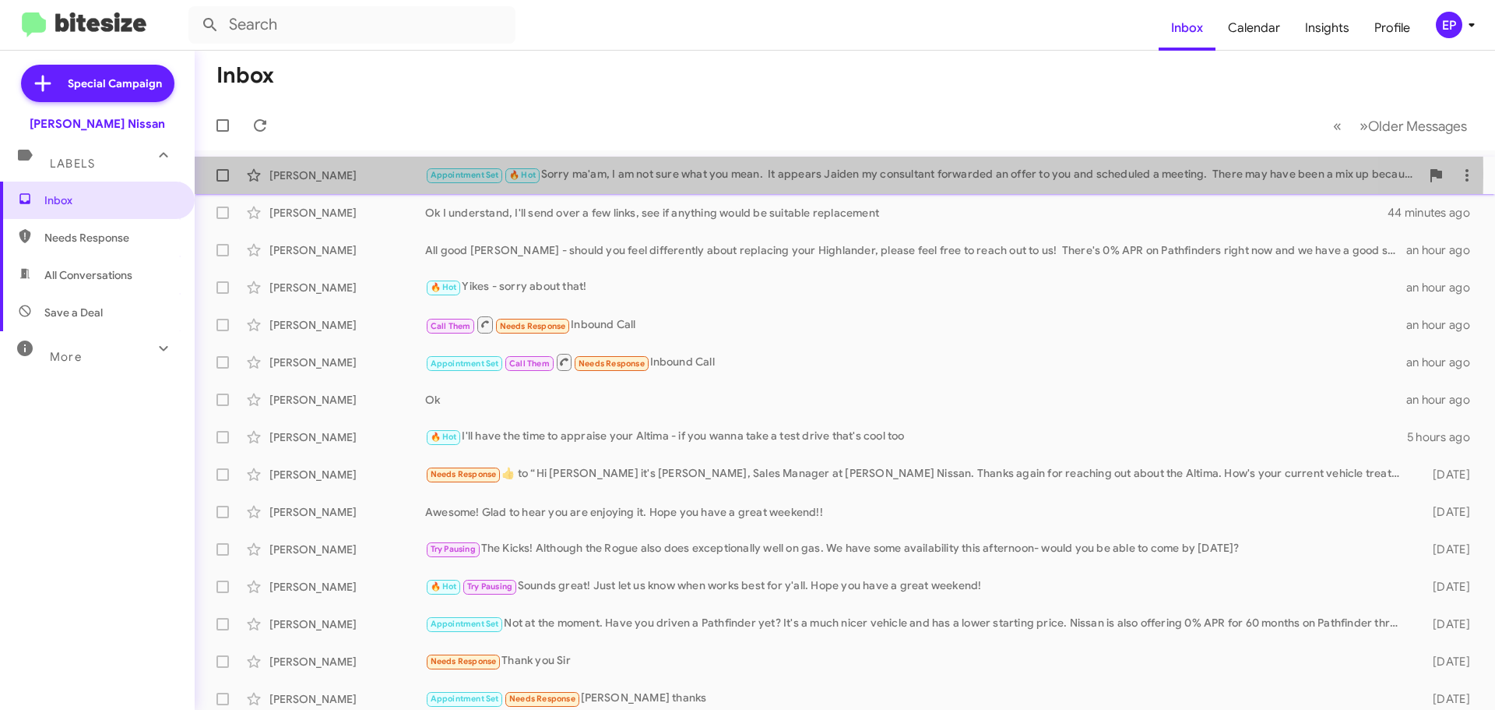
click at [639, 173] on div "Appointment Set 🔥 Hot Sorry ma'am, I am not sure what you mean. It appears Jaid…" at bounding box center [922, 175] width 995 height 18
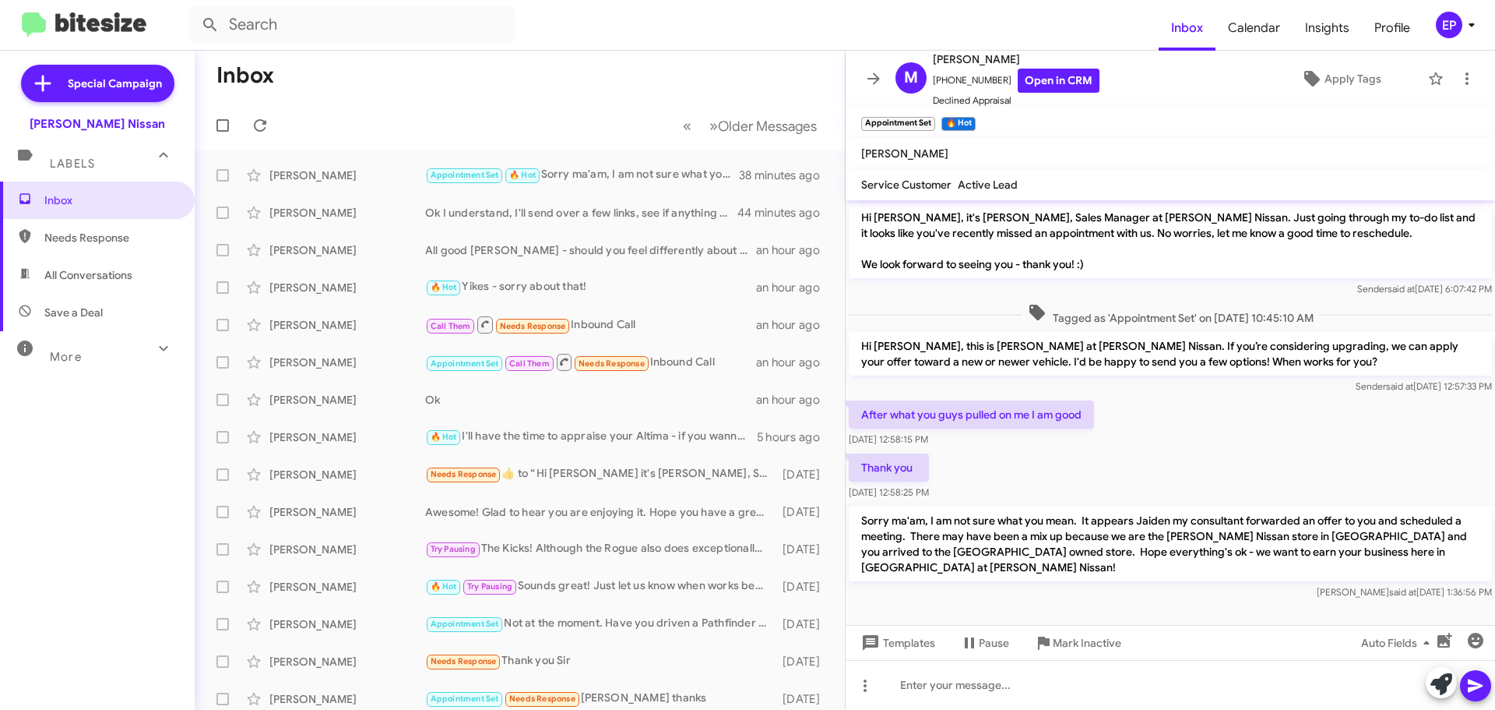
scroll to position [2, 0]
click at [1081, 79] on link "Open in CRM" at bounding box center [1059, 81] width 82 height 24
click at [67, 262] on span "All Conversations" at bounding box center [97, 274] width 195 height 37
type input "in:all-conversations"
